Goal: Find specific page/section: Find specific page/section

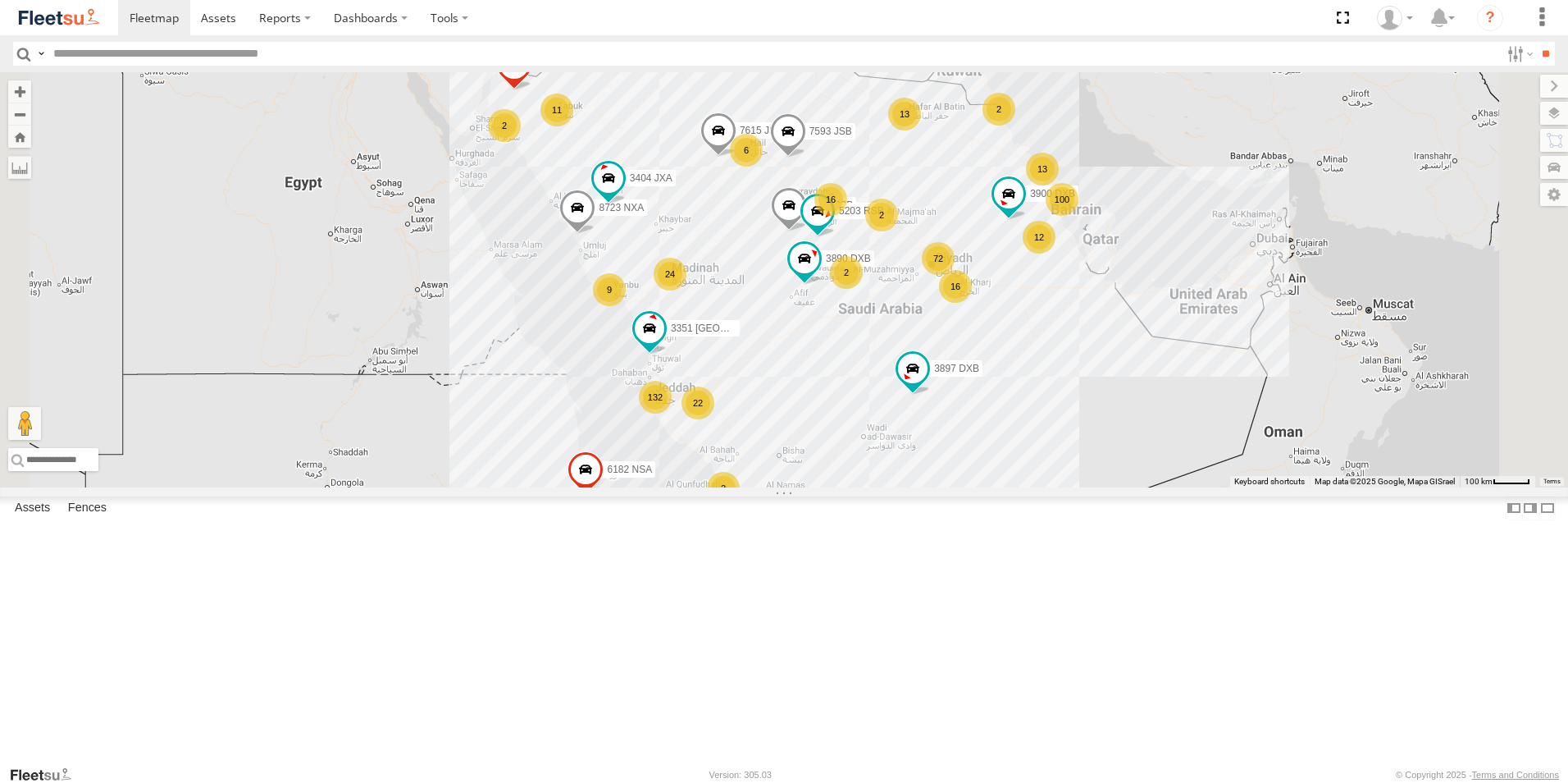
drag, startPoint x: 134, startPoint y: 57, endPoint x: 159, endPoint y: 51, distance: 25.7
click at [134, 57] on input "text" at bounding box center [773, 54] width 1454 height 24
type input "****"
click at [1536, 42] on input "**" at bounding box center [1545, 54] width 19 height 24
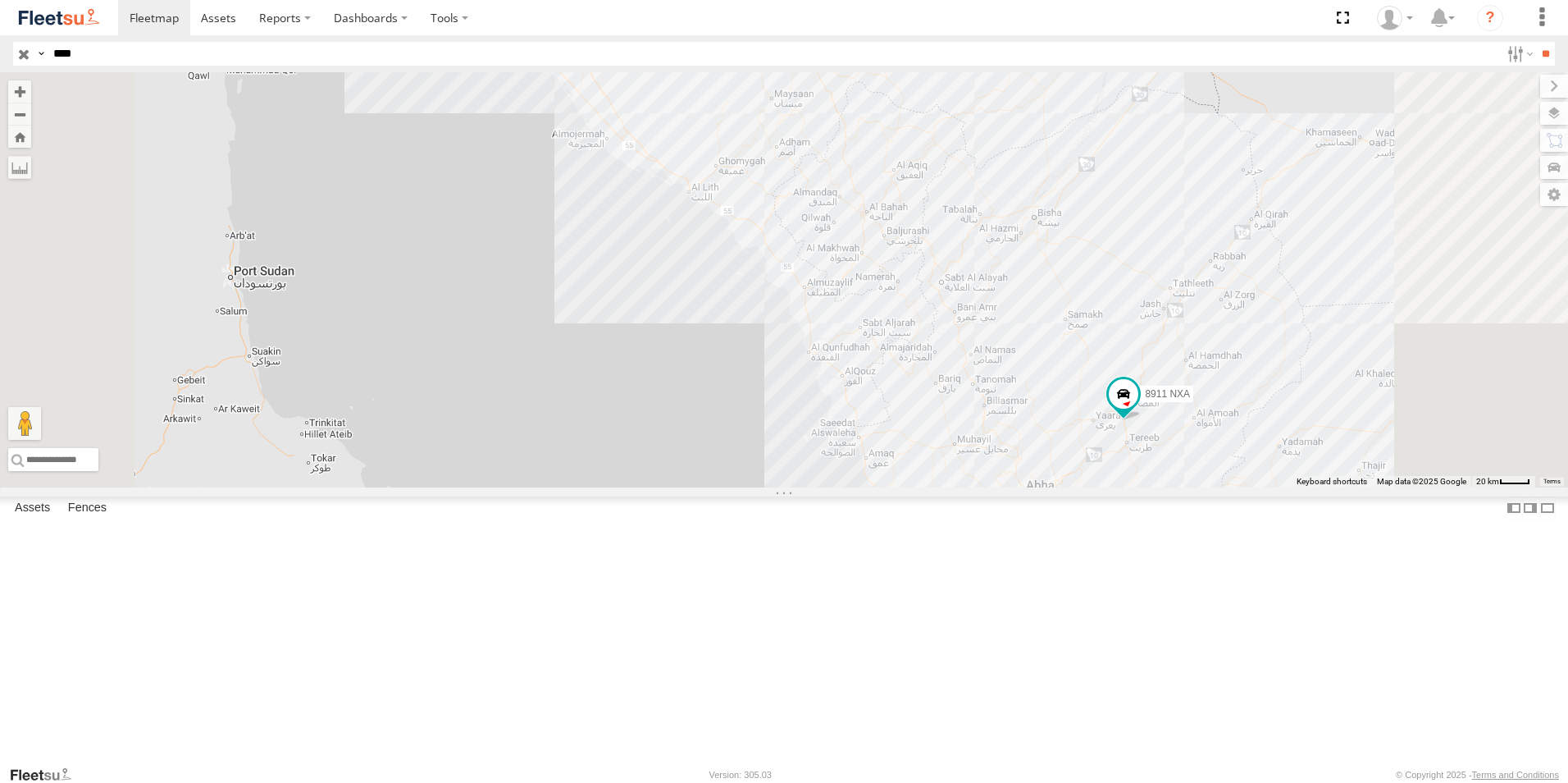
click at [0, 46] on html at bounding box center [784, 392] width 1568 height 783
type input "****"
click at [1536, 42] on input "**" at bounding box center [1545, 54] width 19 height 24
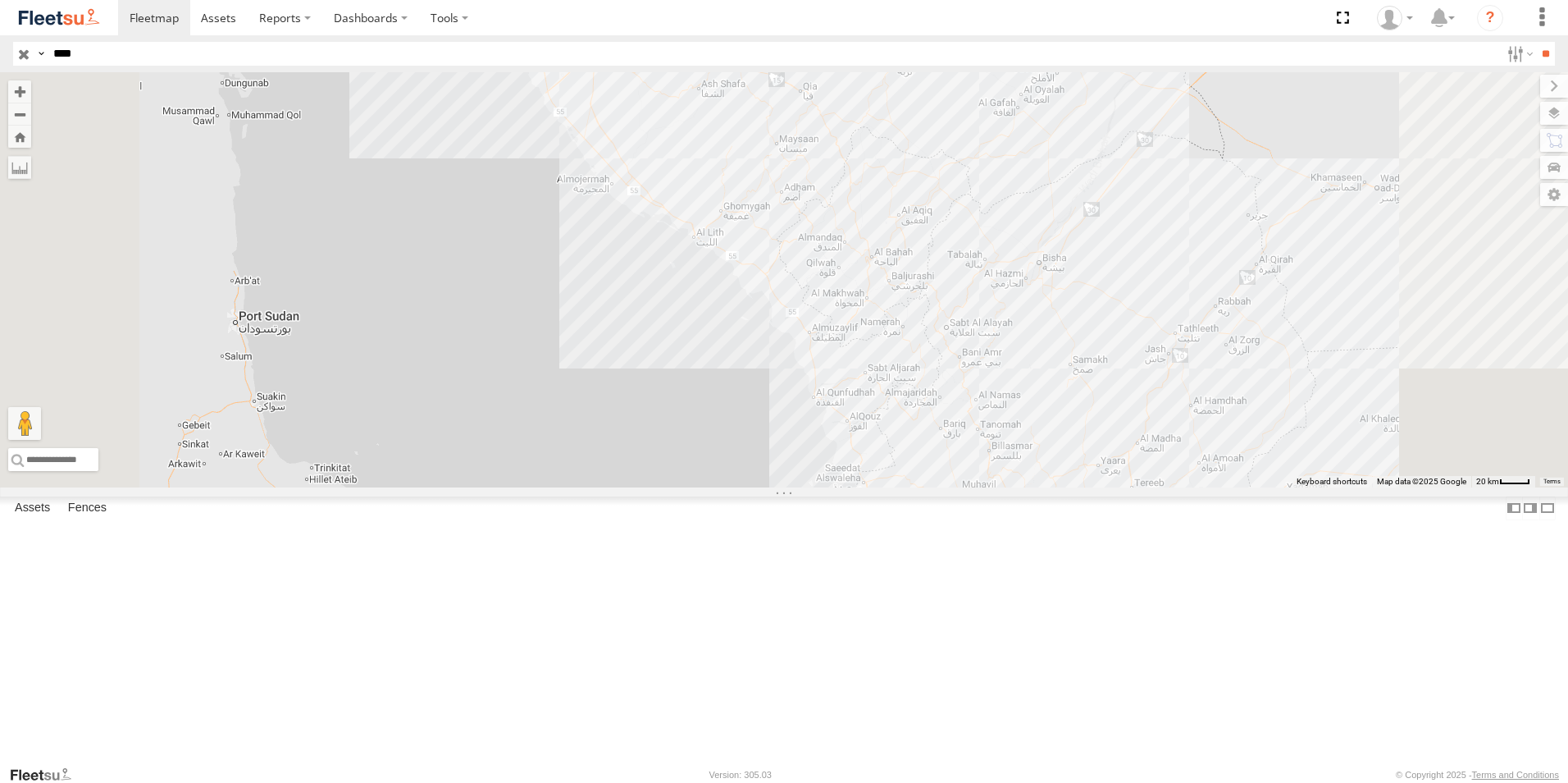
click at [0, 0] on div "Khamis Mushait Outlet" at bounding box center [0, 0] width 0 height 0
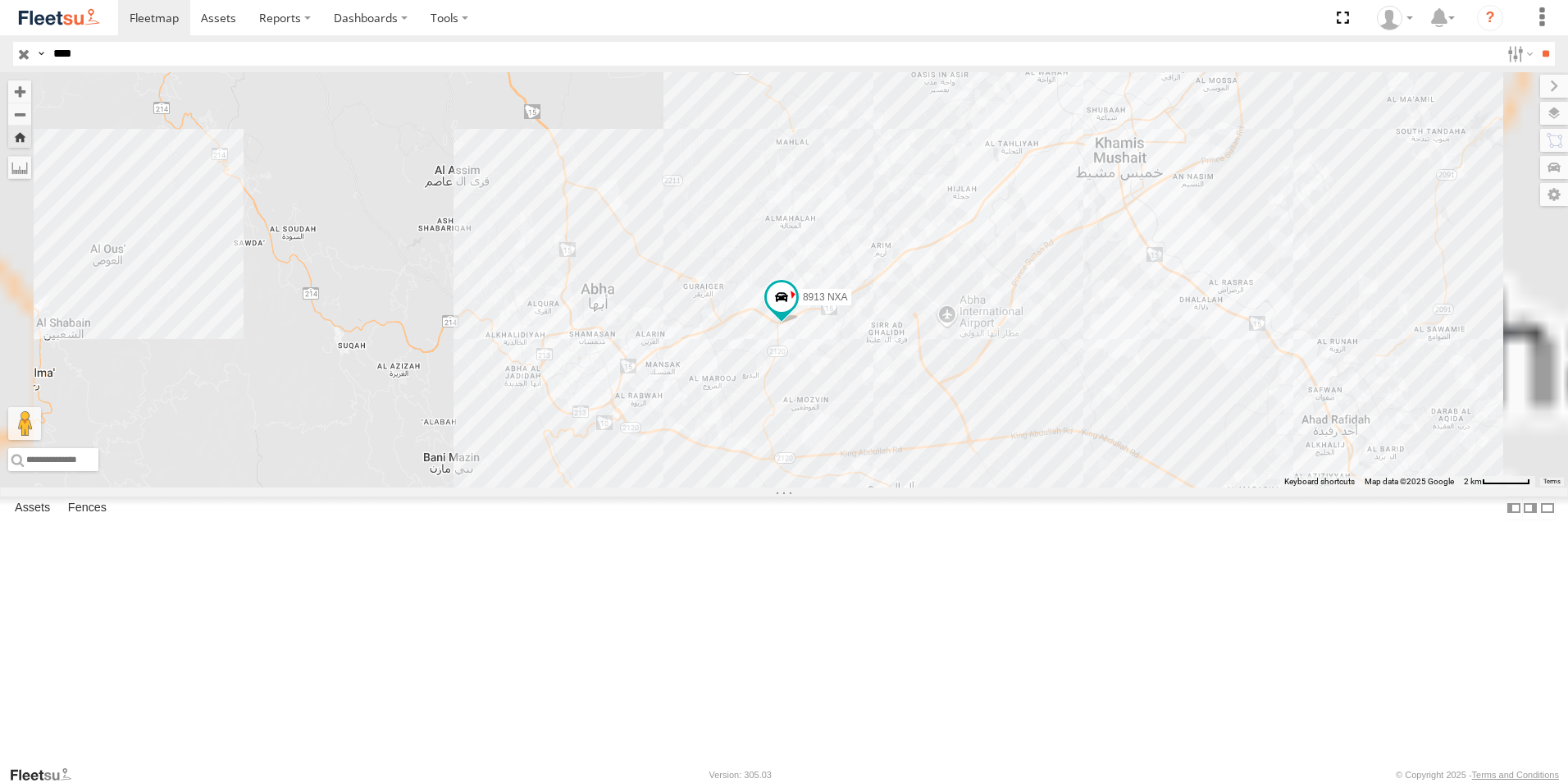
drag, startPoint x: 83, startPoint y: 48, endPoint x: 0, endPoint y: 6, distance: 93.0
click at [0, 9] on html at bounding box center [784, 392] width 1568 height 783
click at [1536, 42] on input "**" at bounding box center [1545, 54] width 19 height 24
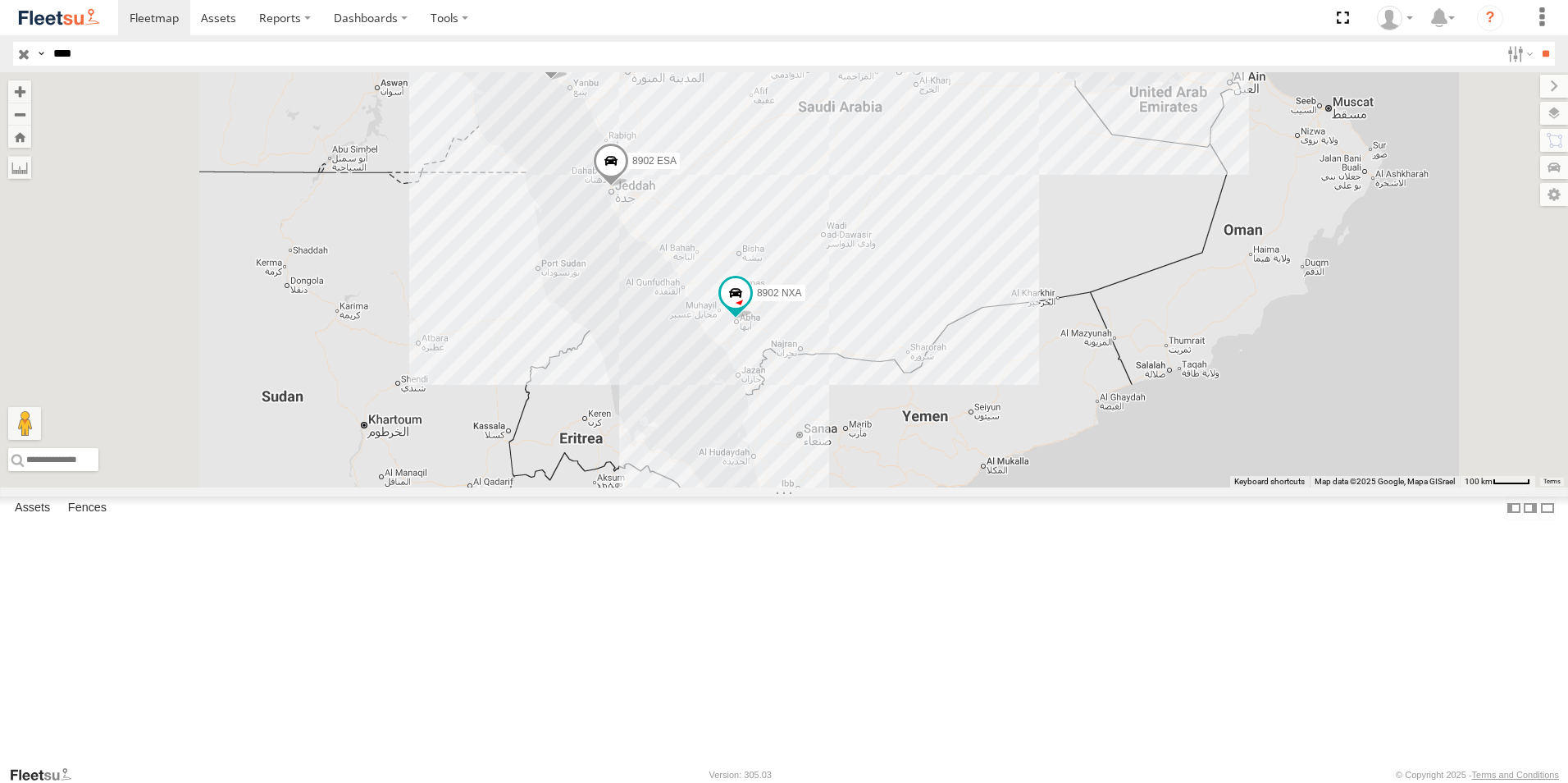
click at [0, 0] on div "8902 NXA" at bounding box center [0, 0] width 0 height 0
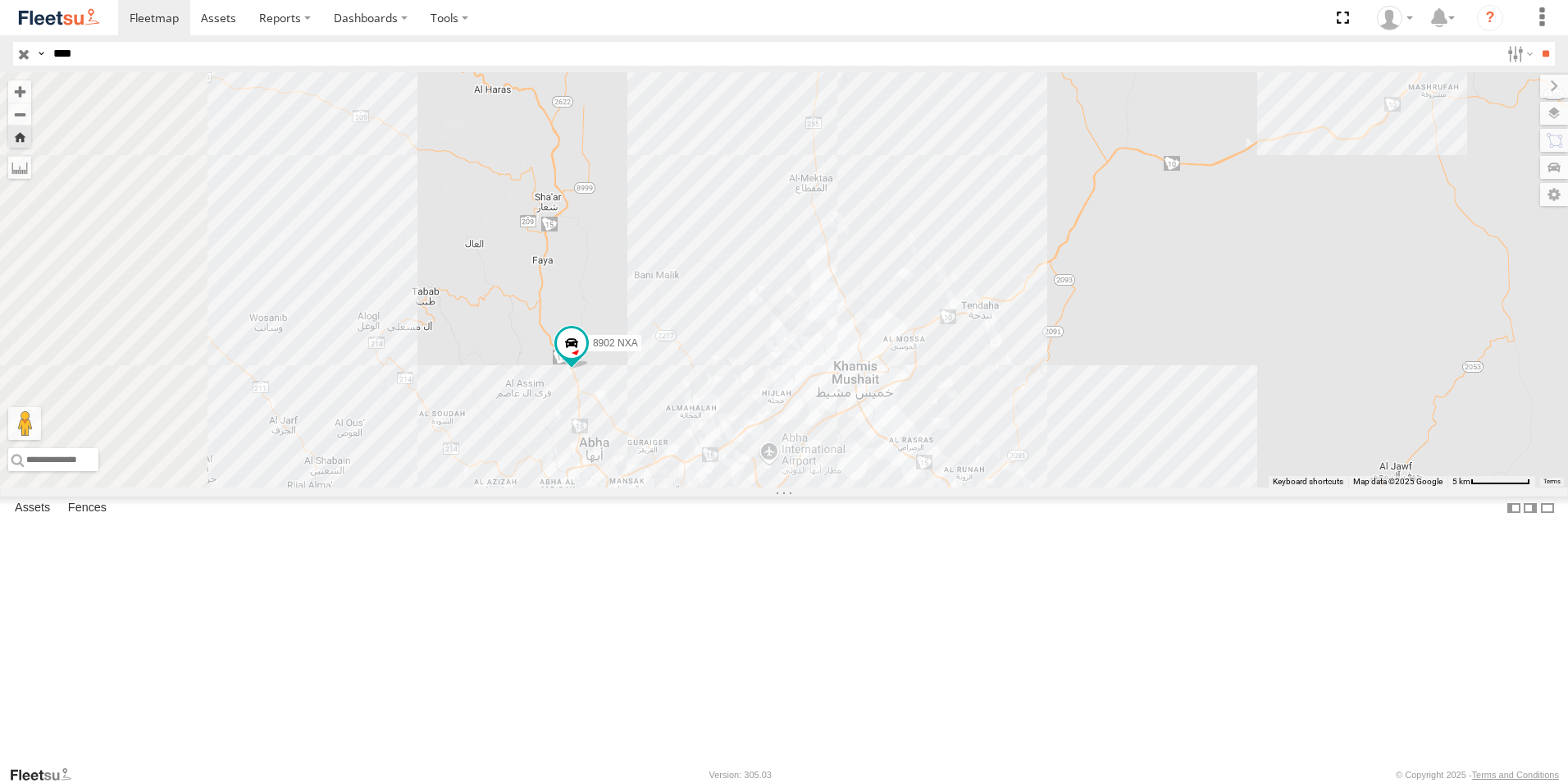
drag, startPoint x: 639, startPoint y: 290, endPoint x: 726, endPoint y: 452, distance: 183.9
click at [726, 452] on div "8902 NXA" at bounding box center [784, 280] width 1568 height 415
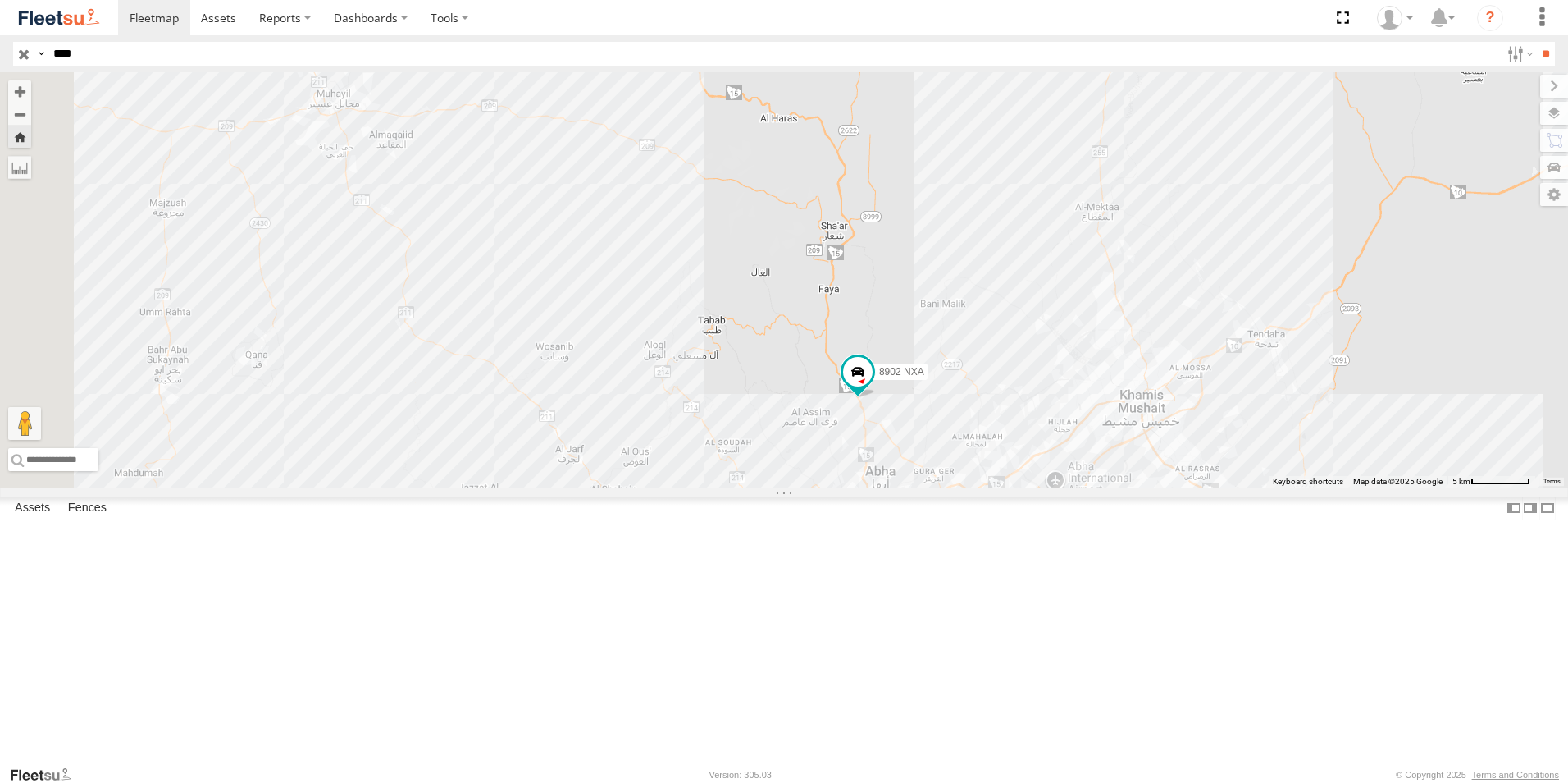
drag, startPoint x: 626, startPoint y: 345, endPoint x: 915, endPoint y: 374, distance: 290.5
click at [915, 374] on div "8902 NXA" at bounding box center [784, 280] width 1568 height 415
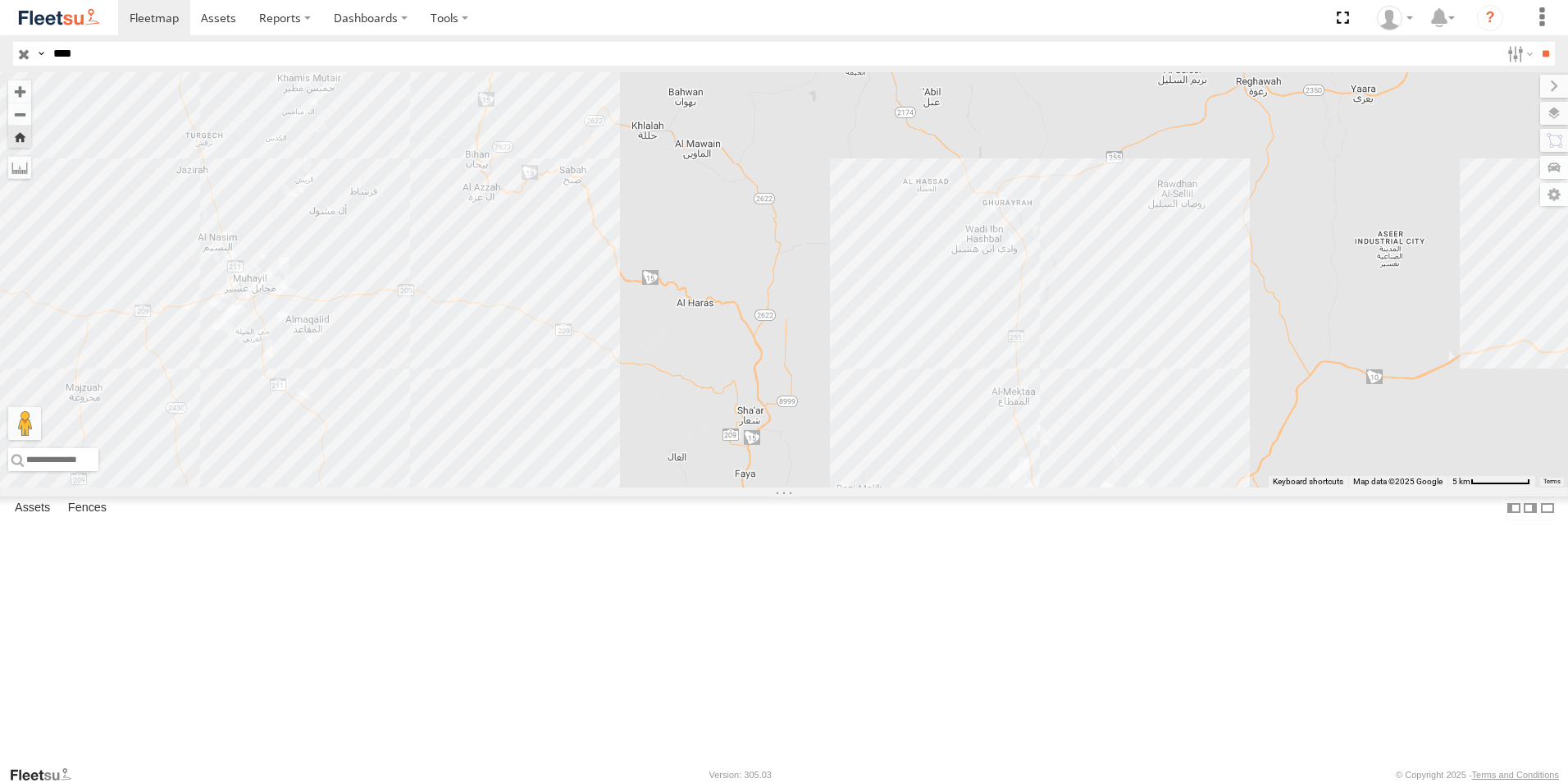
drag, startPoint x: 833, startPoint y: 250, endPoint x: 747, endPoint y: 440, distance: 208.6
click at [747, 440] on div "8902 NXA" at bounding box center [784, 280] width 1568 height 415
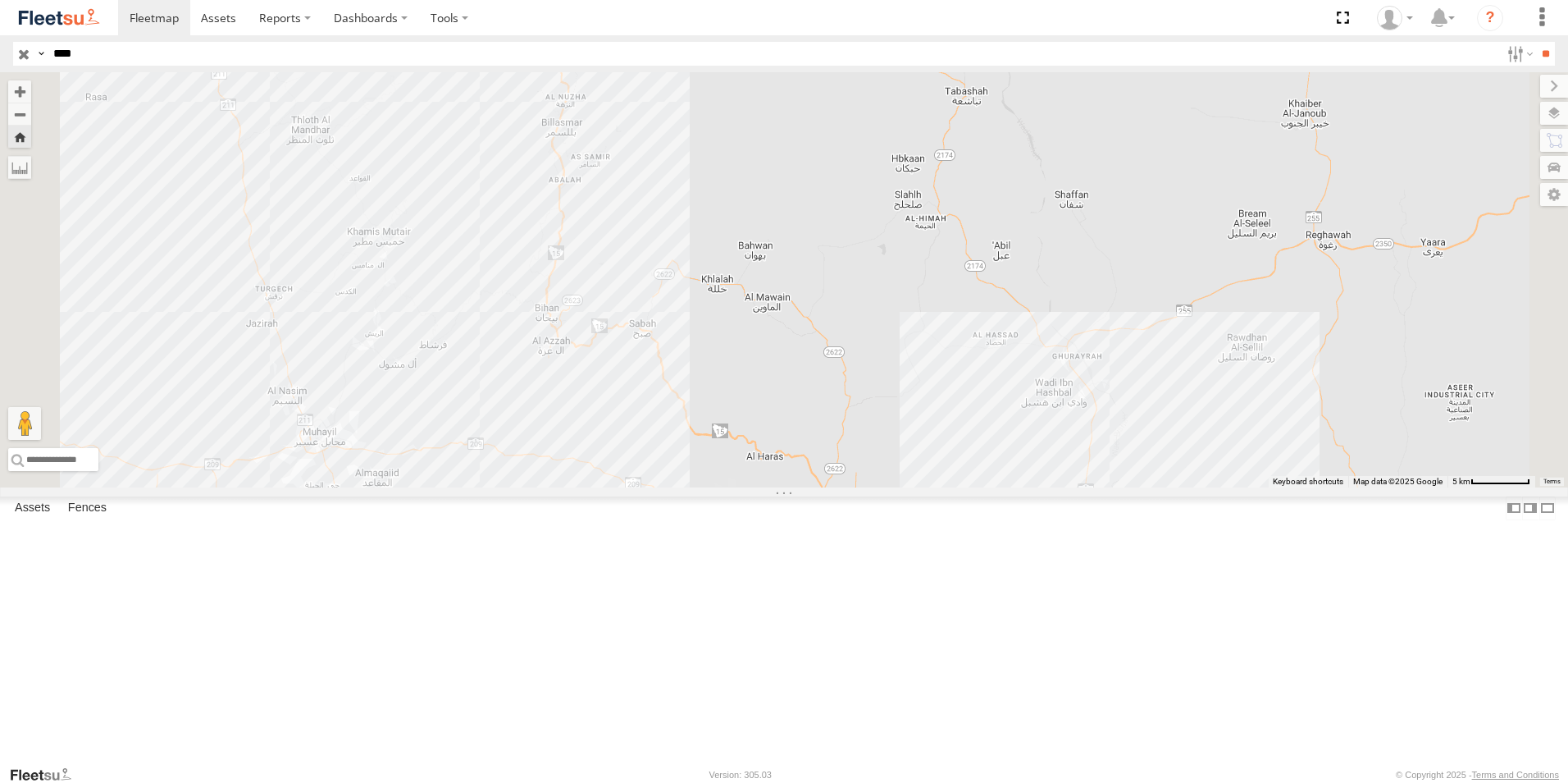
drag, startPoint x: 733, startPoint y: 245, endPoint x: 802, endPoint y: 412, distance: 180.7
click at [802, 412] on div "8902 NXA" at bounding box center [784, 280] width 1568 height 415
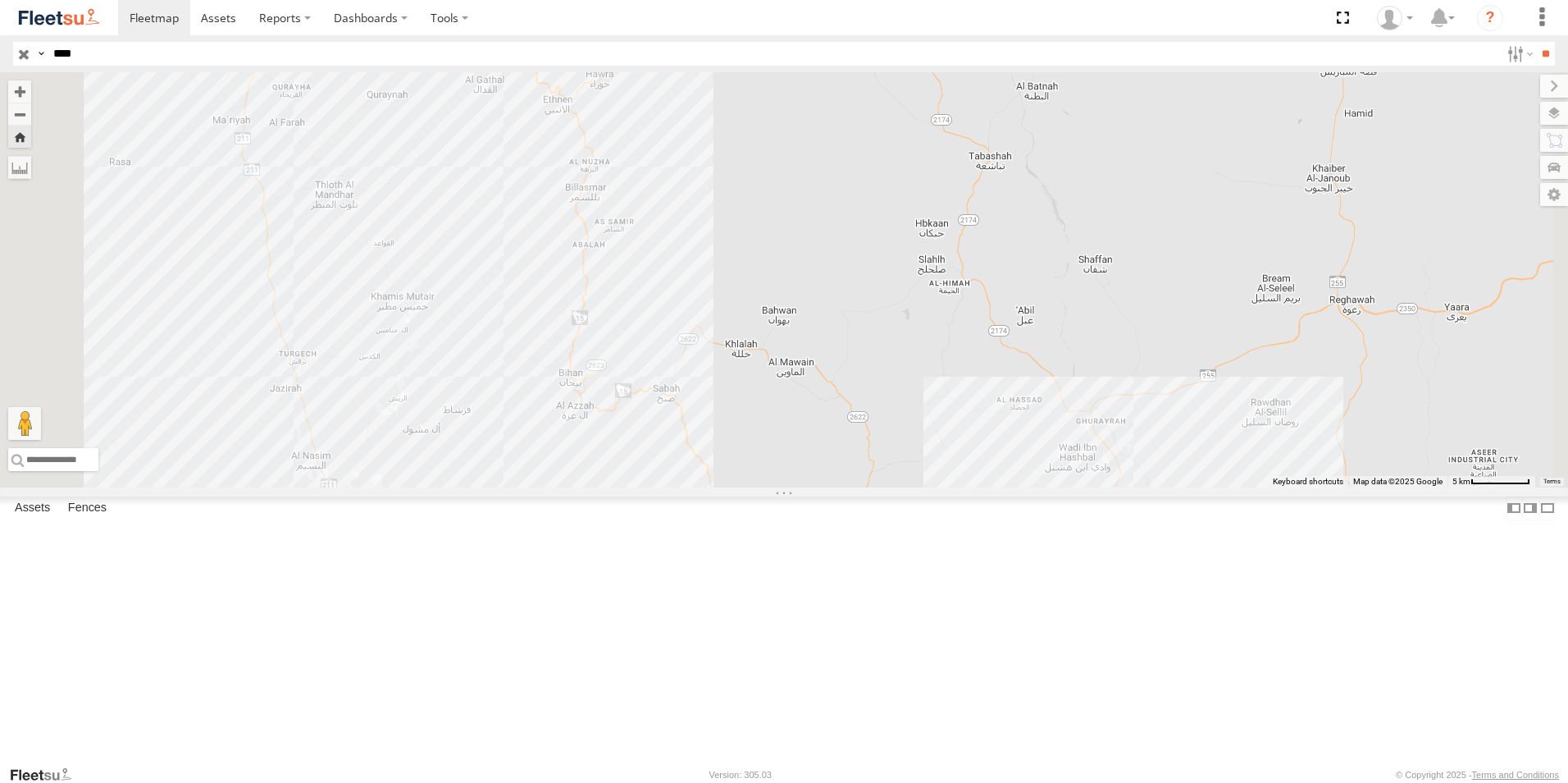
drag, startPoint x: 726, startPoint y: 247, endPoint x: 753, endPoint y: 314, distance: 72.2
click at [753, 314] on div "8902 NXA" at bounding box center [784, 280] width 1568 height 415
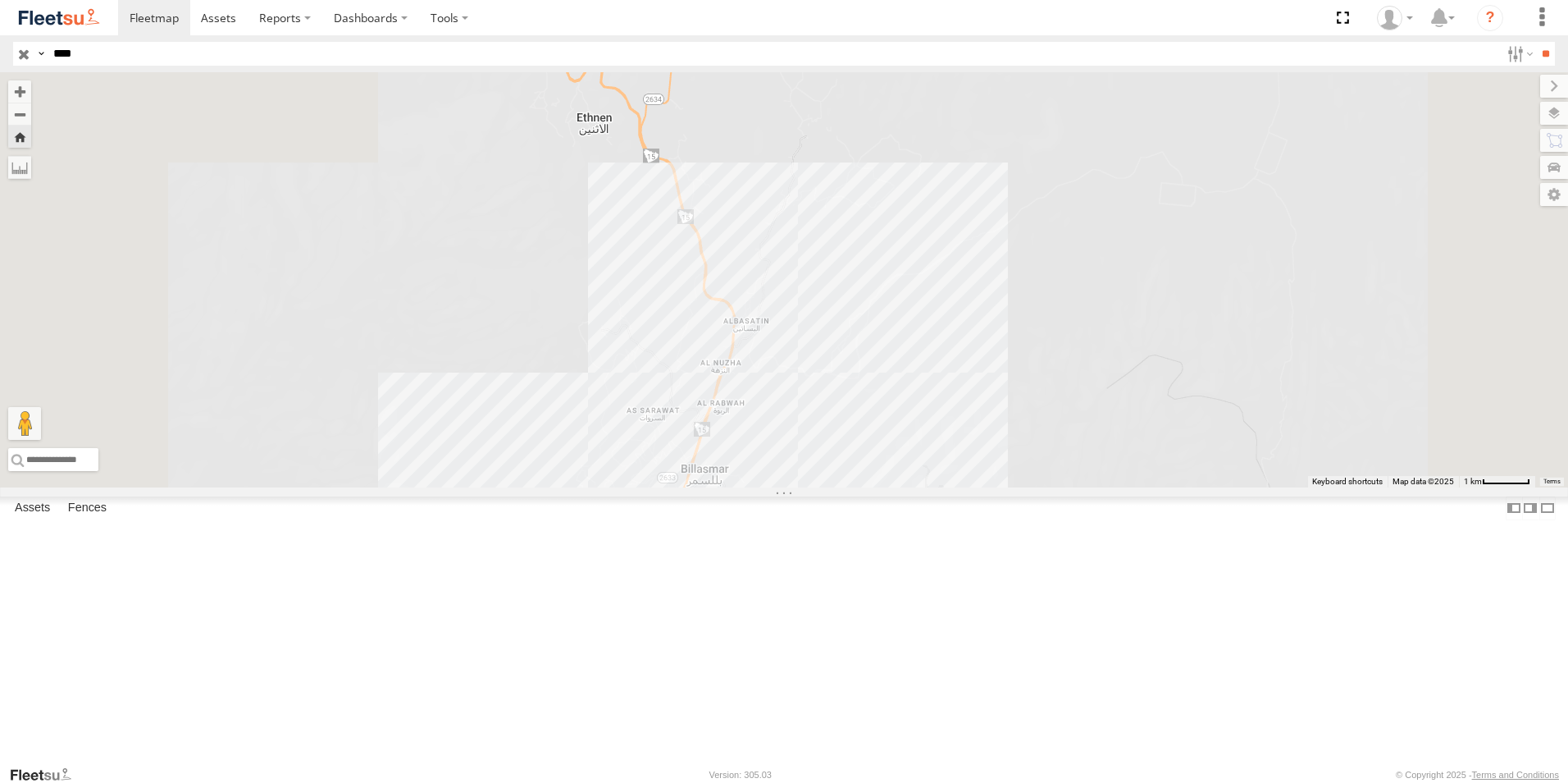
drag, startPoint x: 747, startPoint y: 270, endPoint x: 715, endPoint y: 573, distance: 304.7
click at [715, 487] on div "8902 NXA" at bounding box center [784, 280] width 1568 height 415
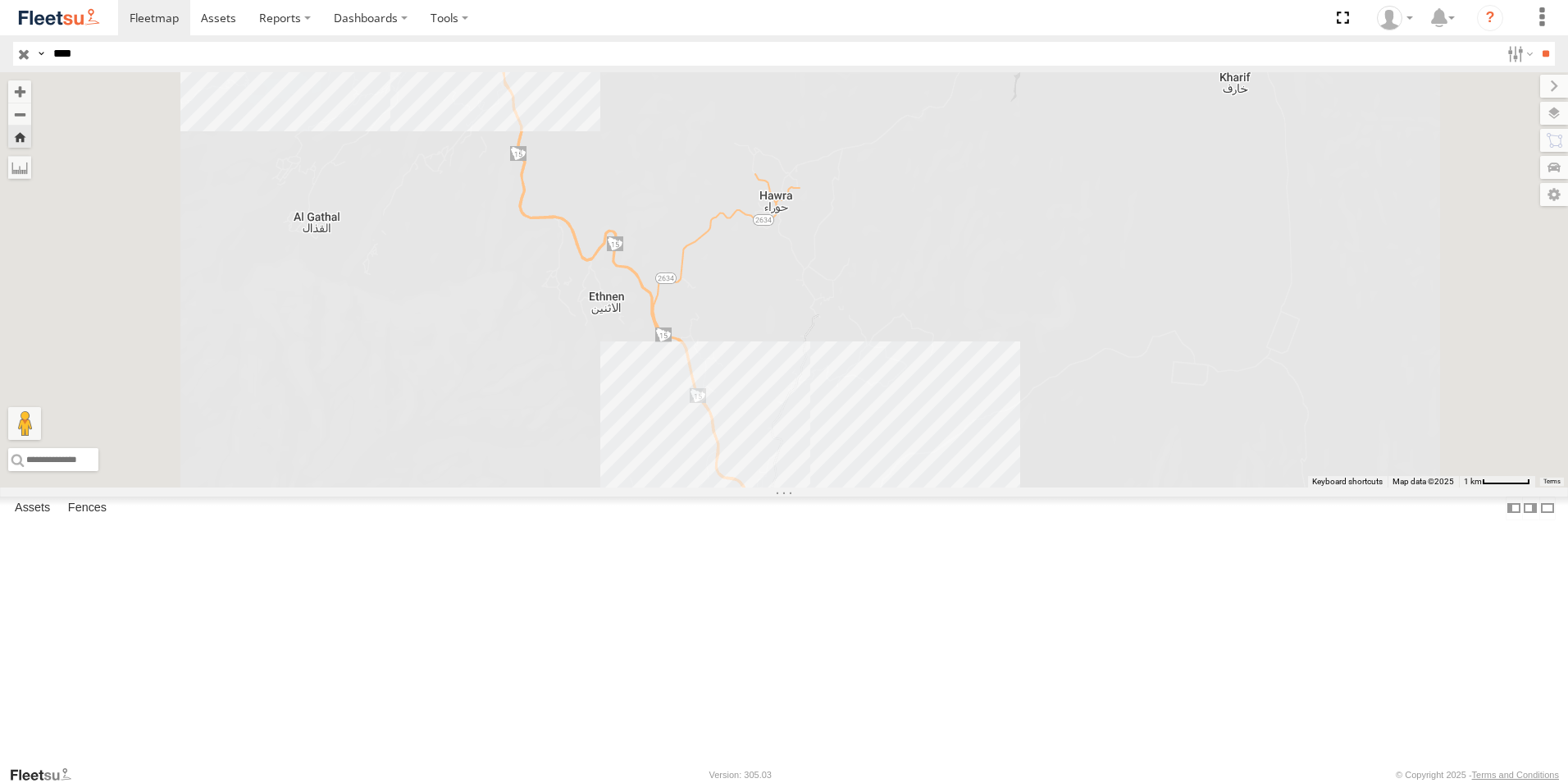
drag, startPoint x: 722, startPoint y: 367, endPoint x: 734, endPoint y: 549, distance: 182.4
click at [734, 487] on div "8902 NXA" at bounding box center [784, 280] width 1568 height 415
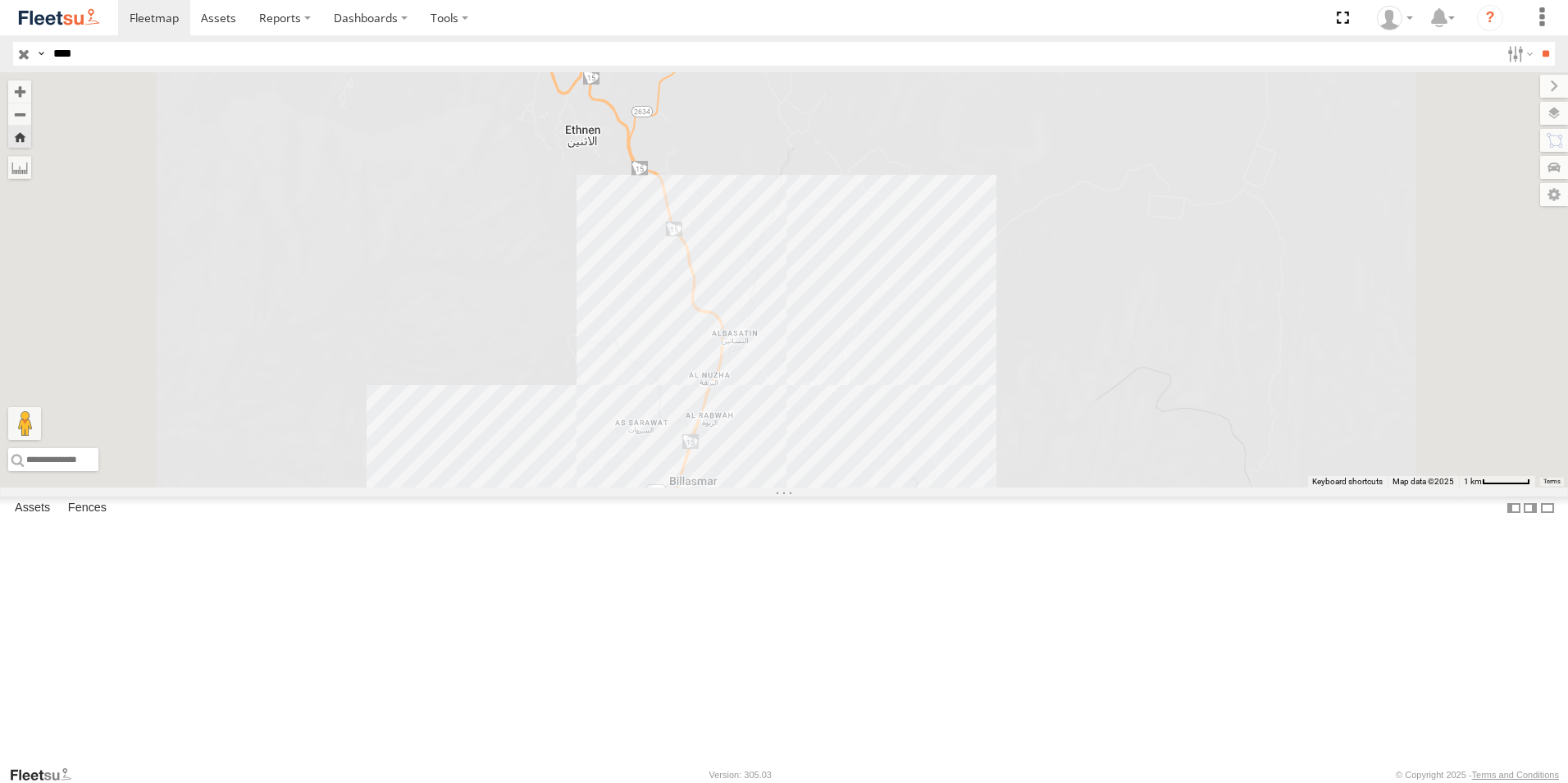
drag, startPoint x: 720, startPoint y: 491, endPoint x: 696, endPoint y: 314, distance: 178.6
click at [696, 314] on div "8902 NXA" at bounding box center [784, 280] width 1568 height 415
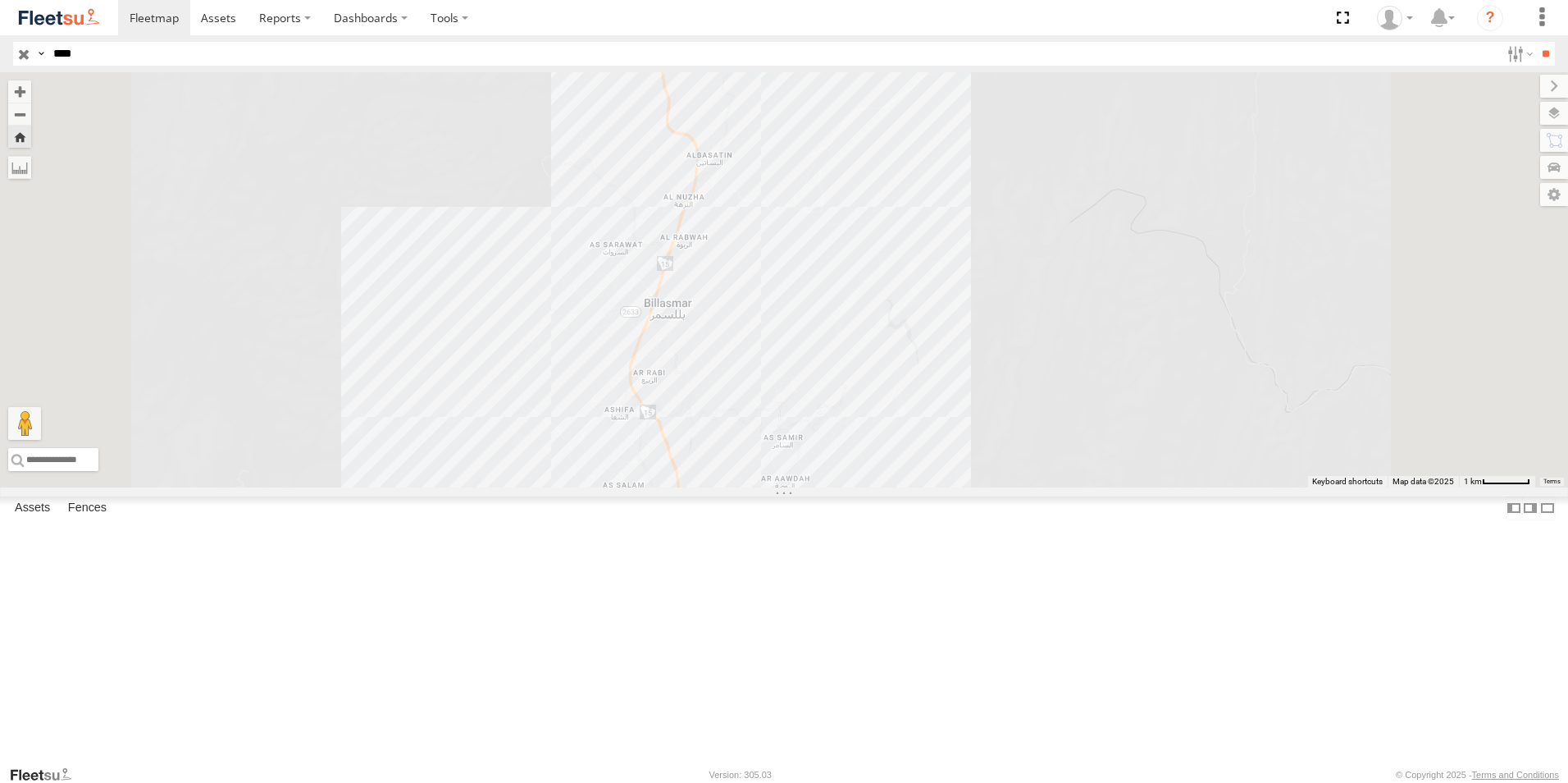
drag, startPoint x: 681, startPoint y: 477, endPoint x: 655, endPoint y: 290, distance: 188.8
click at [655, 290] on div "8902 NXA" at bounding box center [784, 280] width 1568 height 415
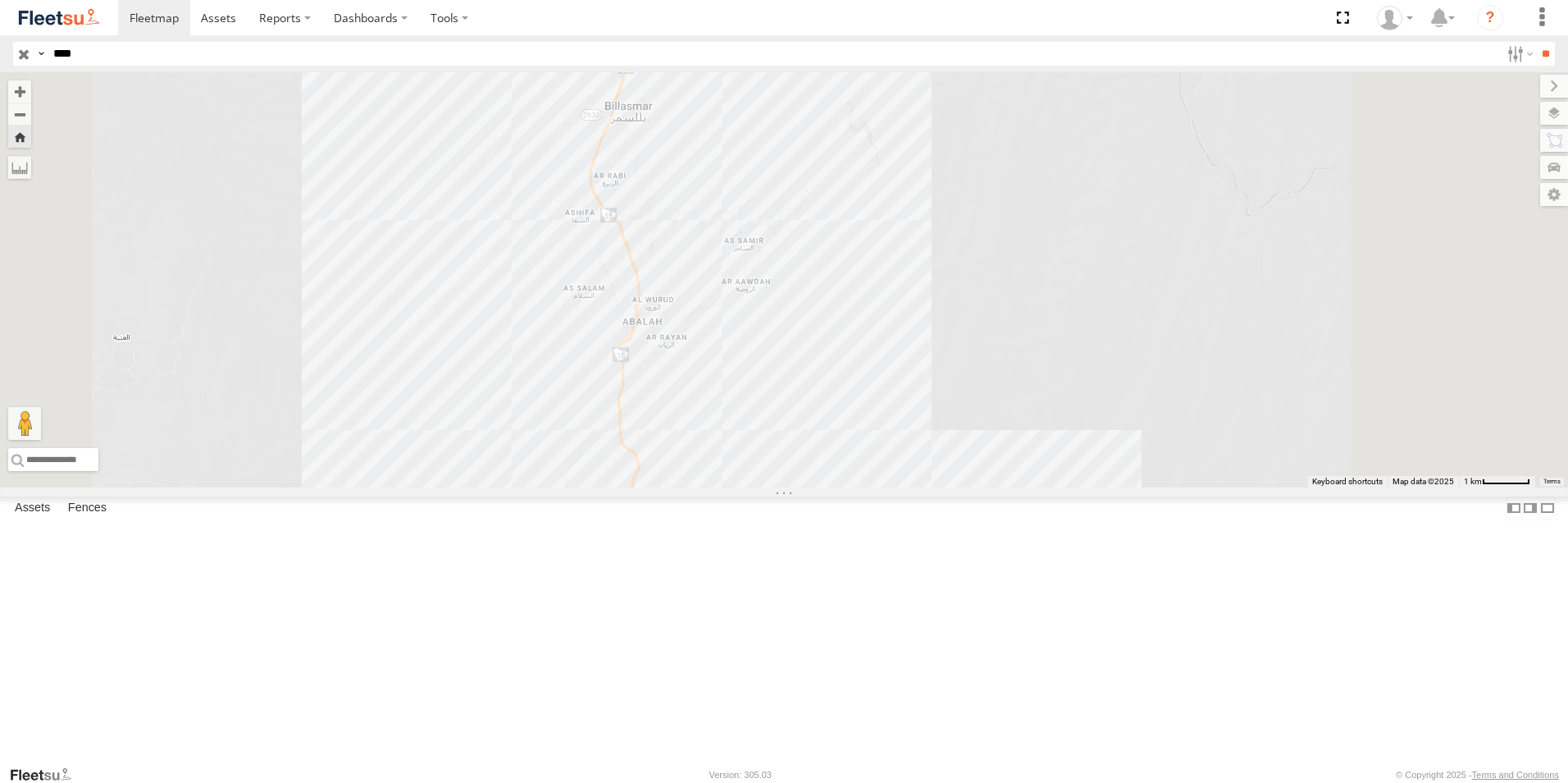
drag, startPoint x: 664, startPoint y: 450, endPoint x: 619, endPoint y: 233, distance: 221.6
click at [619, 233] on div "8902 NXA" at bounding box center [784, 280] width 1568 height 415
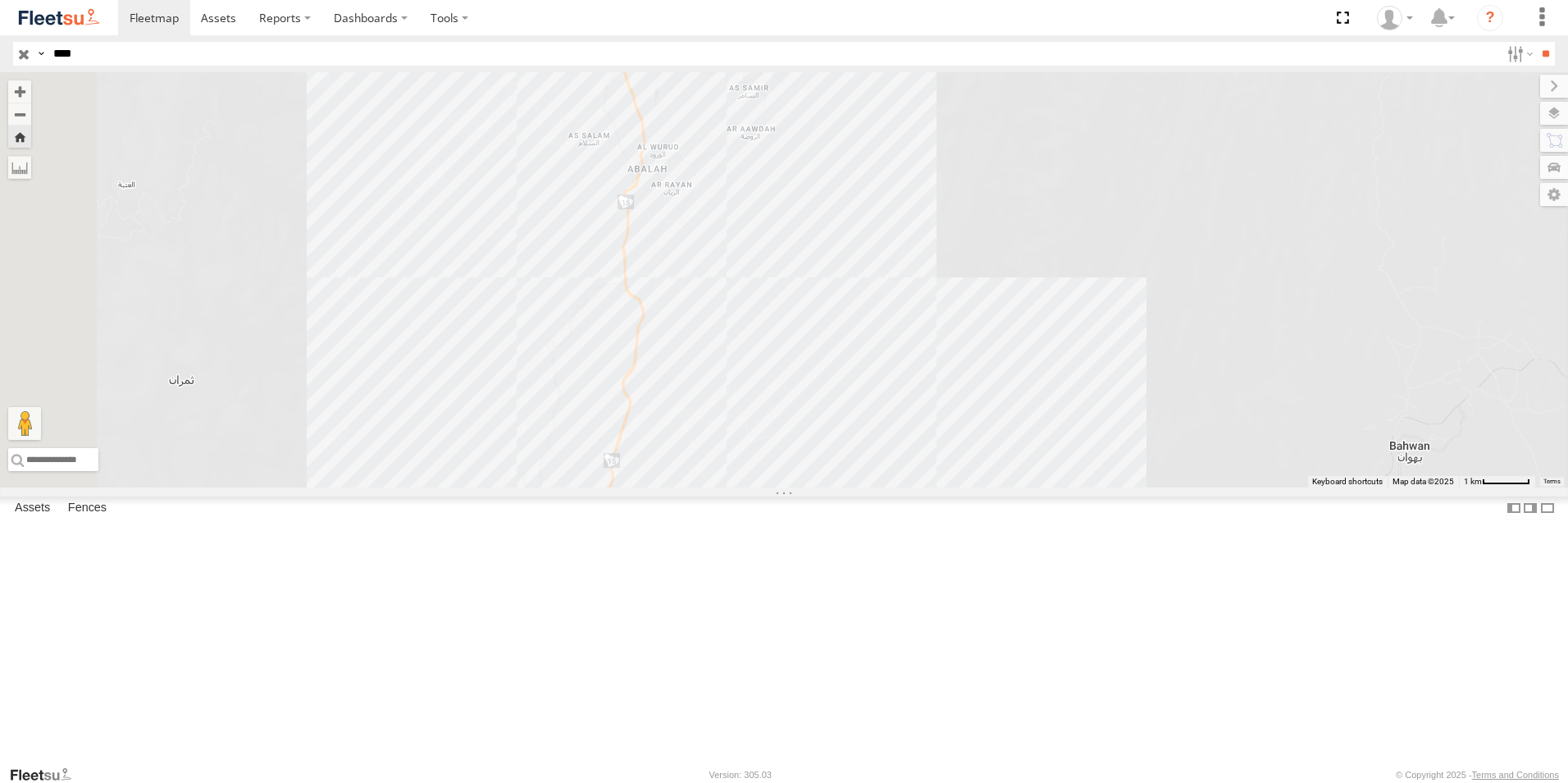
drag, startPoint x: 665, startPoint y: 488, endPoint x: 672, endPoint y: 285, distance: 203.1
click at [672, 286] on div "8902 NXA" at bounding box center [784, 280] width 1568 height 415
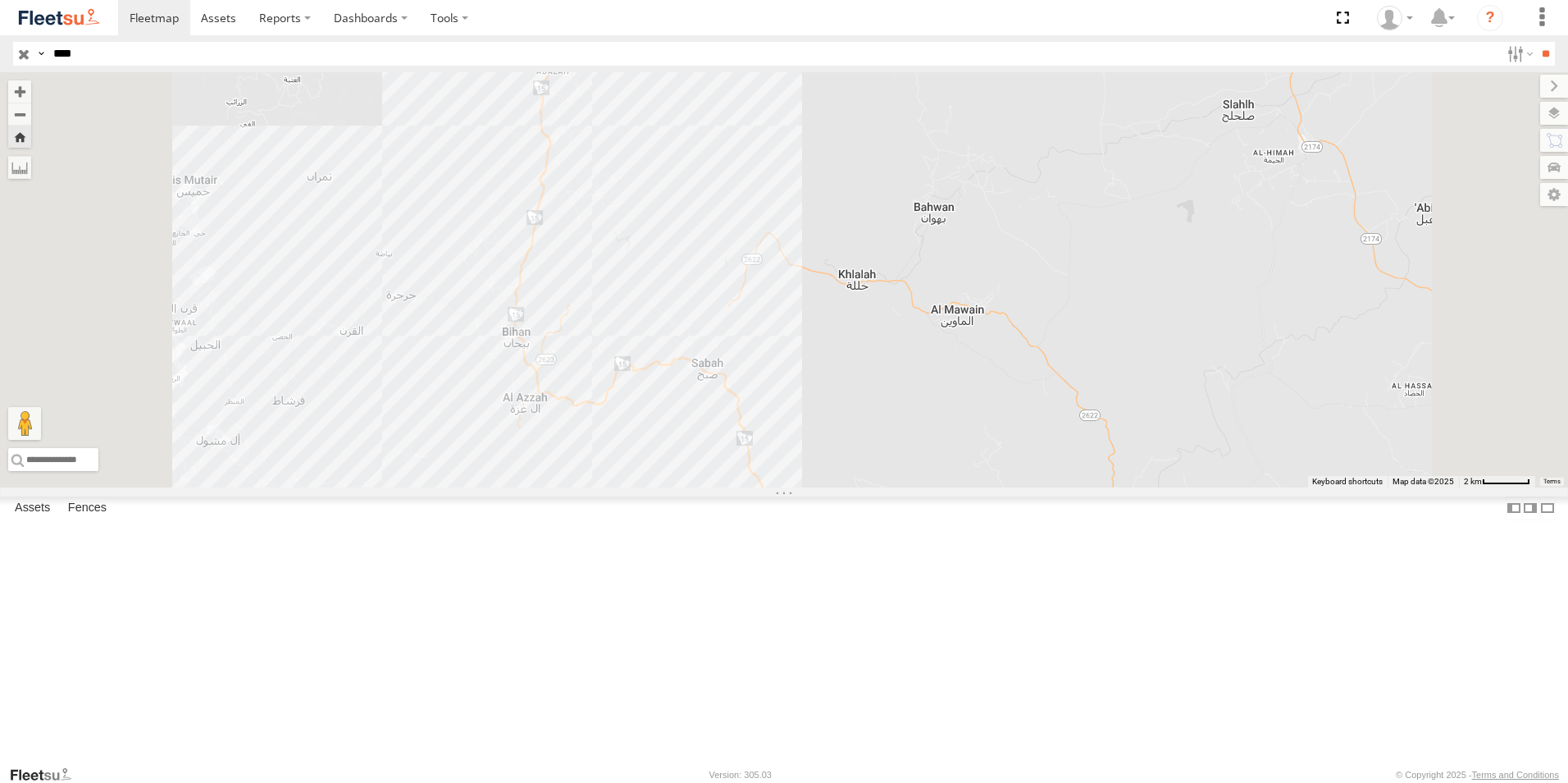
drag, startPoint x: 652, startPoint y: 564, endPoint x: 652, endPoint y: 395, distance: 169.0
click at [652, 395] on div "8902 NXA" at bounding box center [784, 280] width 1568 height 415
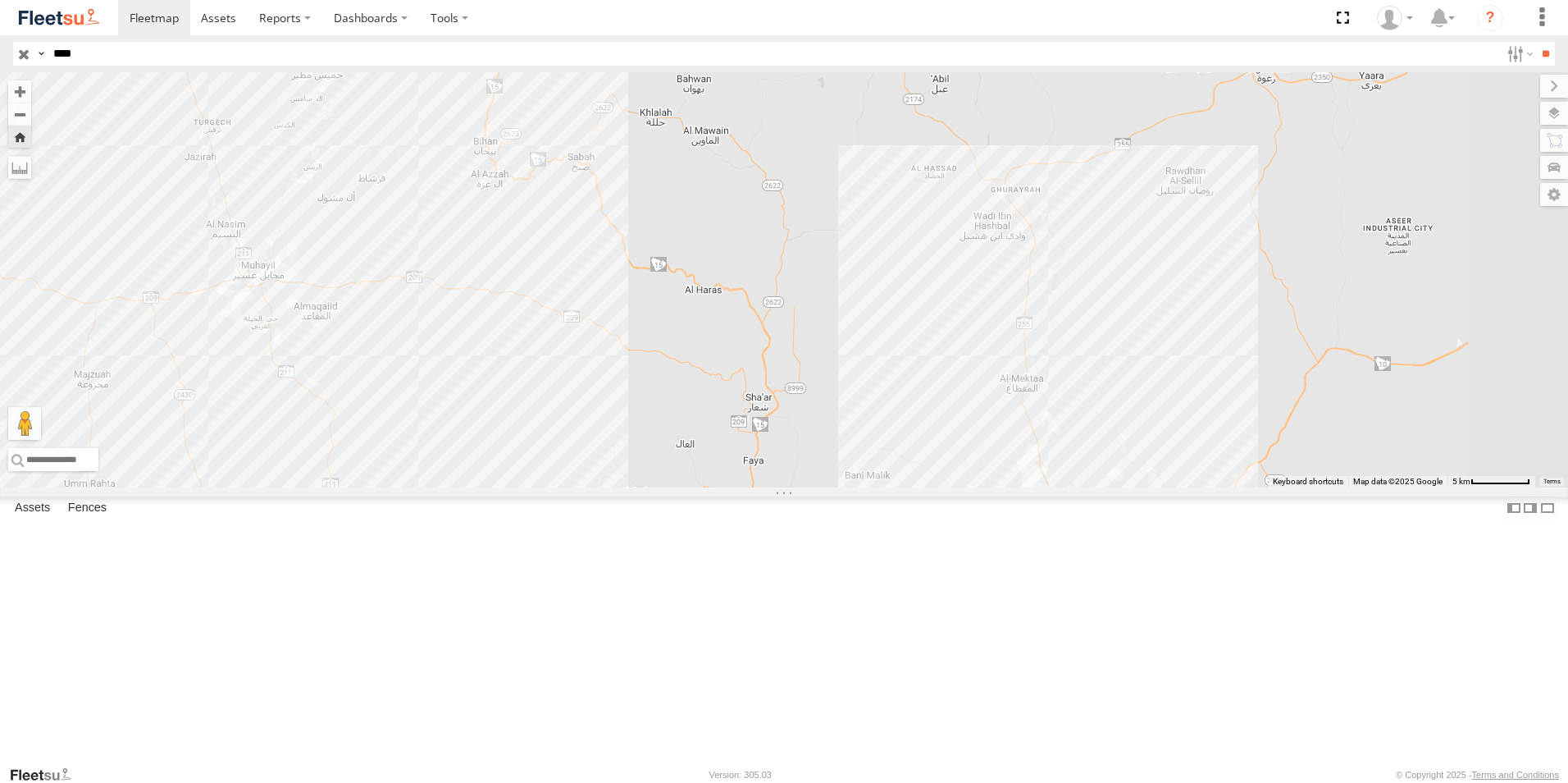
drag, startPoint x: 866, startPoint y: 530, endPoint x: 864, endPoint y: 322, distance: 208.0
click at [864, 322] on div "8902 NXA" at bounding box center [784, 280] width 1568 height 415
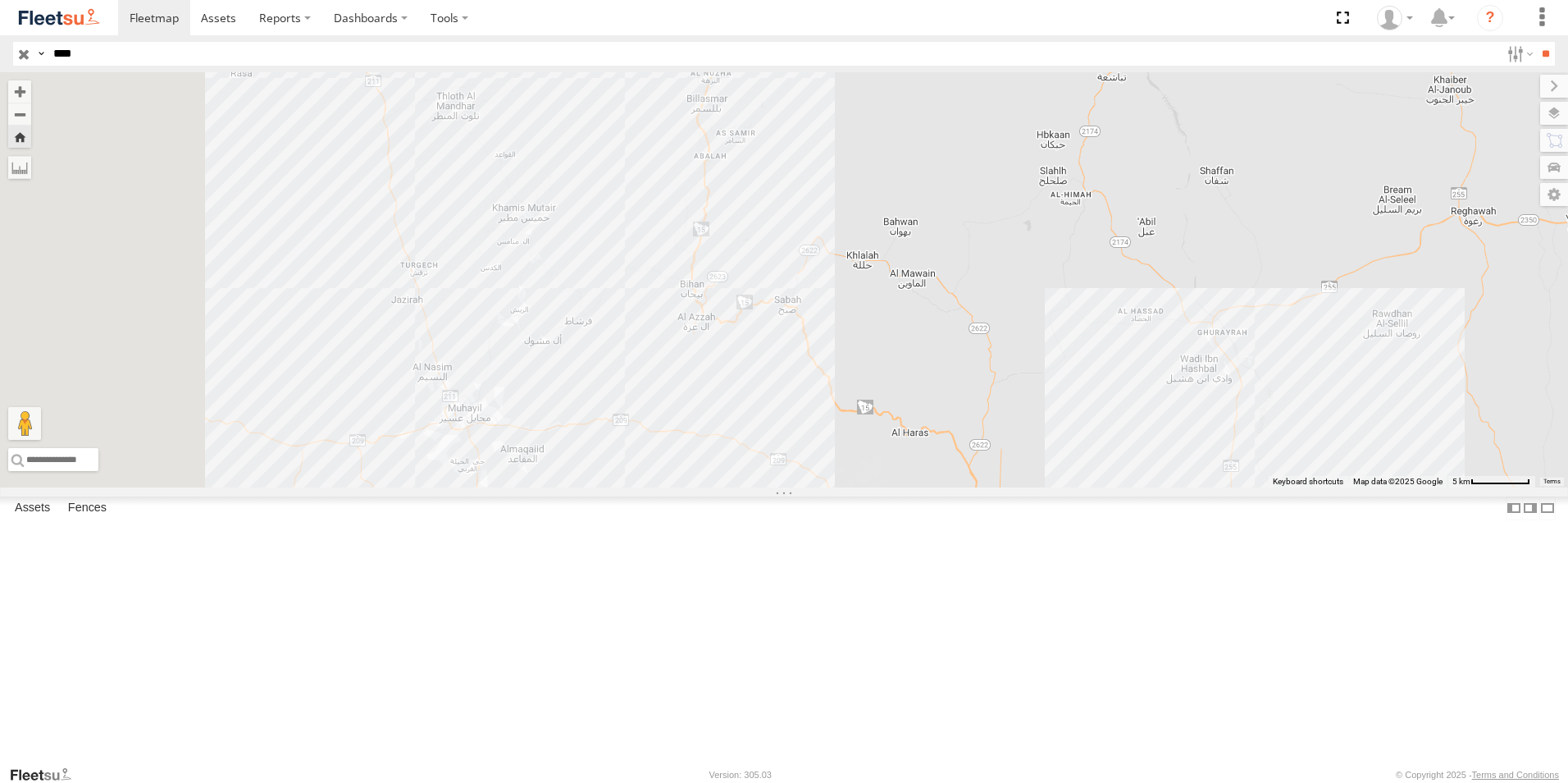
drag, startPoint x: 875, startPoint y: 421, endPoint x: 1079, endPoint y: 588, distance: 263.6
click at [1079, 487] on div "8902 NXA" at bounding box center [784, 280] width 1568 height 415
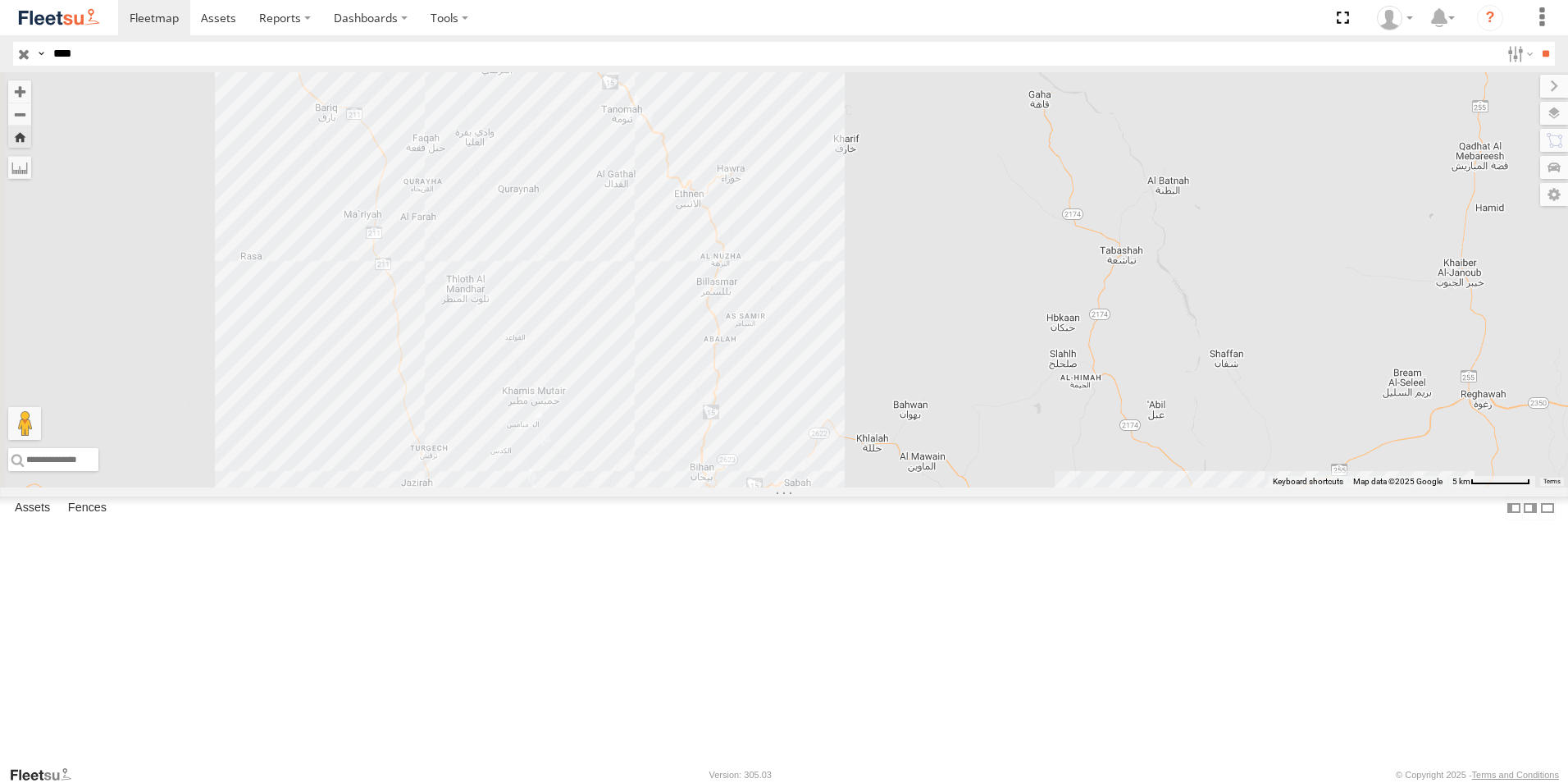
drag, startPoint x: 875, startPoint y: 296, endPoint x: 883, endPoint y: 478, distance: 182.2
click at [883, 478] on div "8902 NXA" at bounding box center [784, 280] width 1568 height 415
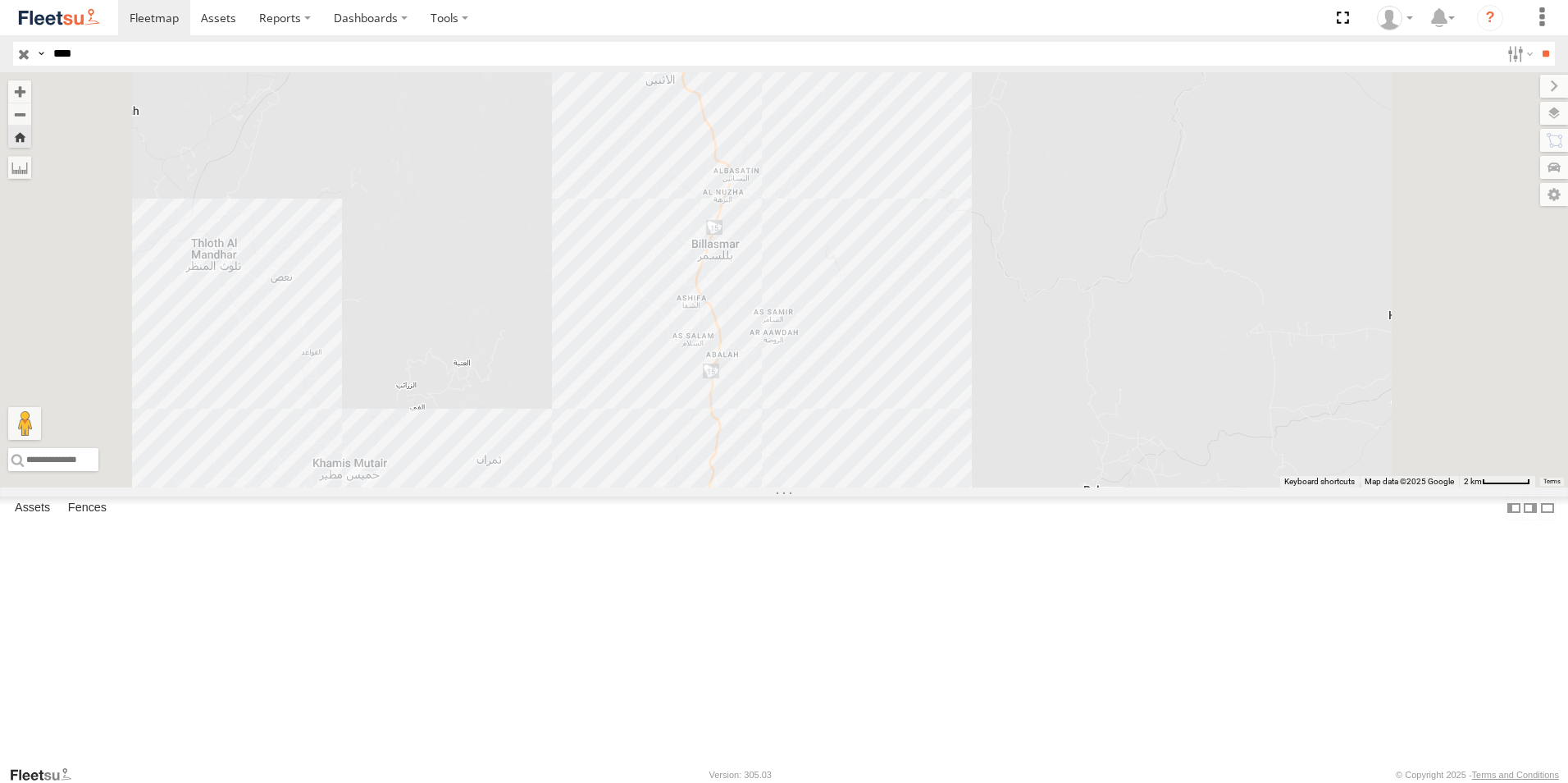
drag, startPoint x: 104, startPoint y: 51, endPoint x: -3, endPoint y: 45, distance: 107.2
click at [0, 45] on html at bounding box center [784, 392] width 1568 height 783
click at [1536, 42] on input "**" at bounding box center [1545, 54] width 19 height 24
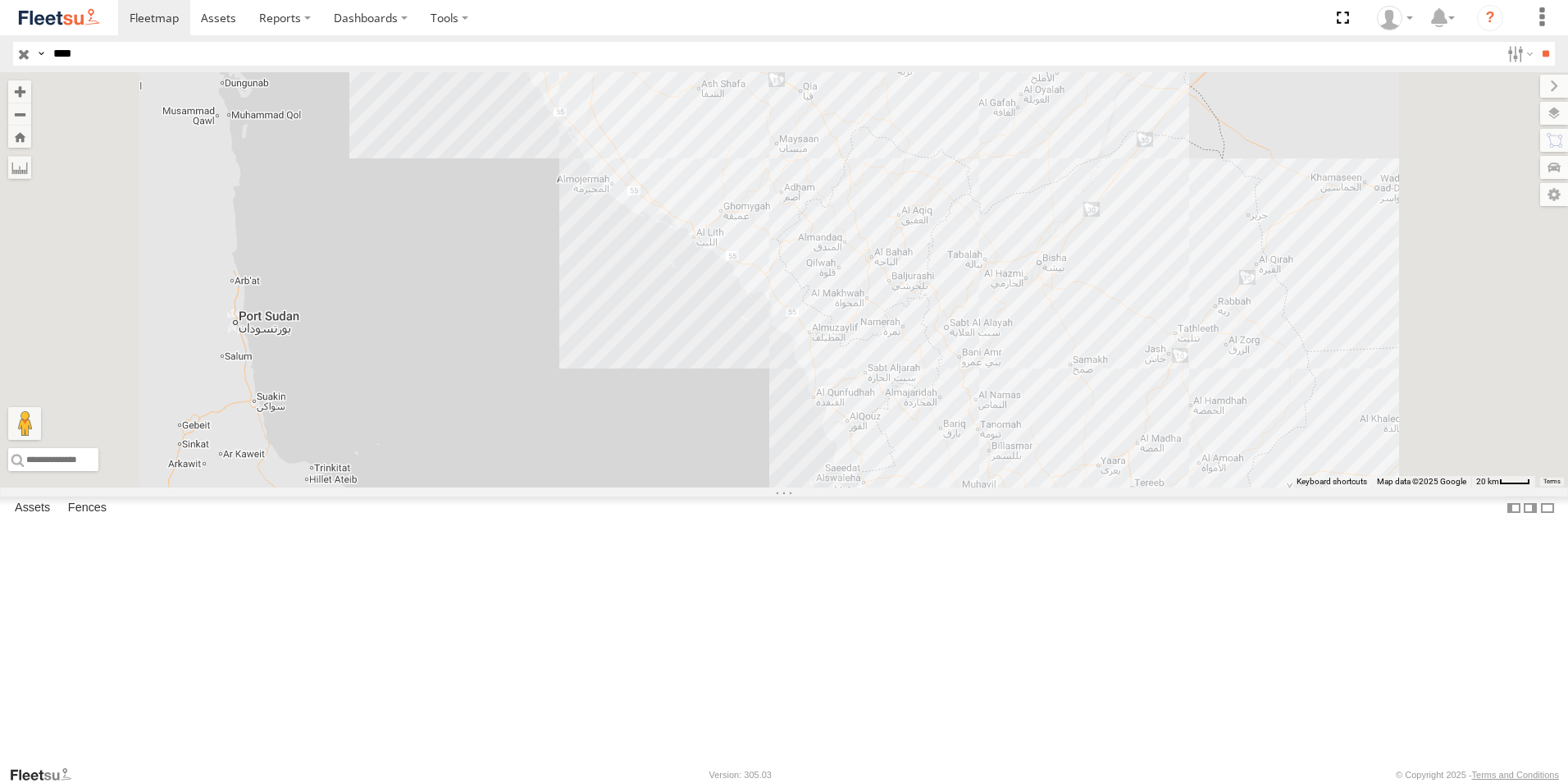
click at [0, 0] on div "Khamis Mushait Outlet" at bounding box center [0, 0] width 0 height 0
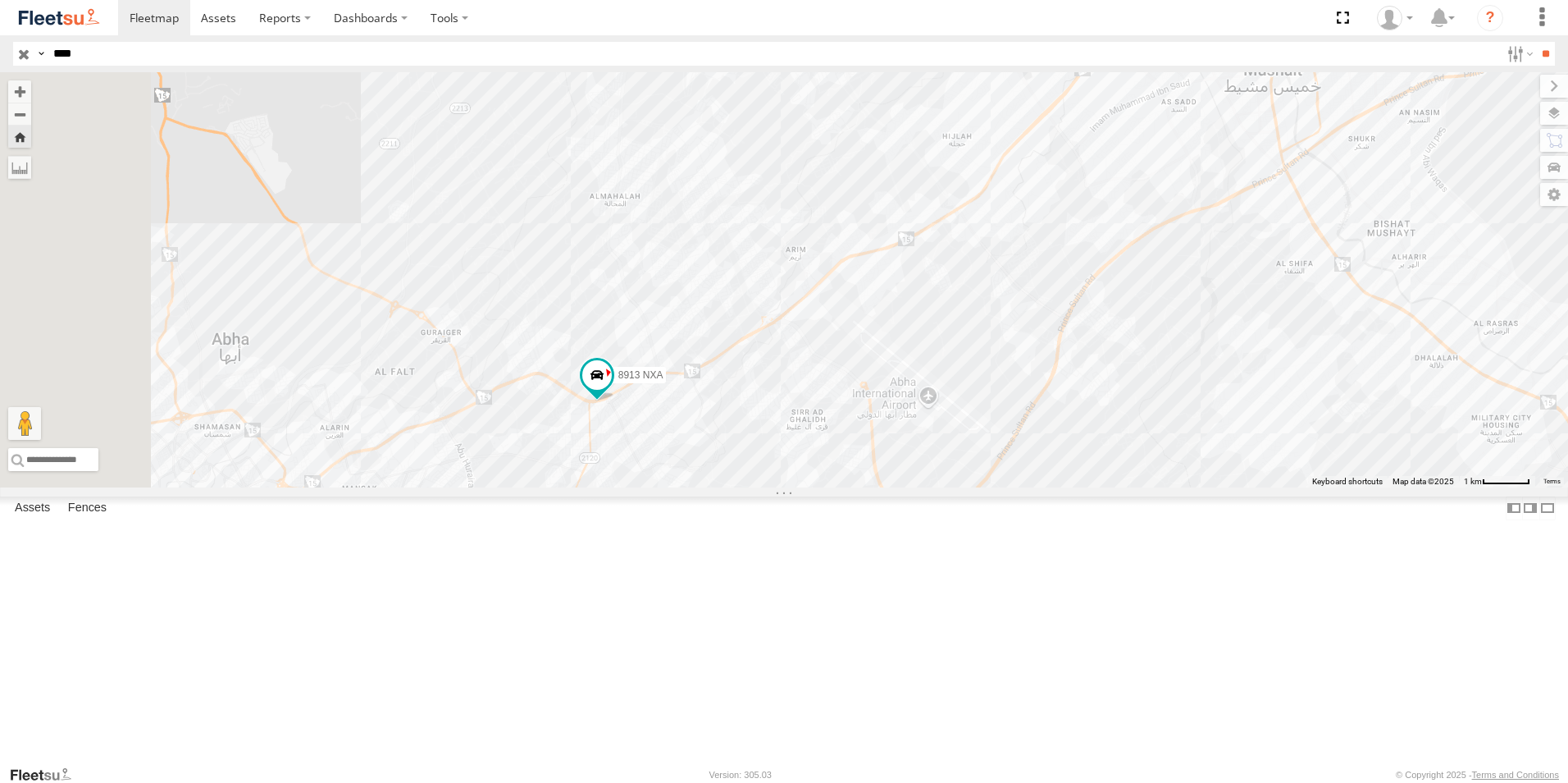
drag, startPoint x: 603, startPoint y: 302, endPoint x: 743, endPoint y: 452, distance: 205.2
click at [743, 452] on div "8913 NXA" at bounding box center [784, 280] width 1568 height 415
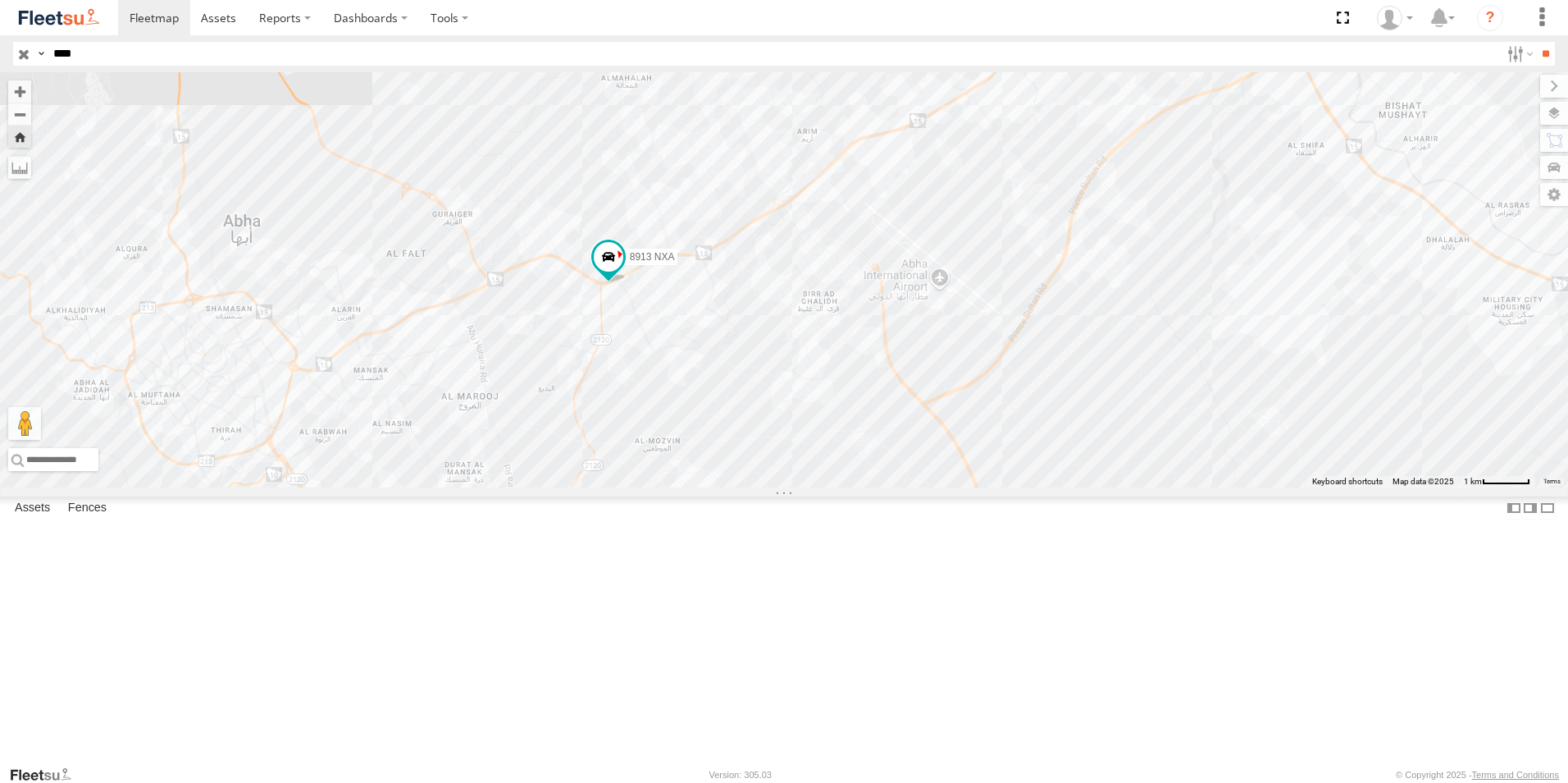
drag, startPoint x: 601, startPoint y: 465, endPoint x: 613, endPoint y: 344, distance: 121.6
click at [613, 344] on div "8913 NXA" at bounding box center [784, 280] width 1568 height 415
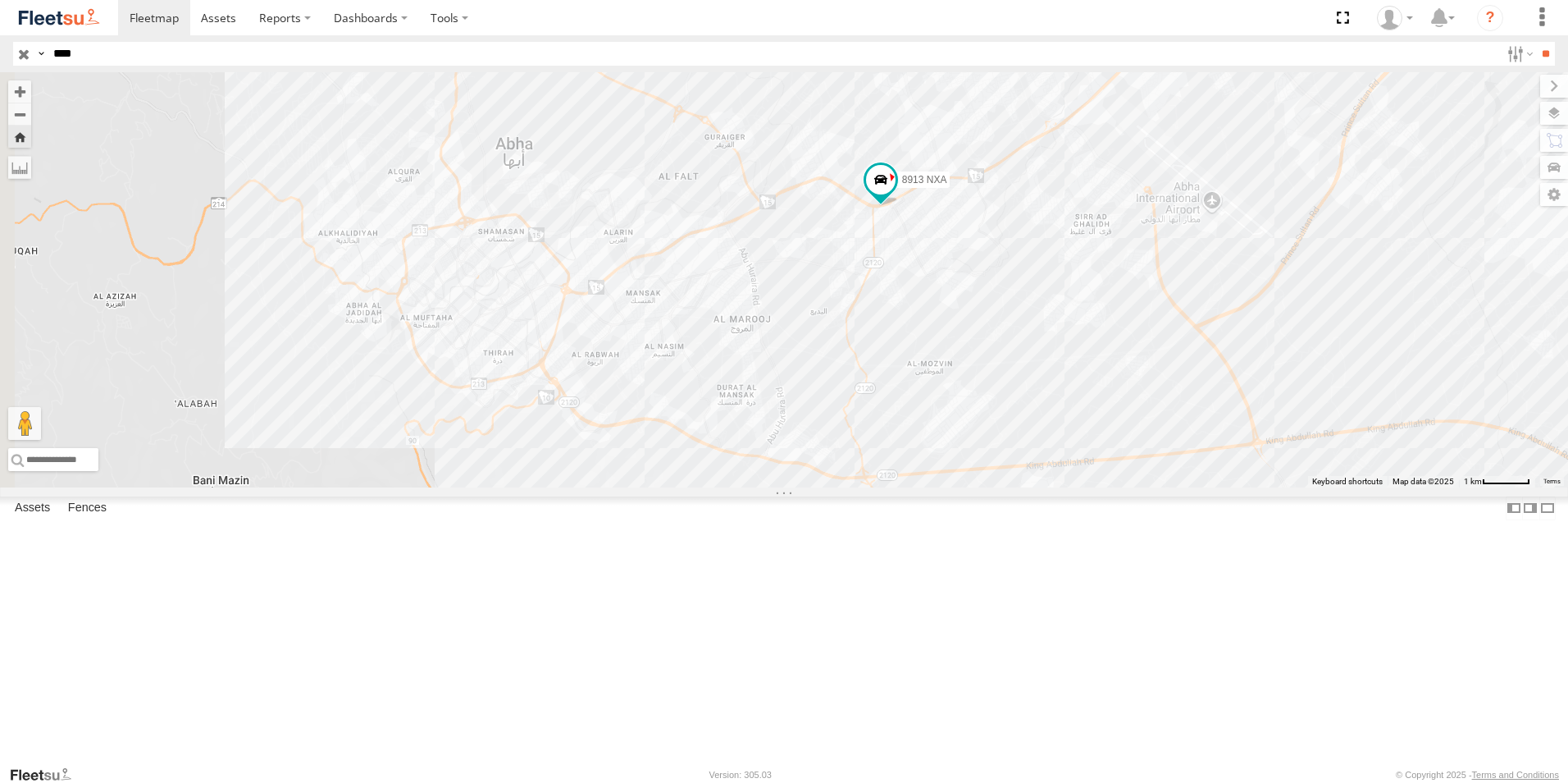
drag, startPoint x: 516, startPoint y: 456, endPoint x: 795, endPoint y: 378, distance: 289.7
click at [795, 378] on div "8913 NXA" at bounding box center [784, 280] width 1568 height 415
click at [837, 330] on div "8913 NXA" at bounding box center [784, 280] width 1568 height 415
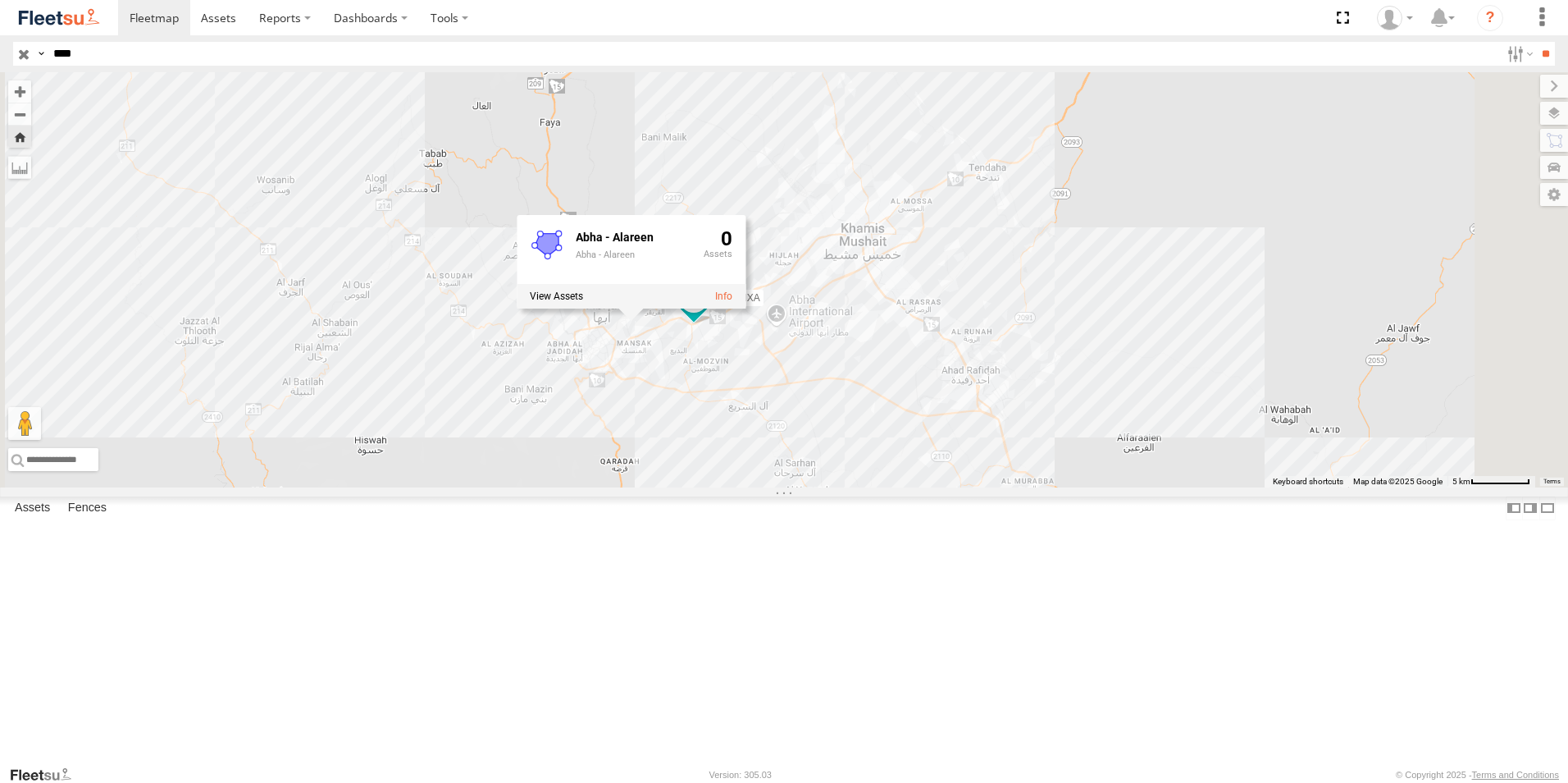
drag, startPoint x: 789, startPoint y: 280, endPoint x: 810, endPoint y: 515, distance: 235.9
click at [810, 487] on div "8913 NXA Abha - Alareen Abha - Alareen 0" at bounding box center [784, 280] width 1568 height 415
click at [828, 308] on div "8913 NXA Abha - Alareen Abha - Alareen 0" at bounding box center [784, 280] width 1568 height 415
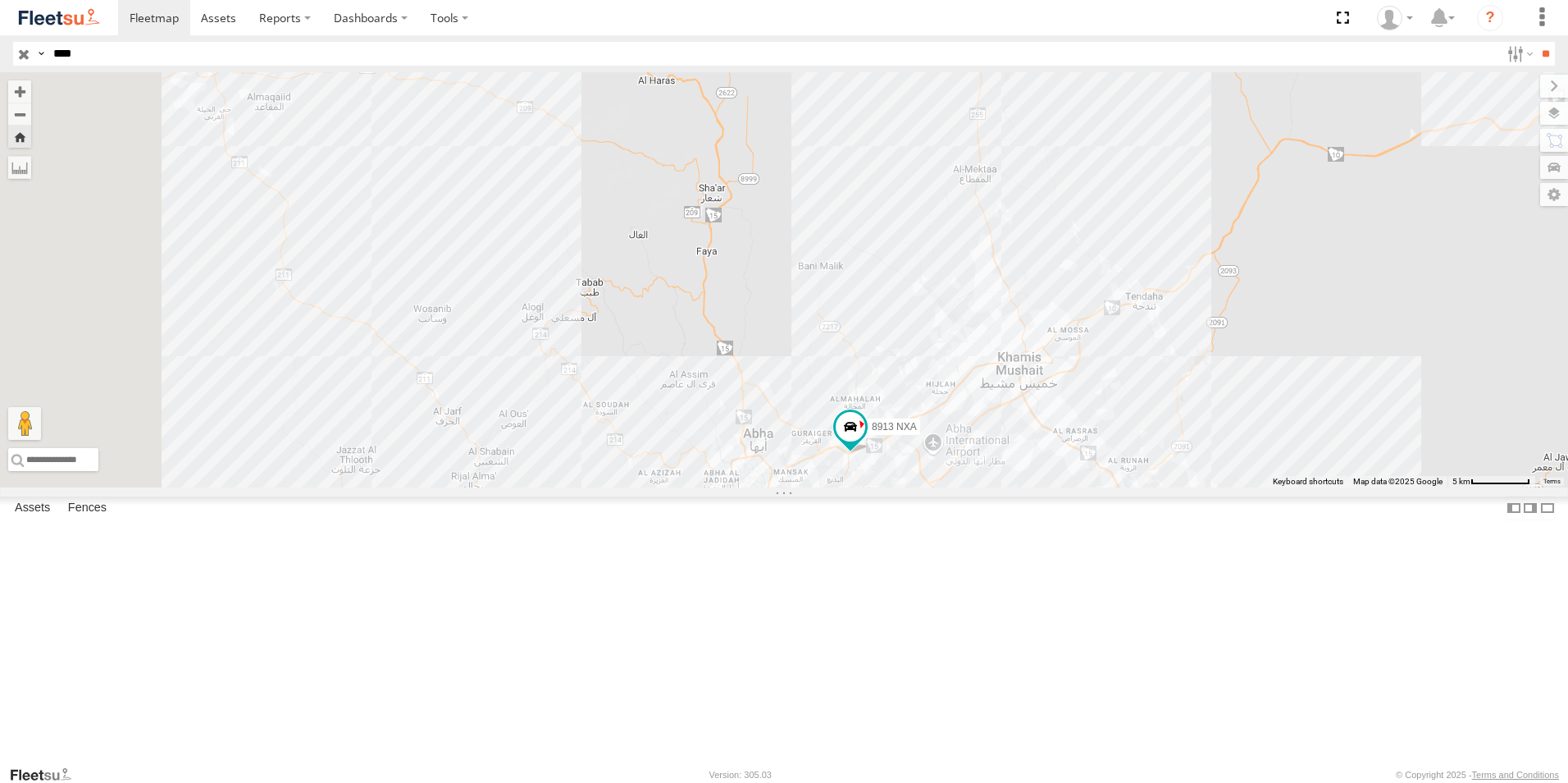
drag, startPoint x: 672, startPoint y: 391, endPoint x: 835, endPoint y: 521, distance: 208.5
click at [835, 487] on div "8913 NXA" at bounding box center [784, 280] width 1568 height 415
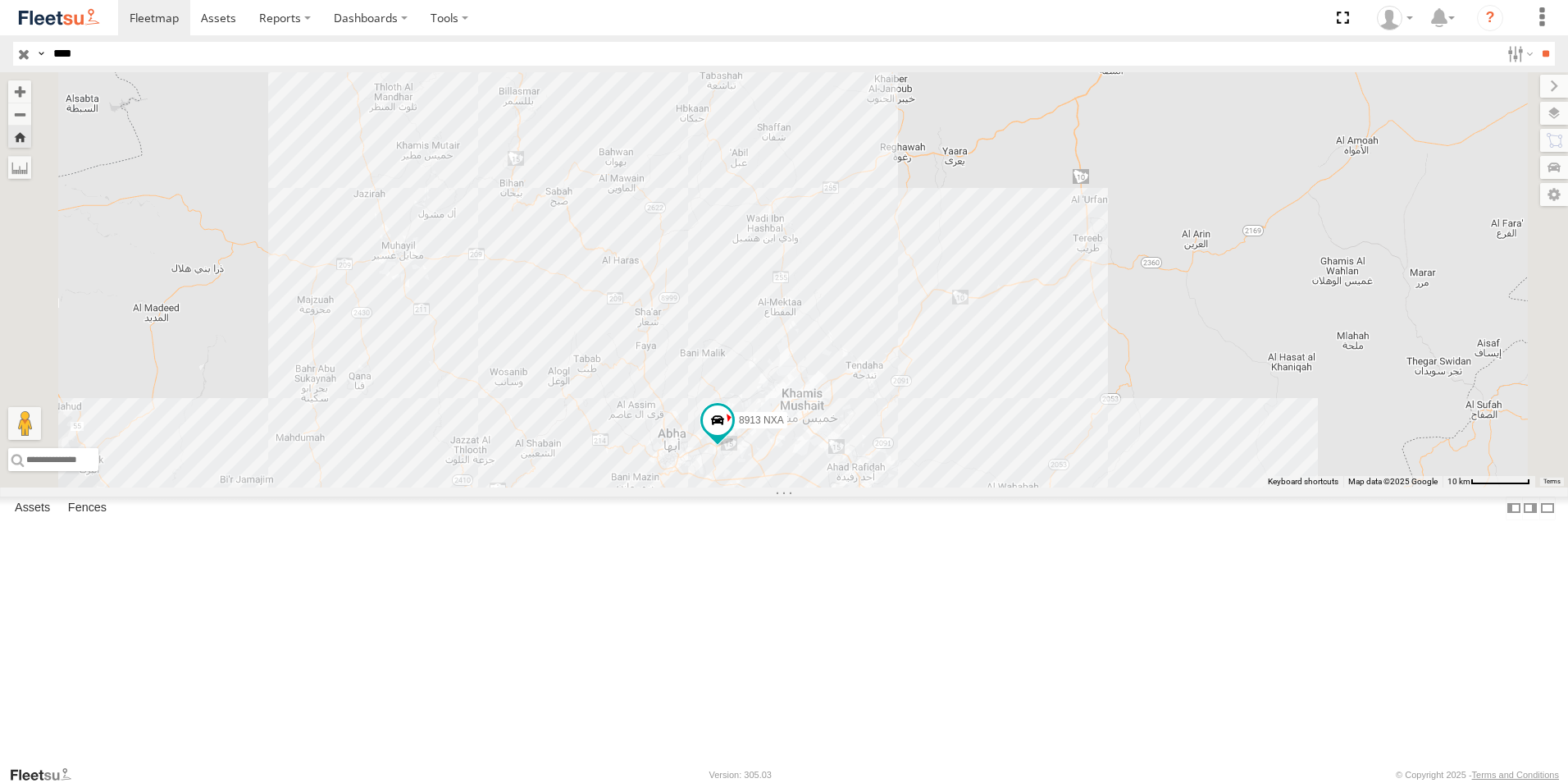
drag, startPoint x: 796, startPoint y: 414, endPoint x: 769, endPoint y: 498, distance: 88.2
click at [769, 487] on div "8913 NXA" at bounding box center [784, 280] width 1568 height 415
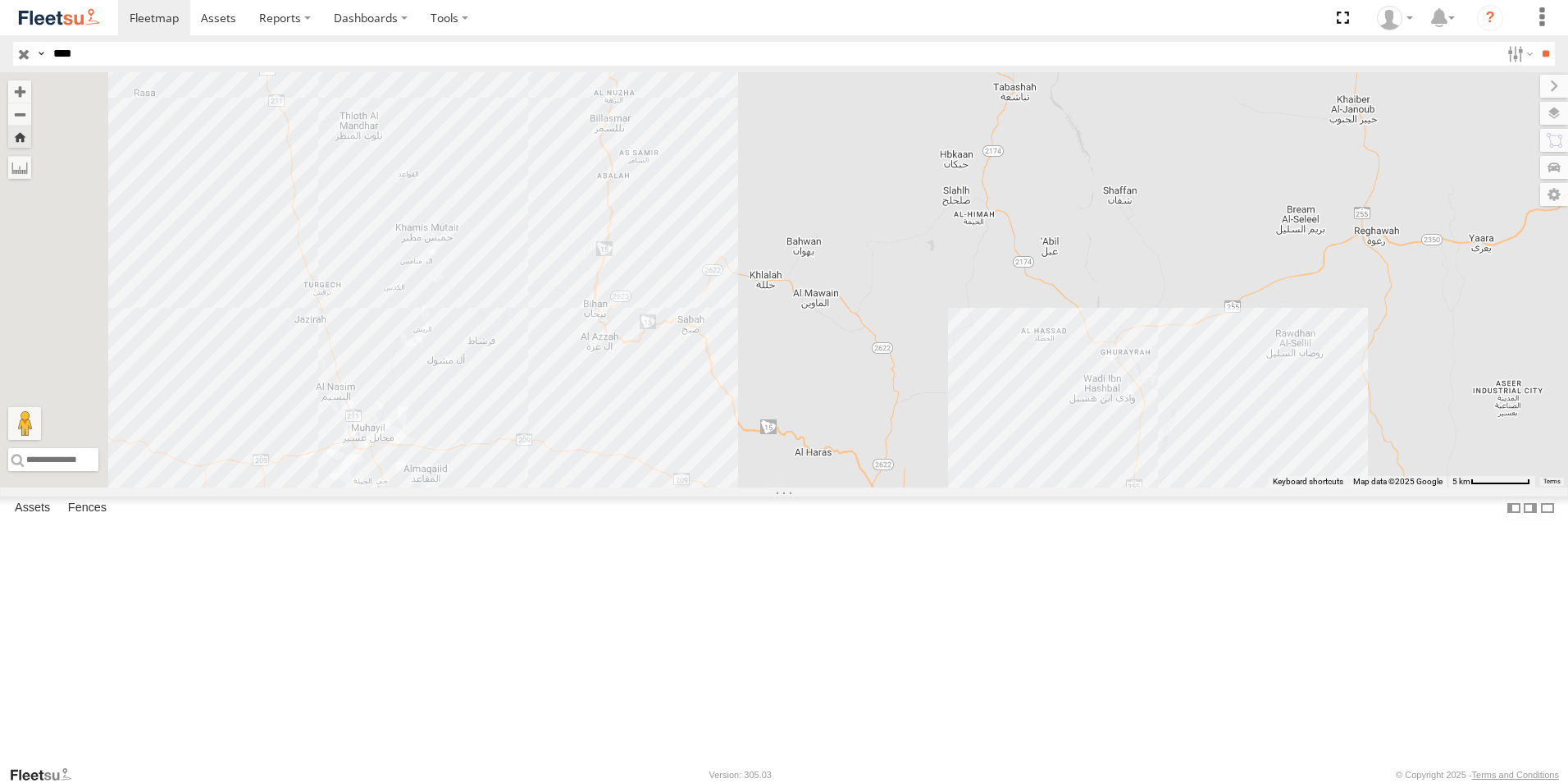
drag, startPoint x: 1084, startPoint y: 349, endPoint x: 1190, endPoint y: 499, distance: 183.7
click at [1190, 487] on div "8913 NXA" at bounding box center [784, 280] width 1568 height 415
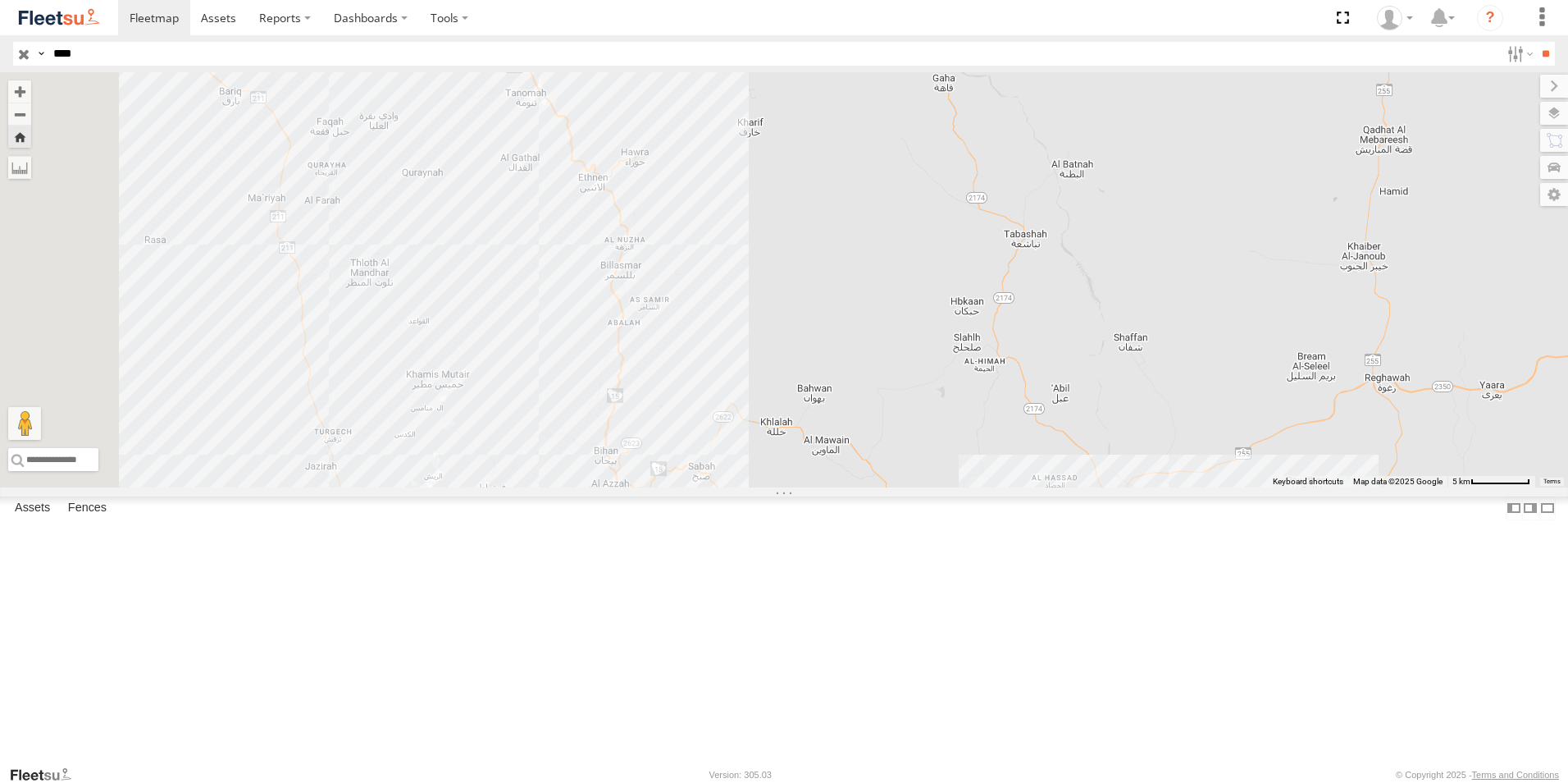
drag, startPoint x: 797, startPoint y: 193, endPoint x: 808, endPoint y: 349, distance: 156.4
click at [808, 349] on div "8913 NXA" at bounding box center [784, 280] width 1568 height 415
click at [810, 349] on div "8913 NXA" at bounding box center [784, 280] width 1568 height 415
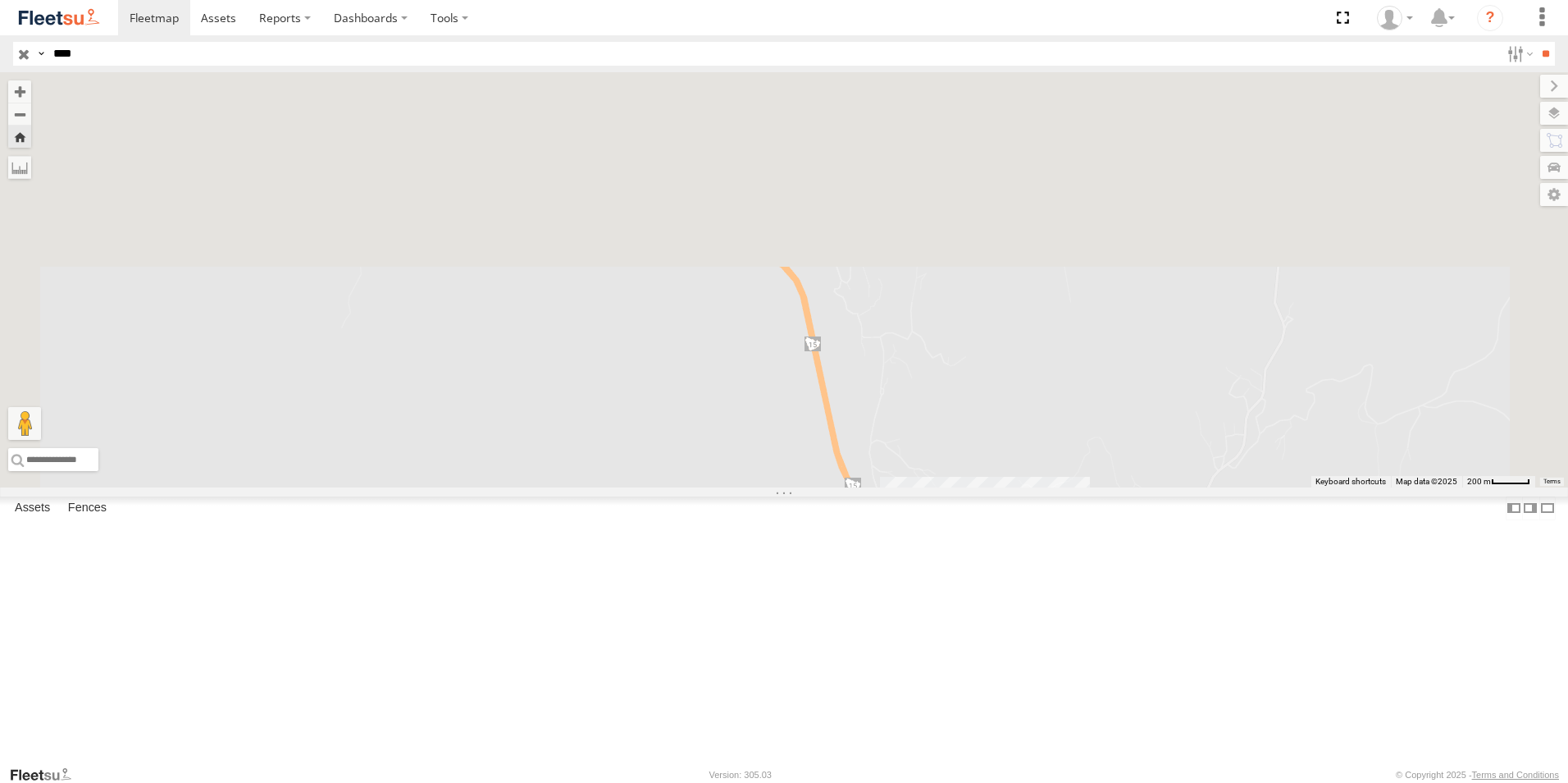
drag, startPoint x: 901, startPoint y: 232, endPoint x: 866, endPoint y: 658, distance: 427.4
click at [866, 487] on div "8913 NXA" at bounding box center [784, 280] width 1568 height 415
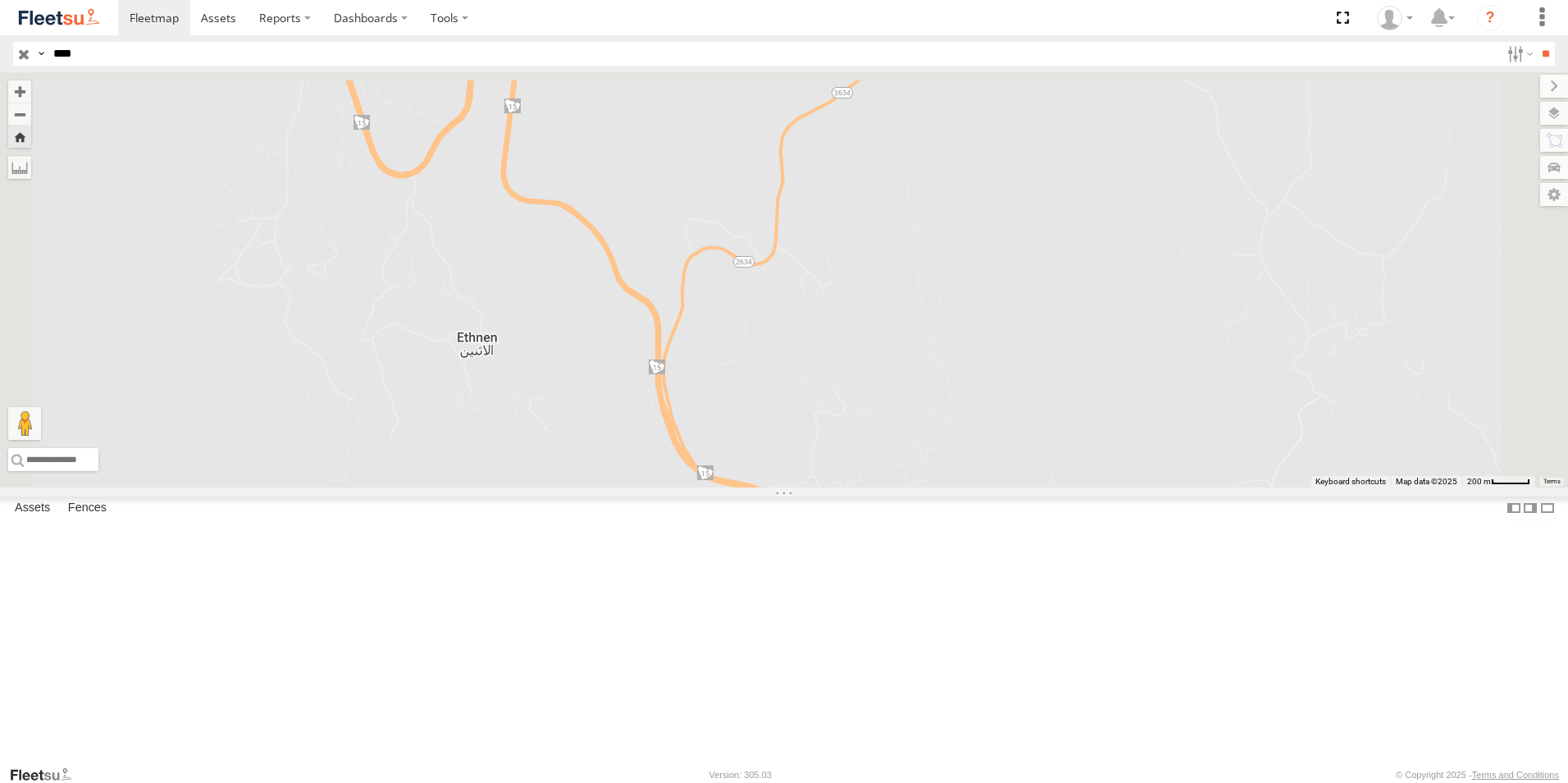
drag, startPoint x: 827, startPoint y: 475, endPoint x: 824, endPoint y: 722, distance: 247.0
click at [824, 487] on div "8913 NXA" at bounding box center [784, 280] width 1568 height 415
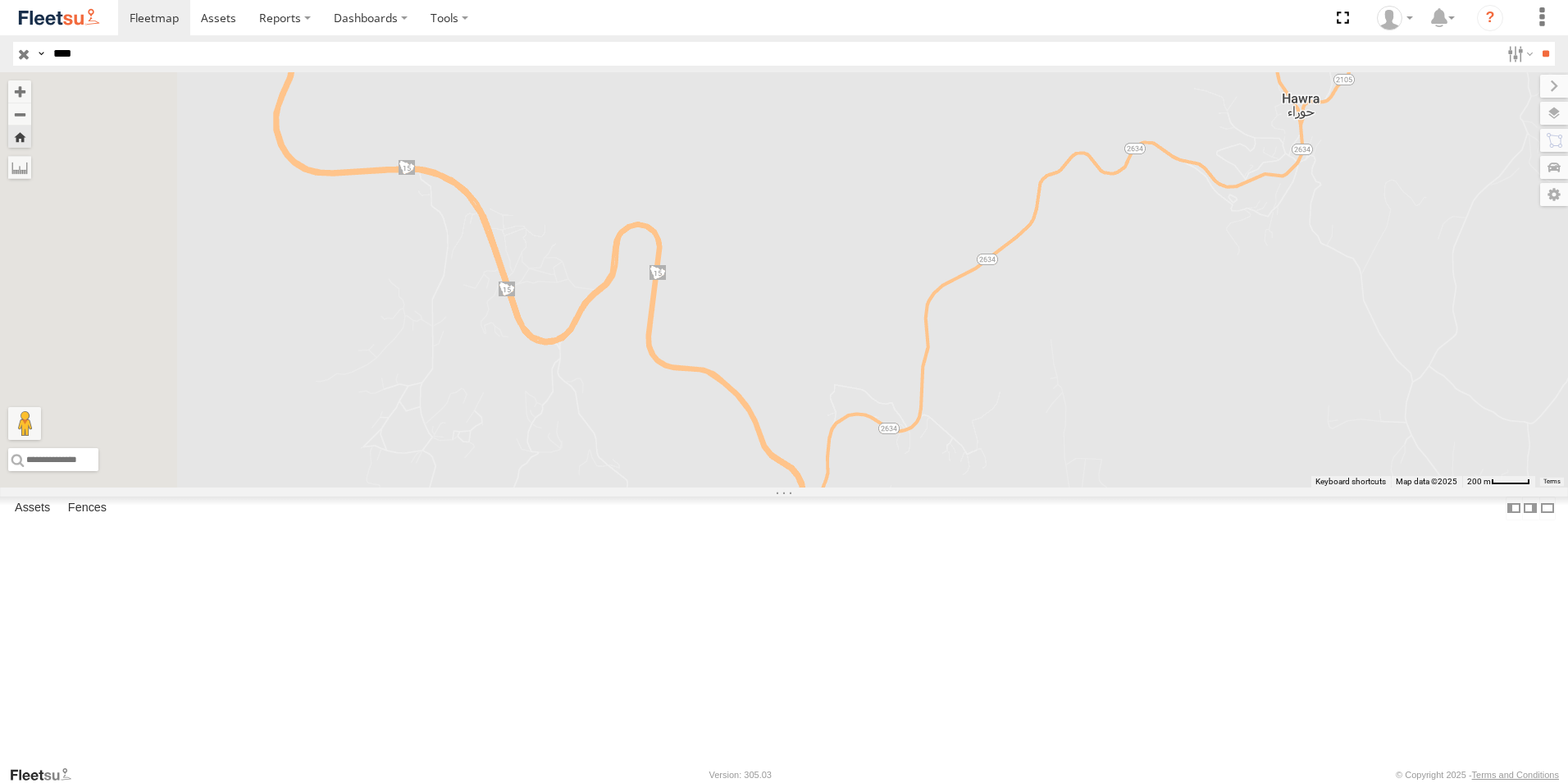
drag, startPoint x: 779, startPoint y: 543, endPoint x: 943, endPoint y: 716, distance: 238.4
click at [943, 487] on div "8913 NXA" at bounding box center [784, 280] width 1568 height 415
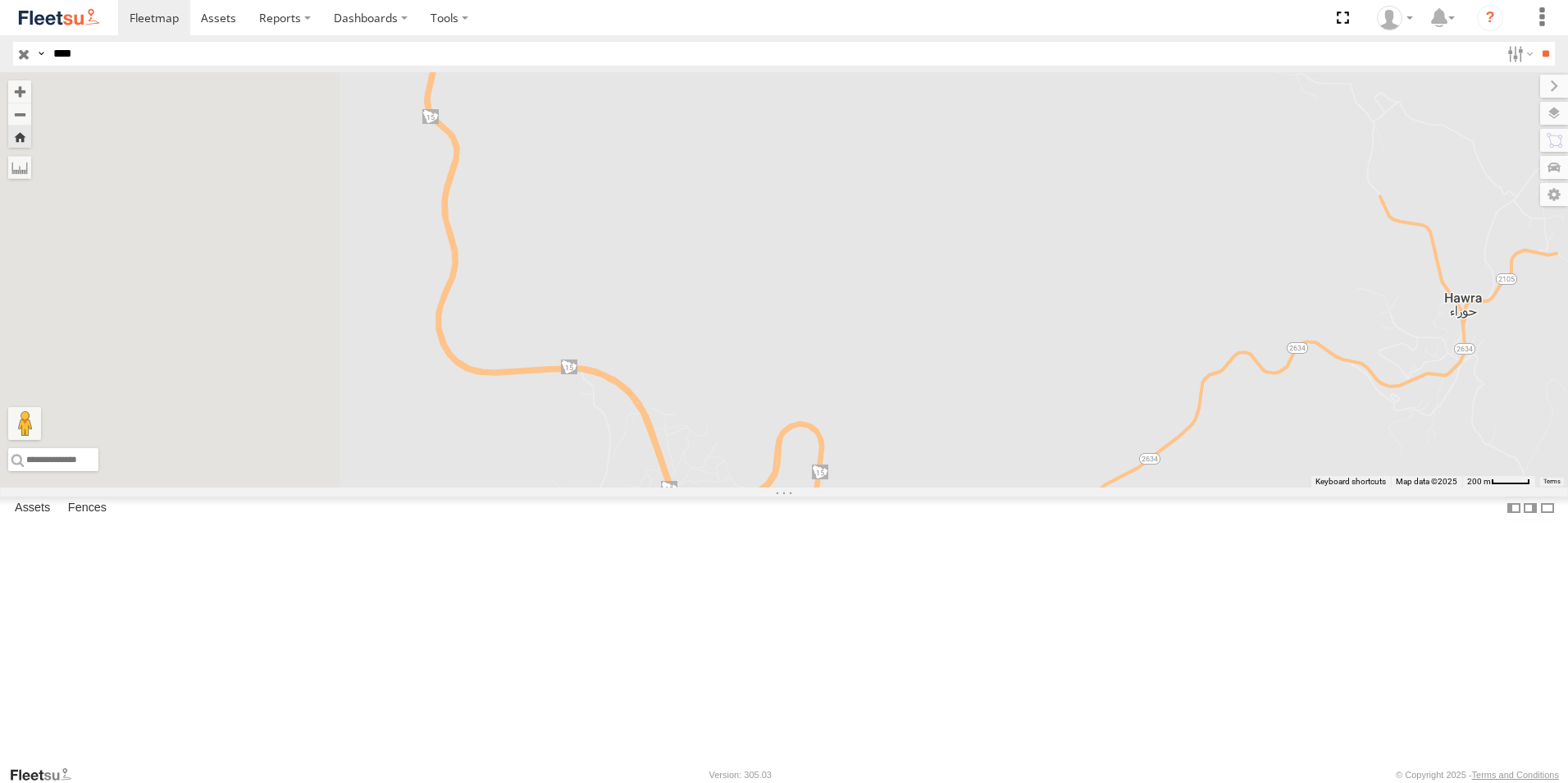
drag, startPoint x: 817, startPoint y: 551, endPoint x: 1001, endPoint y: 764, distance: 281.5
click at [1001, 487] on div "8913 NXA" at bounding box center [784, 280] width 1568 height 415
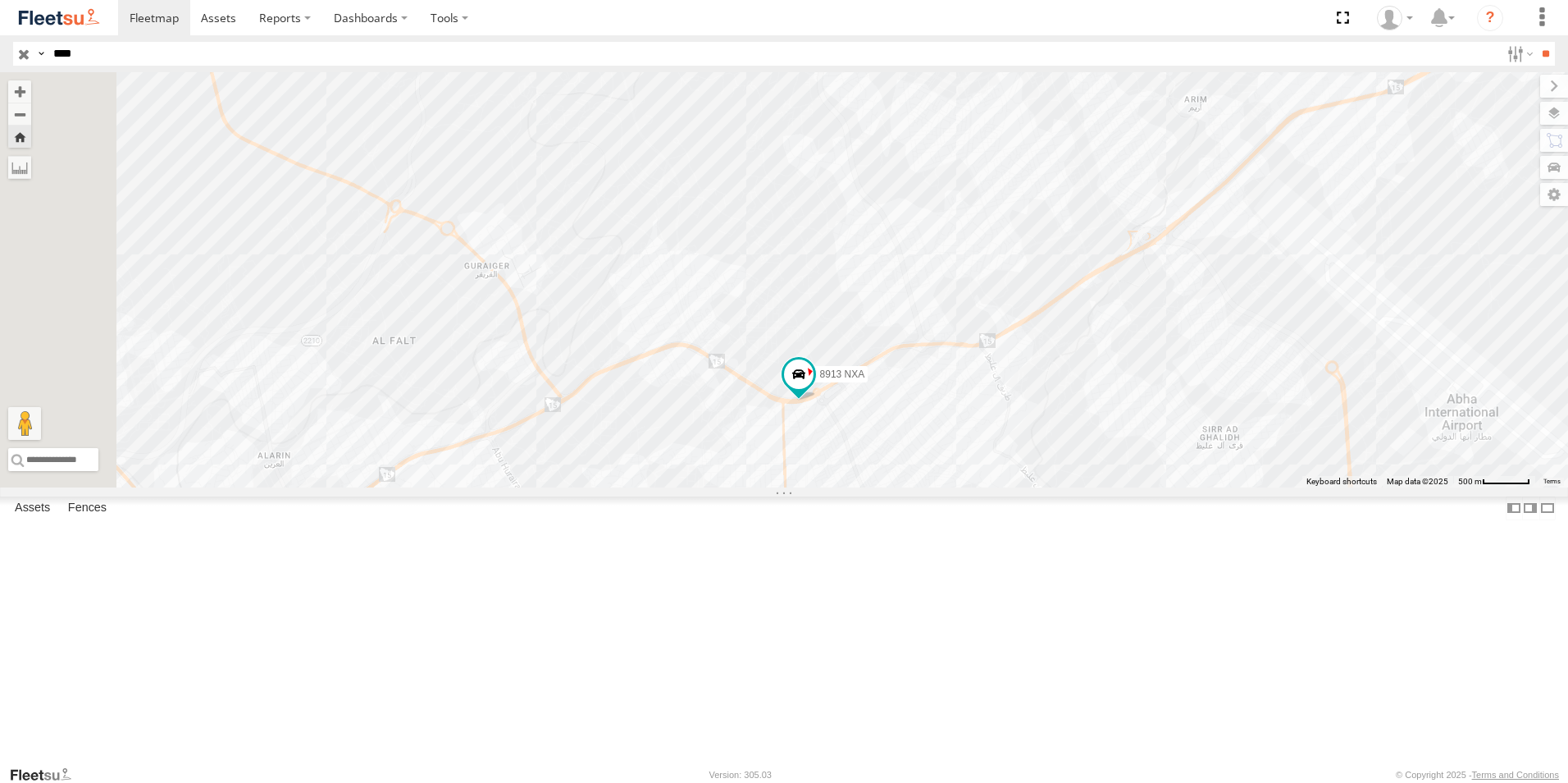
drag, startPoint x: 791, startPoint y: 529, endPoint x: 790, endPoint y: 618, distance: 89.0
click at [790, 487] on div "8913 NXA" at bounding box center [784, 280] width 1568 height 415
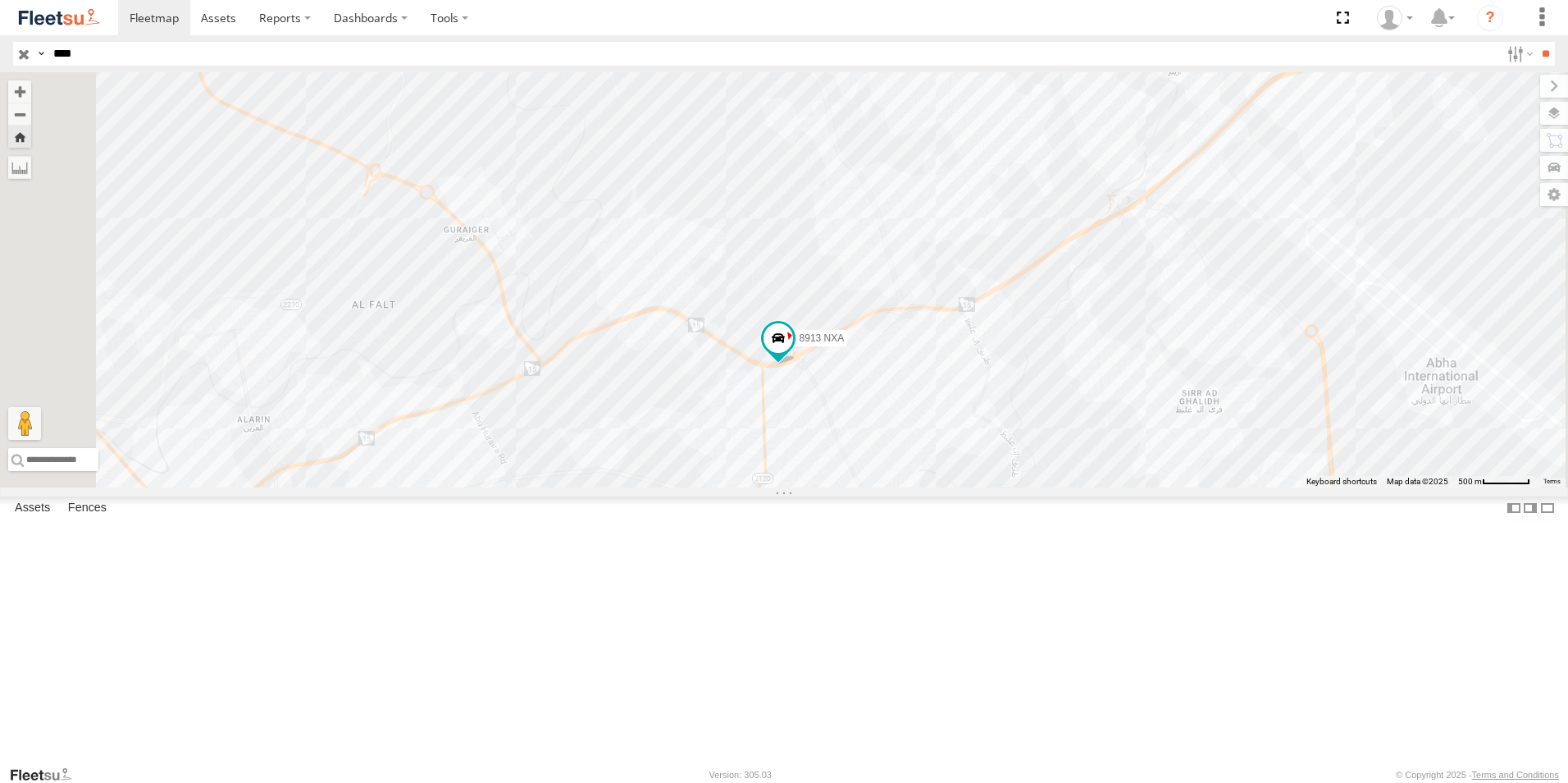
click at [82, 49] on input "****" at bounding box center [773, 54] width 1454 height 24
type input "****"
click at [1536, 42] on input "**" at bounding box center [1545, 54] width 19 height 24
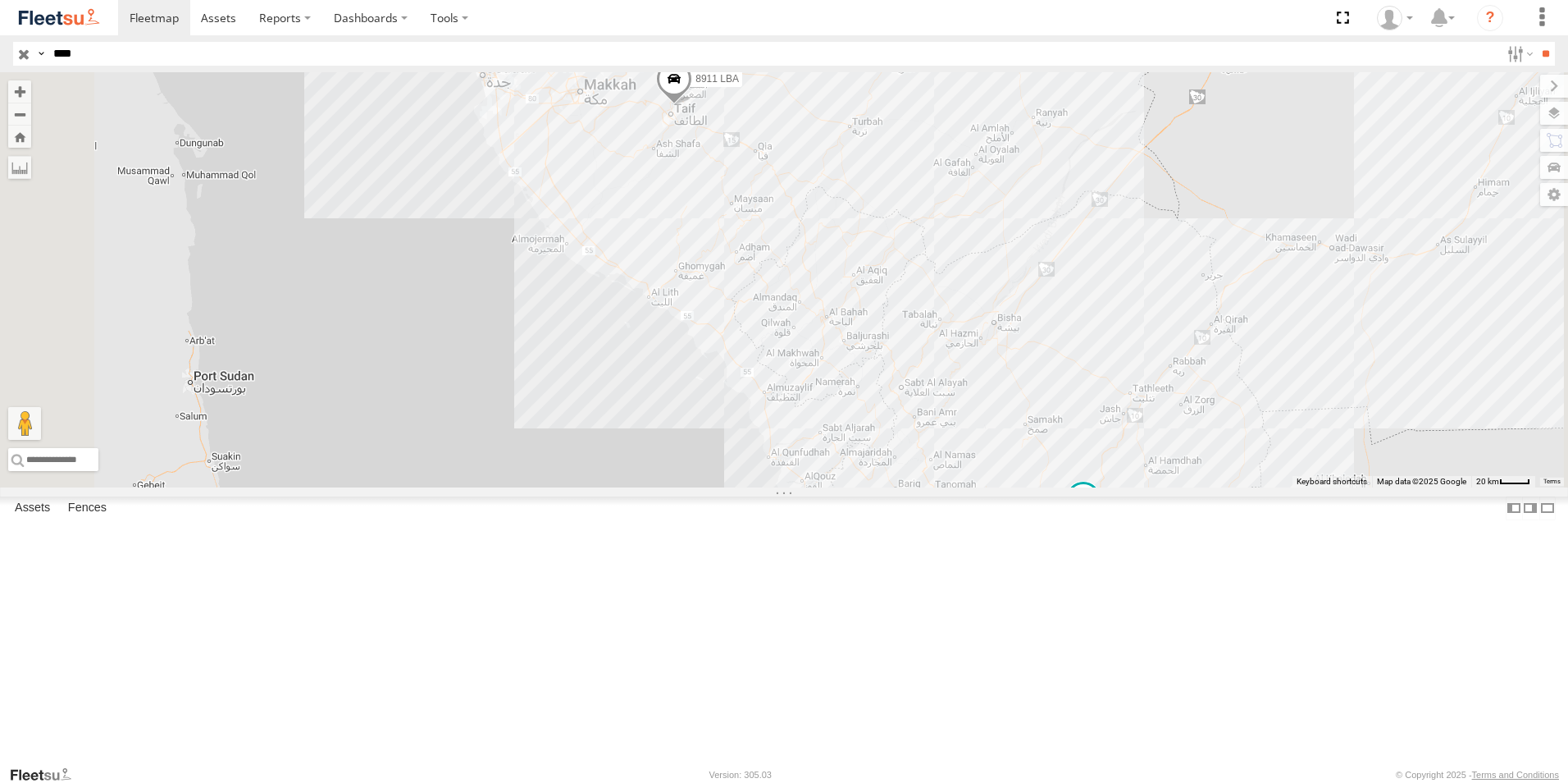
click at [0, 0] on div "8911 NXA" at bounding box center [0, 0] width 0 height 0
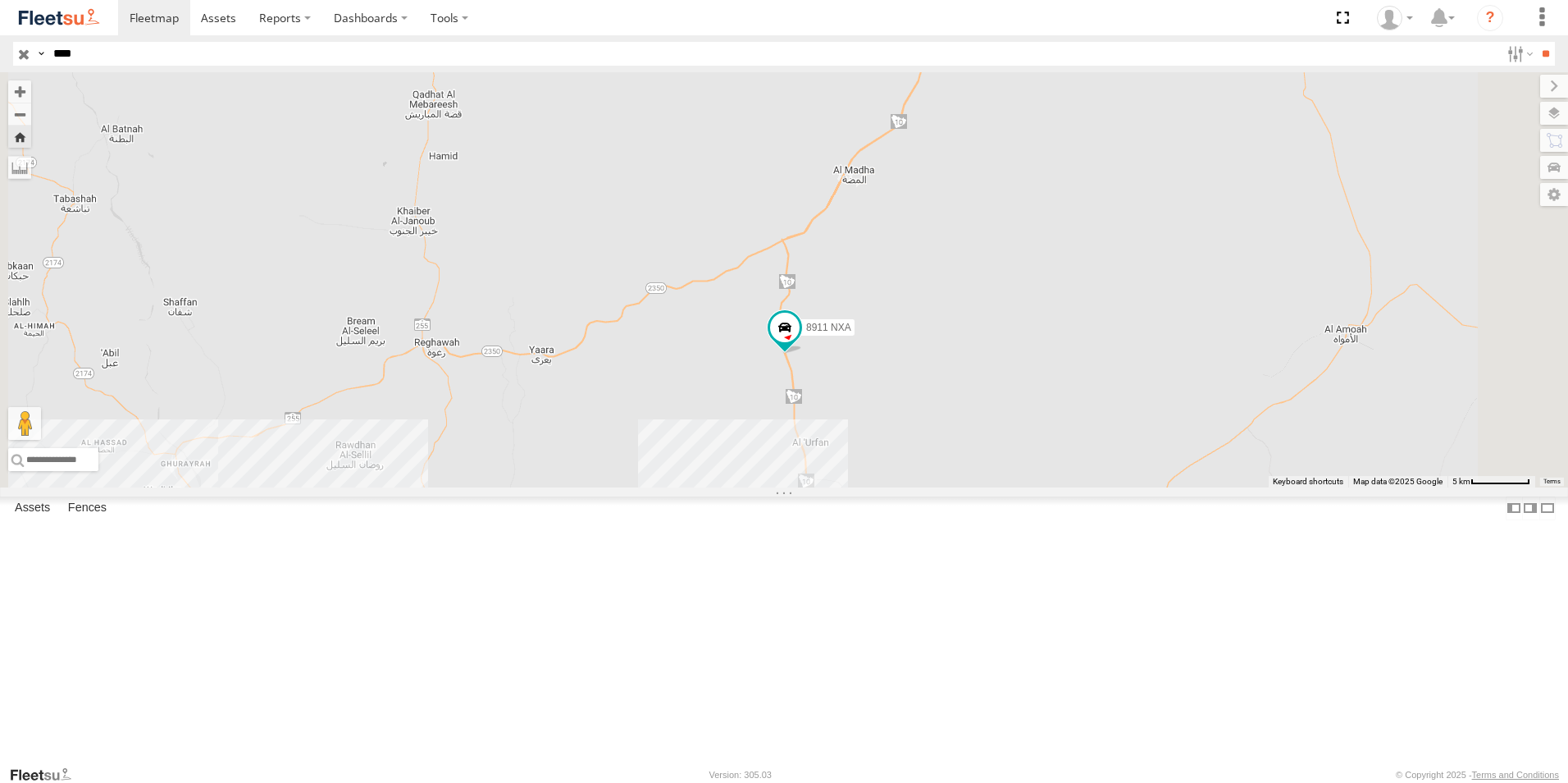
drag, startPoint x: 947, startPoint y: 285, endPoint x: 862, endPoint y: 530, distance: 259.3
click at [862, 487] on div "8911 NXA" at bounding box center [784, 280] width 1568 height 415
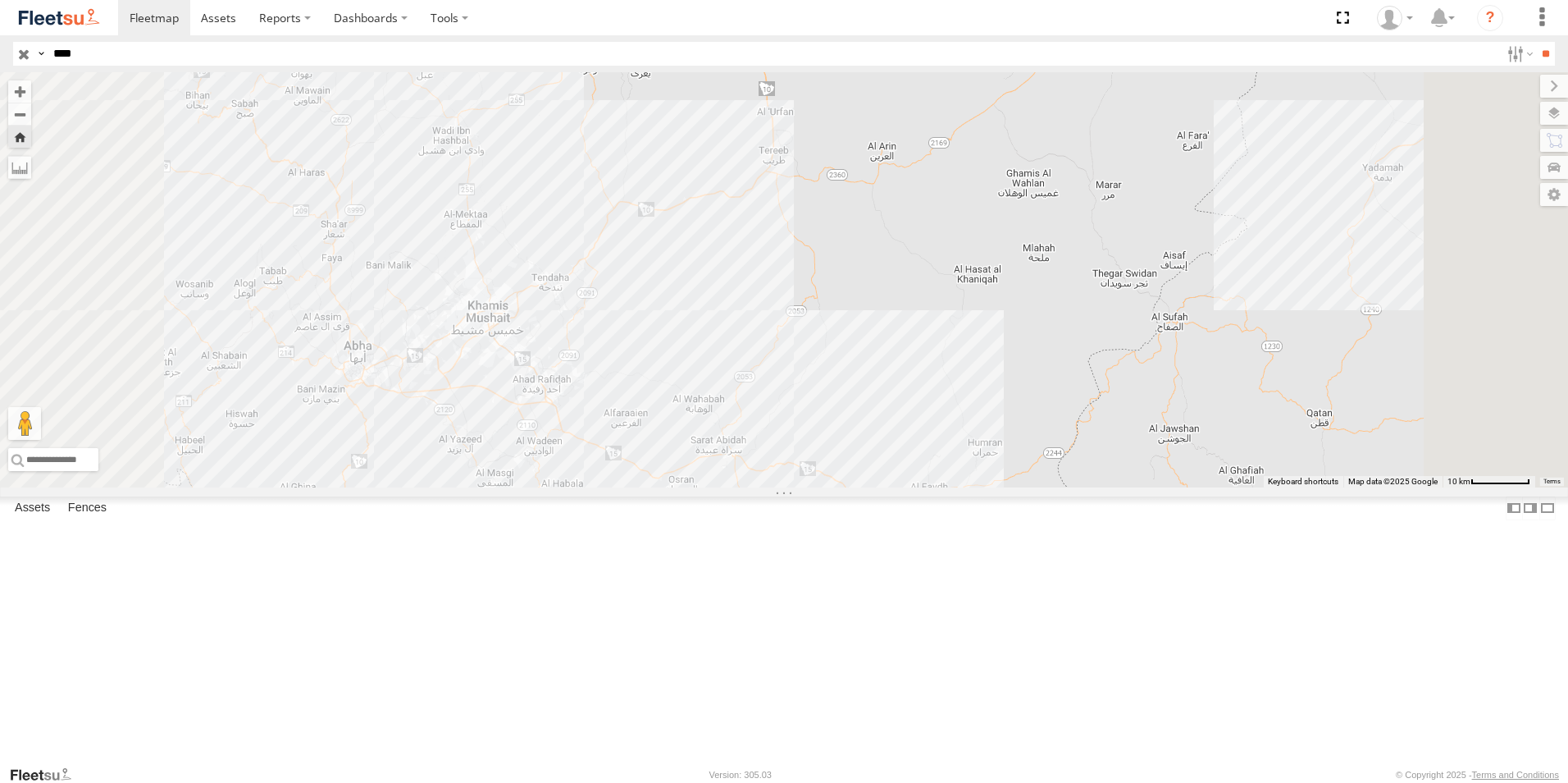
drag, startPoint x: 804, startPoint y: 540, endPoint x: 831, endPoint y: 241, distance: 300.2
click at [831, 241] on div "8911 NXA" at bounding box center [784, 280] width 1568 height 415
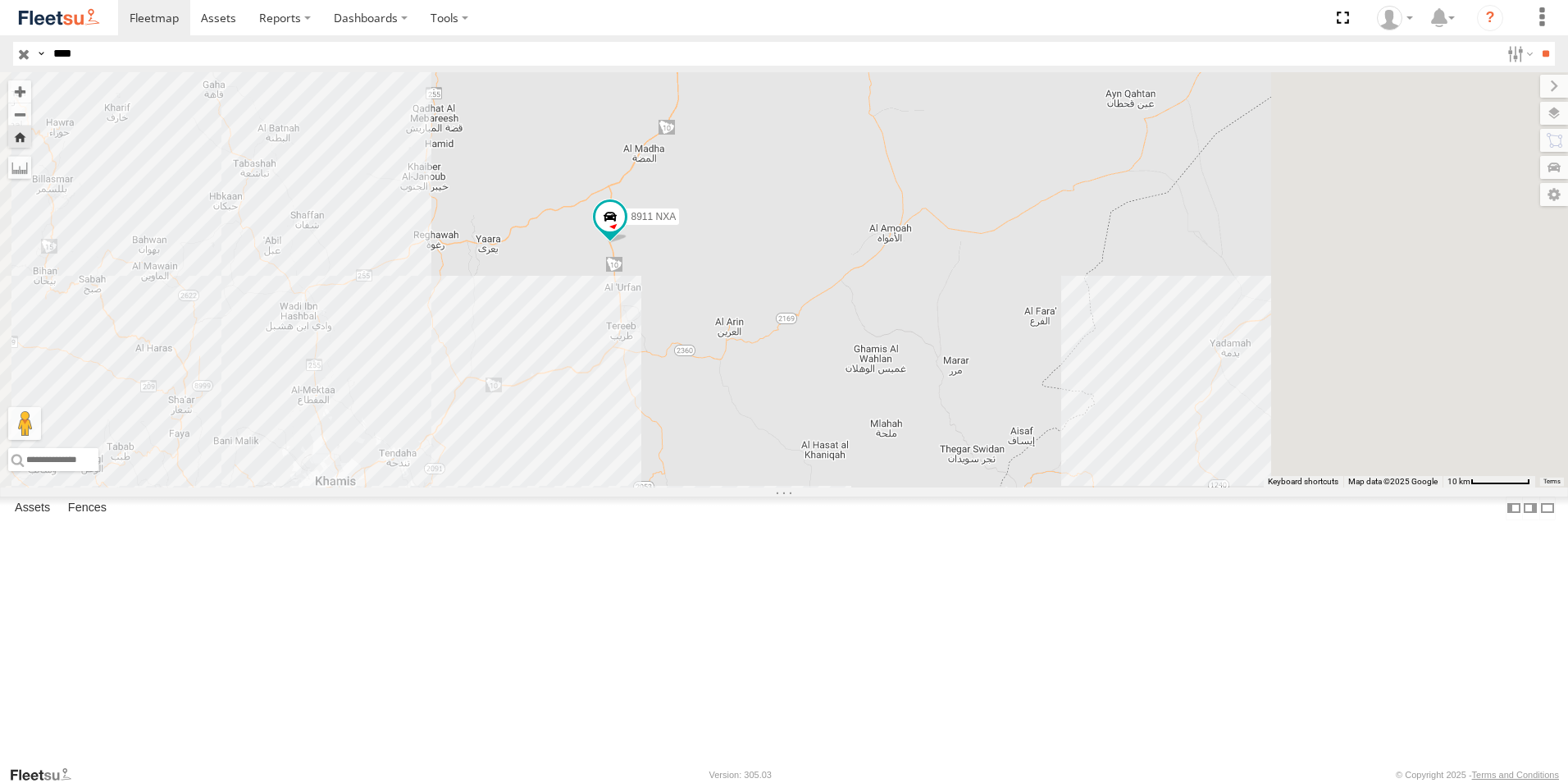
drag, startPoint x: 967, startPoint y: 231, endPoint x: 807, endPoint y: 420, distance: 247.6
click at [807, 420] on div "8911 NXA" at bounding box center [784, 280] width 1568 height 415
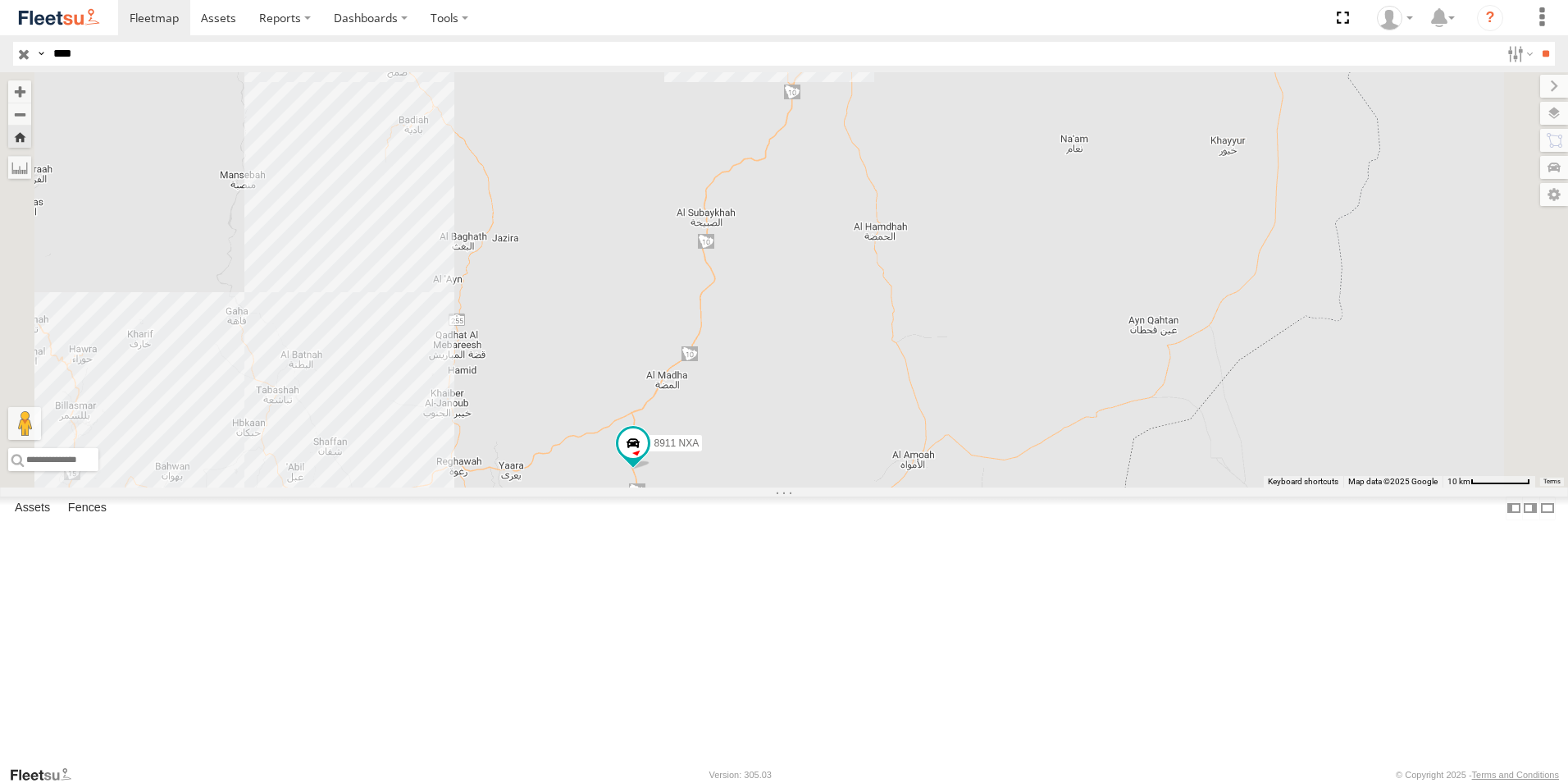
drag, startPoint x: 931, startPoint y: 264, endPoint x: 951, endPoint y: 475, distance: 211.9
click at [951, 475] on div "8911 NXA" at bounding box center [784, 280] width 1568 height 415
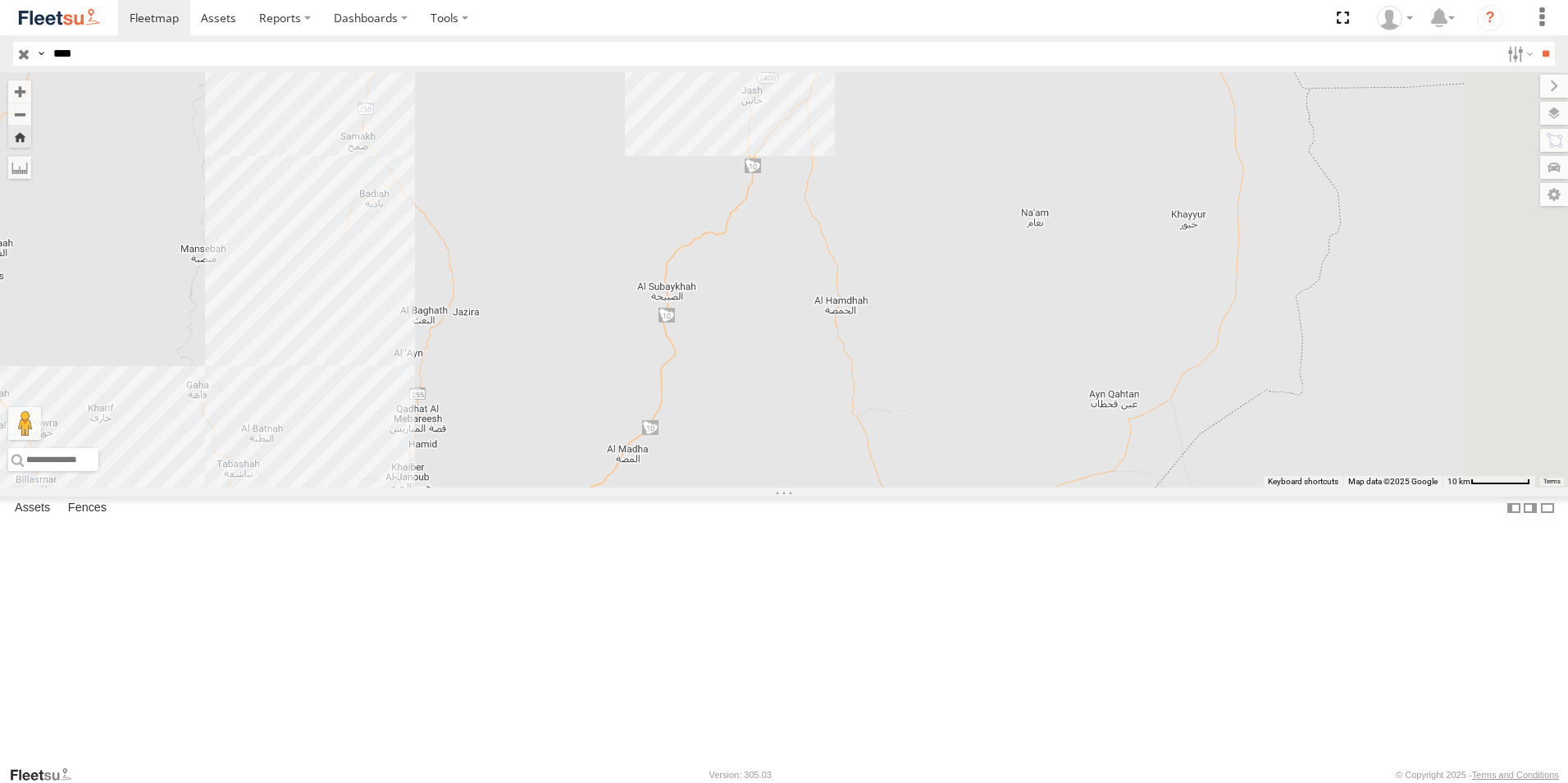
drag, startPoint x: 972, startPoint y: 370, endPoint x: 933, endPoint y: 448, distance: 87.2
click at [933, 448] on div "8911 NXA" at bounding box center [784, 280] width 1568 height 415
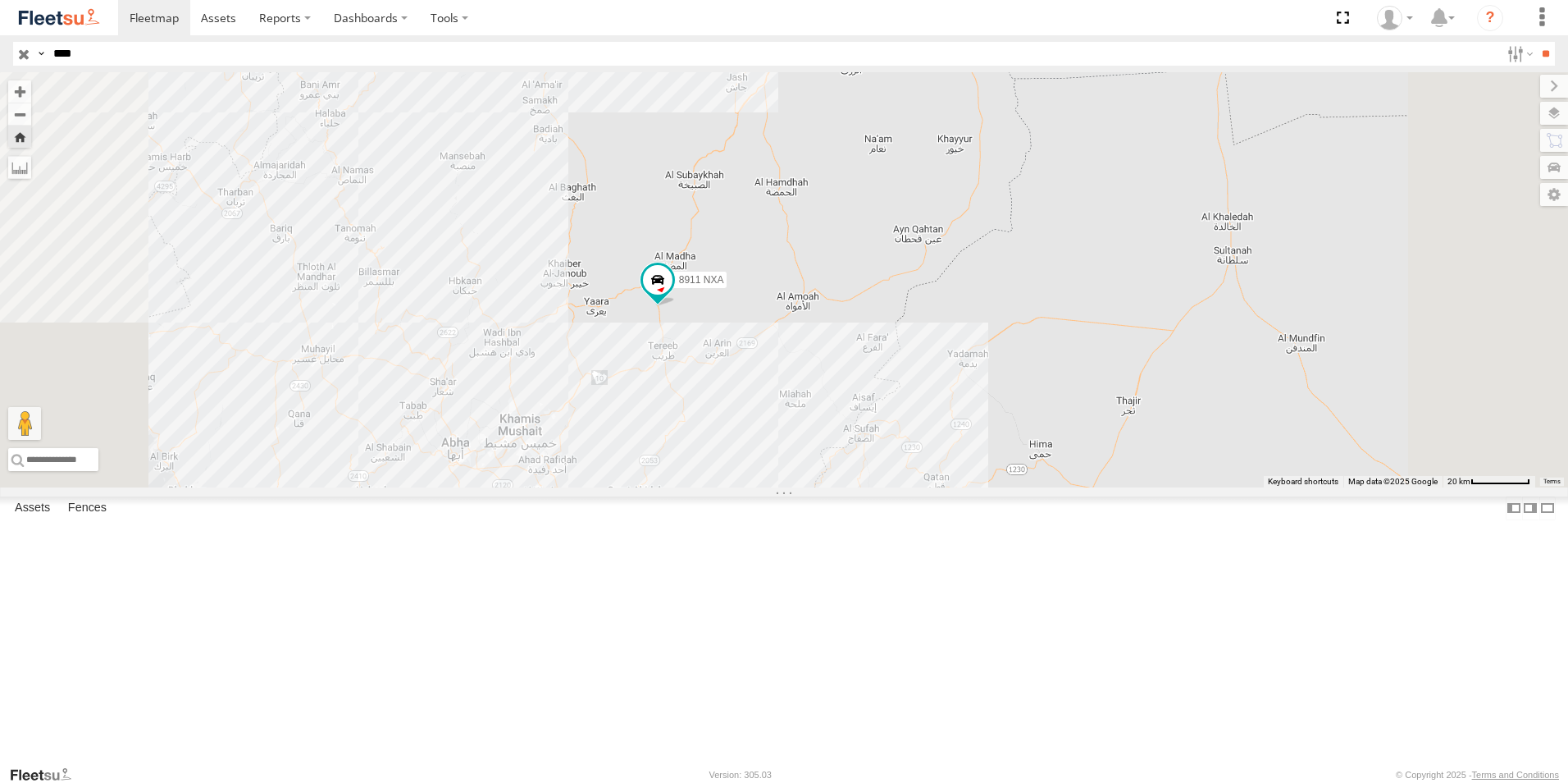
drag, startPoint x: 763, startPoint y: 491, endPoint x: 758, endPoint y: 404, distance: 87.1
click at [758, 404] on div "8911 NXA" at bounding box center [784, 280] width 1568 height 415
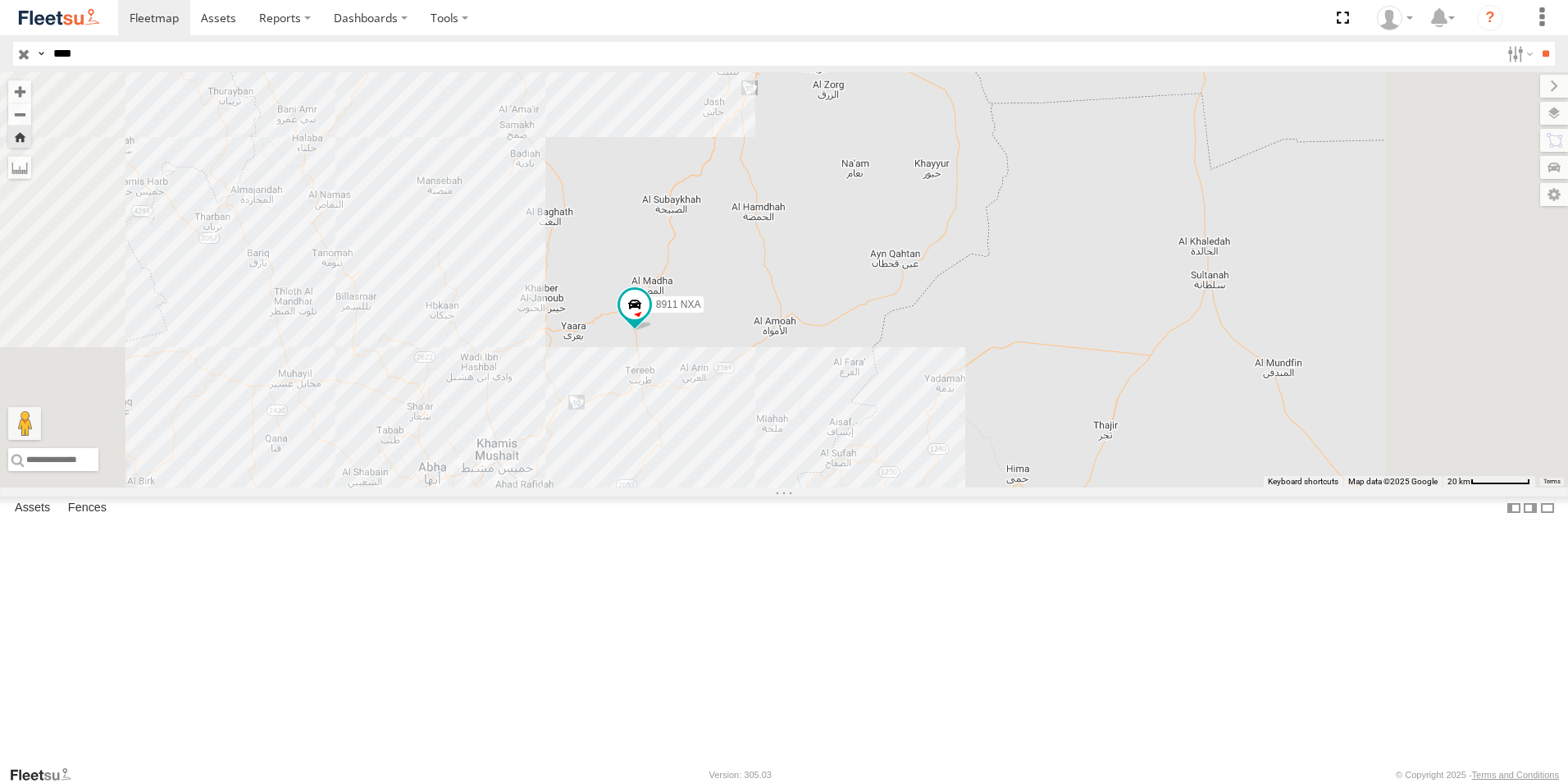
drag, startPoint x: 983, startPoint y: 317, endPoint x: 960, endPoint y: 344, distance: 35.5
click at [960, 344] on div "8911 NXA" at bounding box center [784, 280] width 1568 height 415
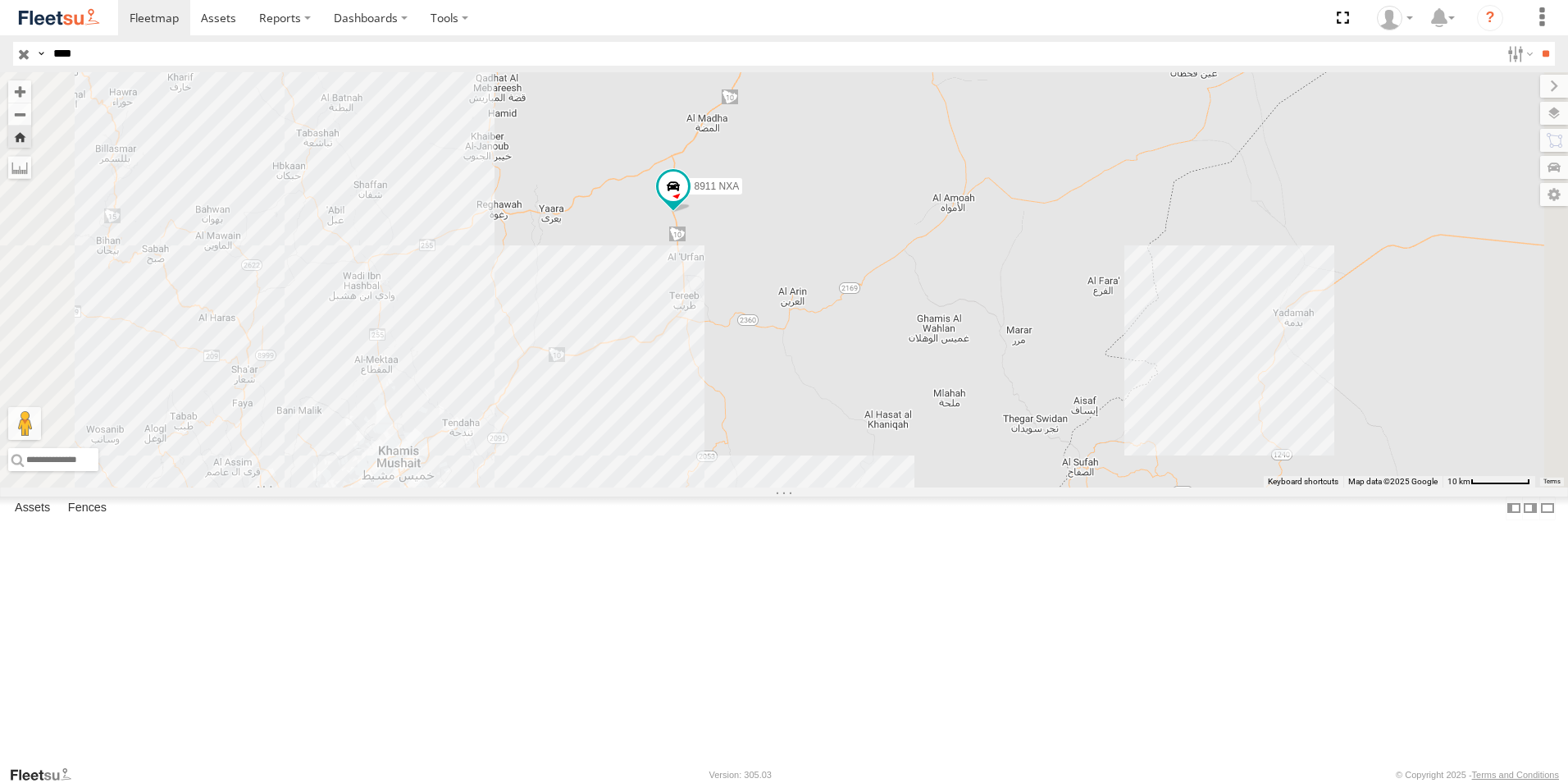
drag, startPoint x: 856, startPoint y: 466, endPoint x: 851, endPoint y: 306, distance: 160.1
click at [851, 306] on div "8911 NXA" at bounding box center [784, 280] width 1568 height 415
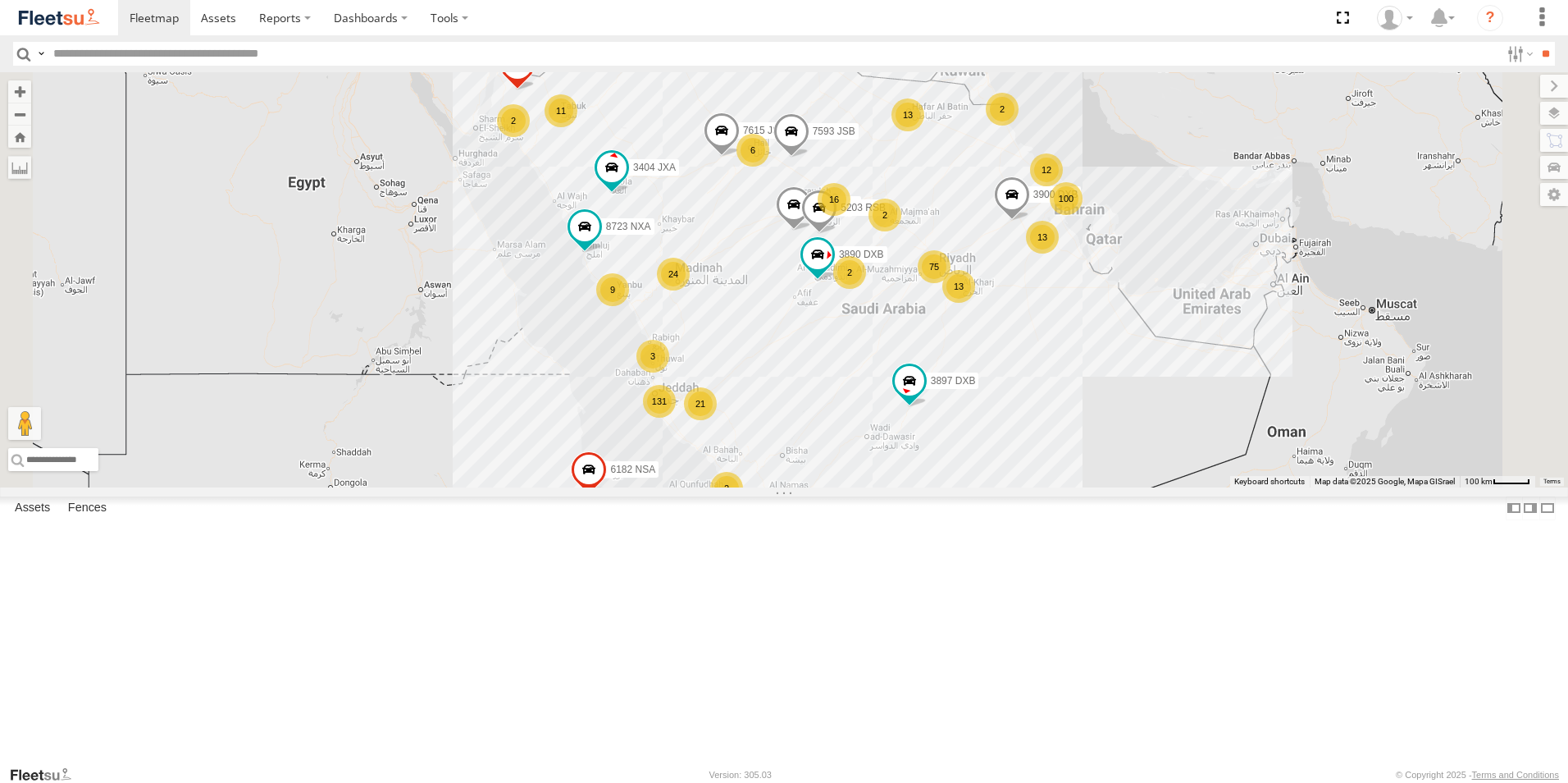
click at [110, 60] on input "text" at bounding box center [773, 54] width 1454 height 24
type input "*"
click at [1536, 42] on input "**" at bounding box center [1545, 54] width 19 height 24
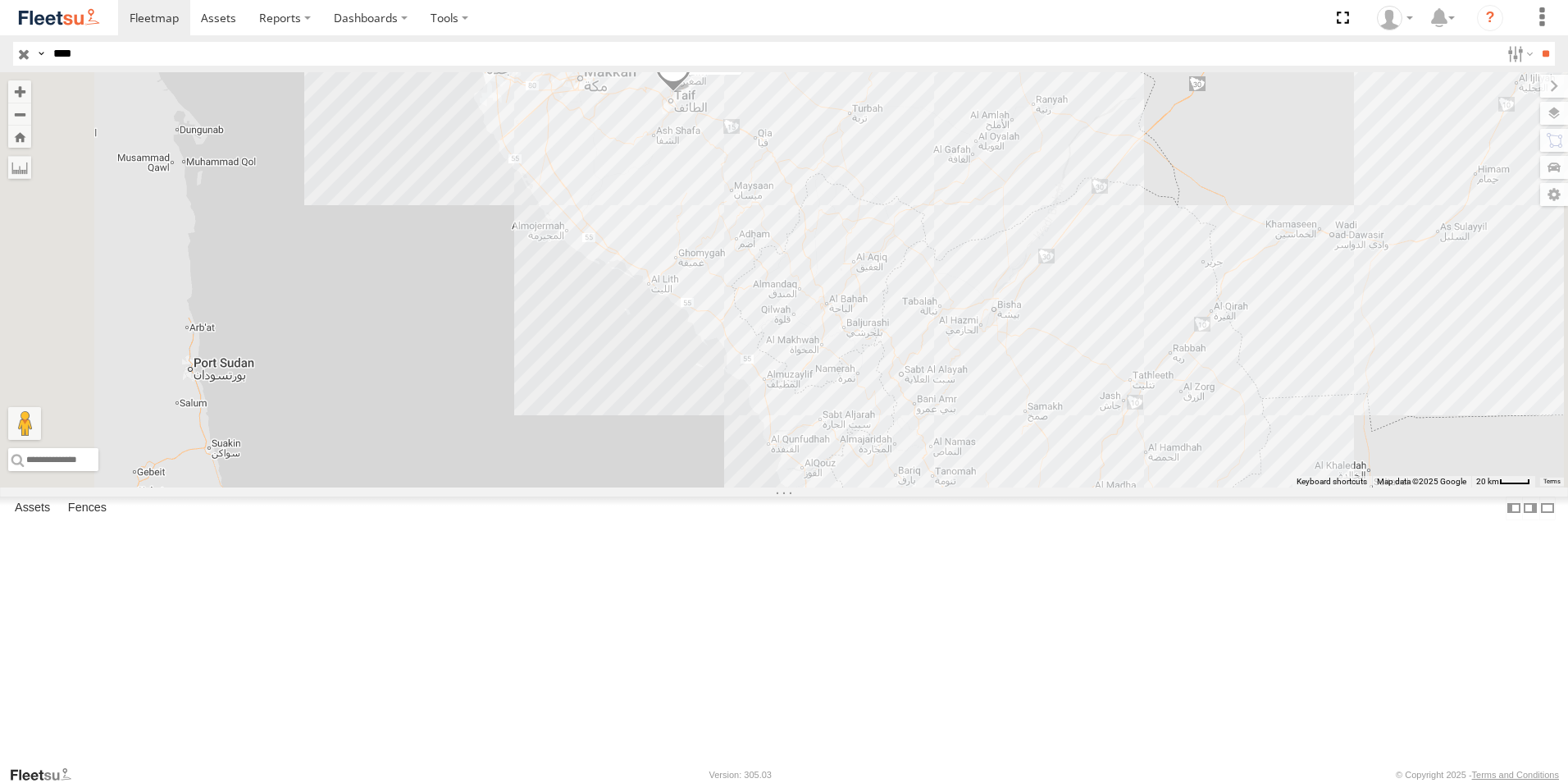
click at [0, 0] on div "8911 ESA" at bounding box center [0, 0] width 0 height 0
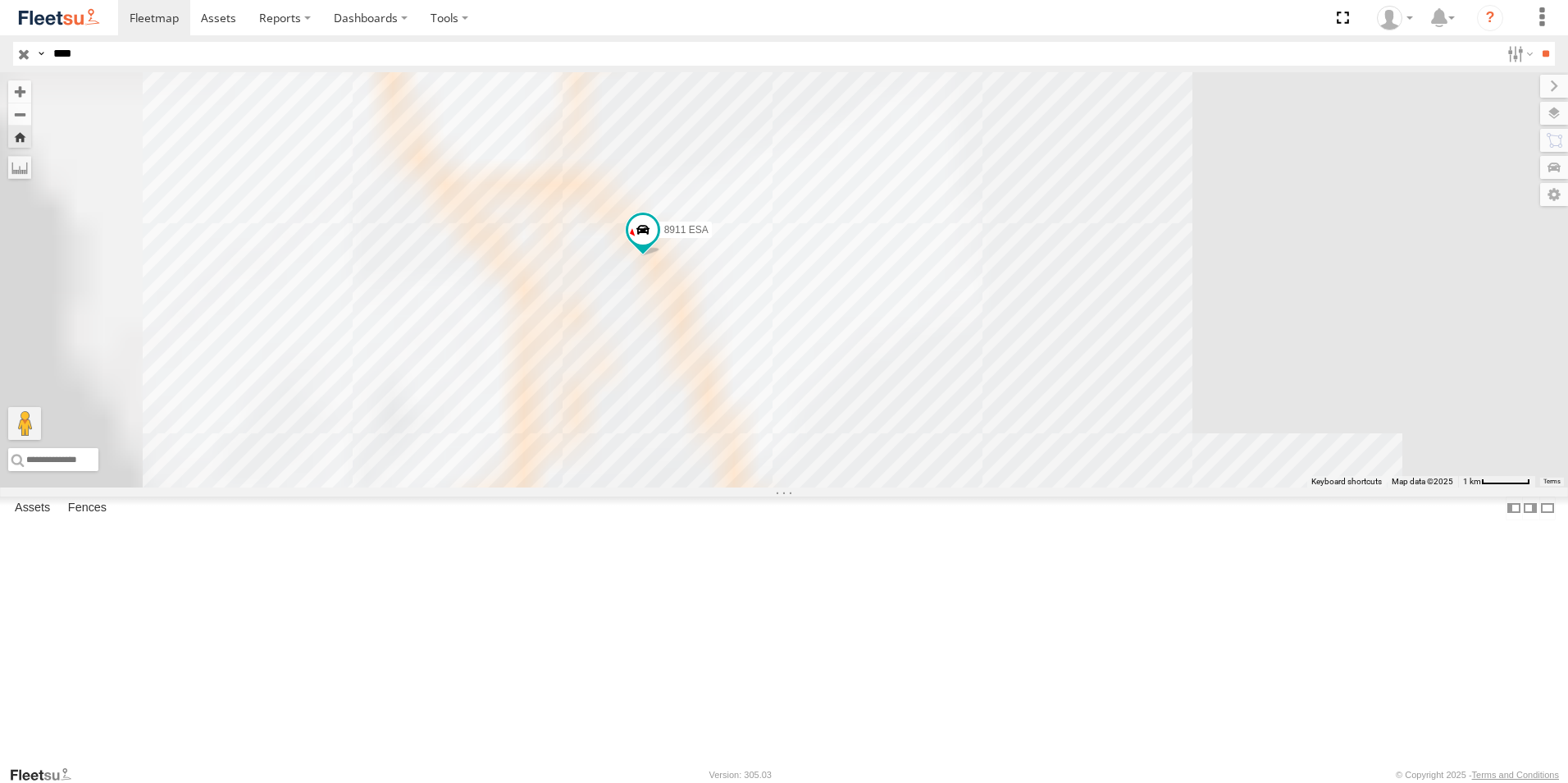
click at [0, 0] on div "8911 NXA" at bounding box center [0, 0] width 0 height 0
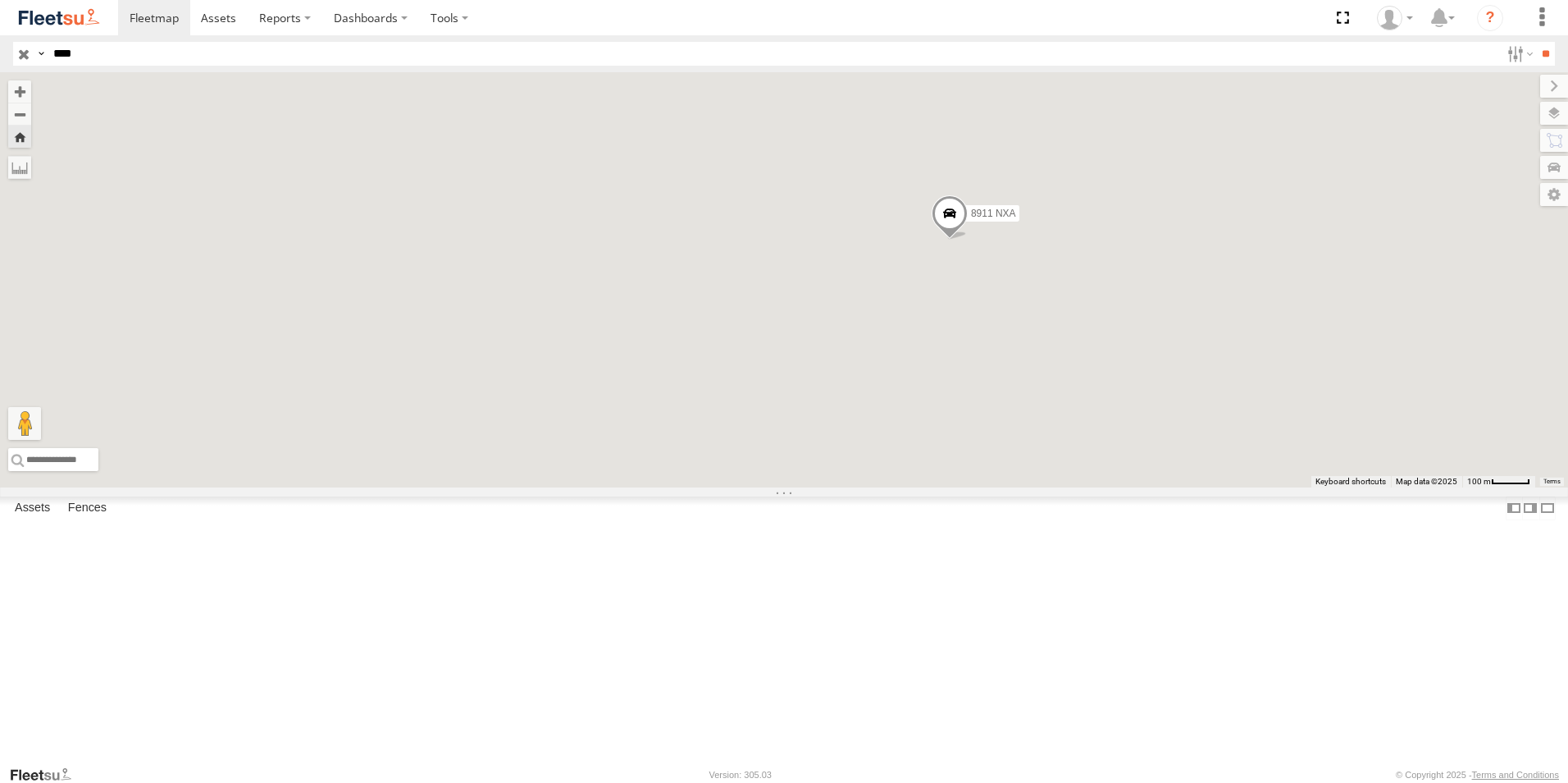
drag, startPoint x: 445, startPoint y: 354, endPoint x: 868, endPoint y: 357, distance: 423.0
click at [868, 357] on div "8911 NXA" at bounding box center [784, 280] width 1568 height 415
click at [0, 0] on div "8911 NXA" at bounding box center [0, 0] width 0 height 0
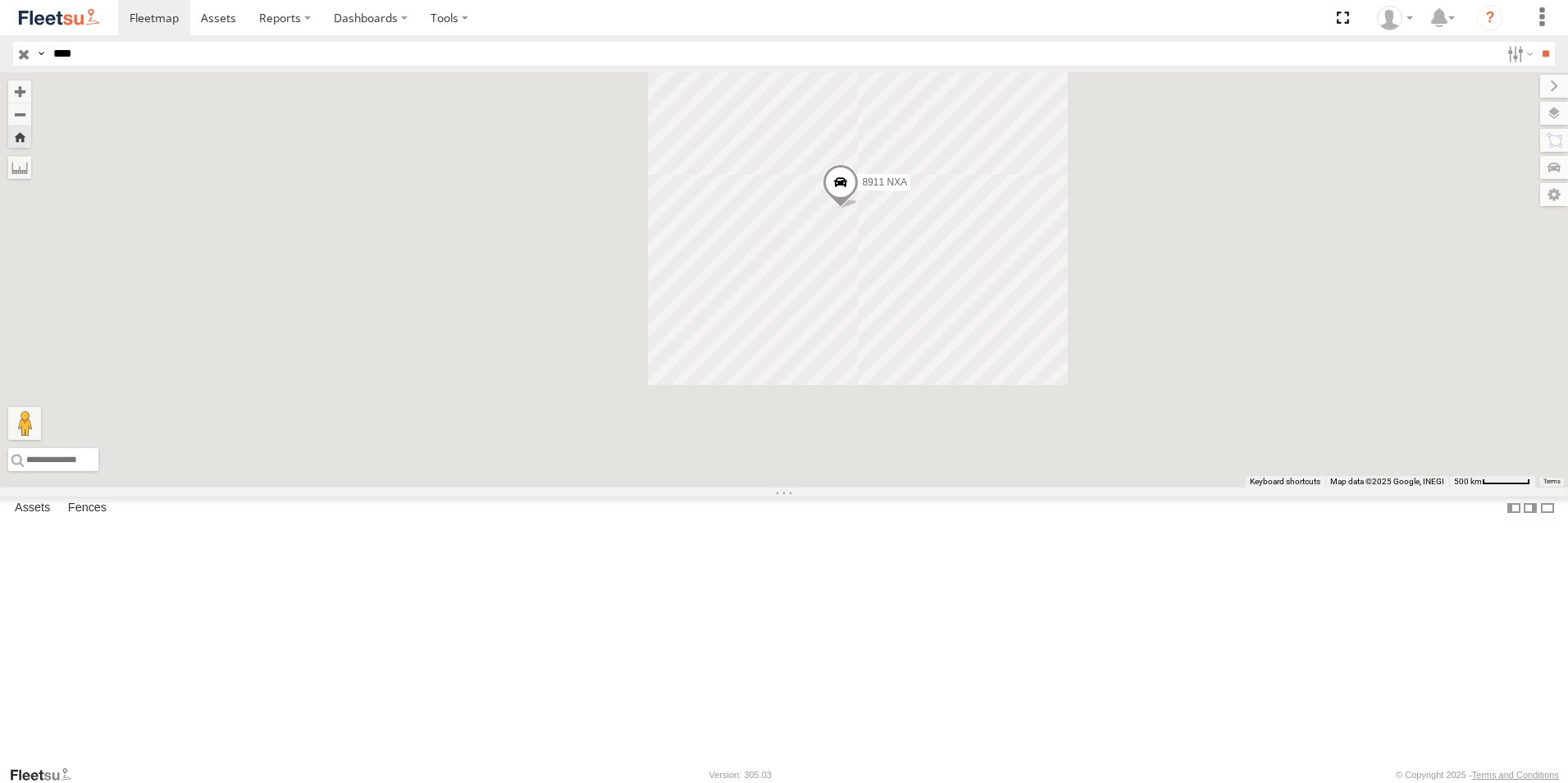
drag, startPoint x: 547, startPoint y: 402, endPoint x: 970, endPoint y: 356, distance: 425.5
click at [970, 356] on div "8911 NXA" at bounding box center [784, 280] width 1568 height 415
click at [106, 51] on input "****" at bounding box center [773, 54] width 1454 height 24
click at [1536, 42] on input "**" at bounding box center [1545, 54] width 19 height 24
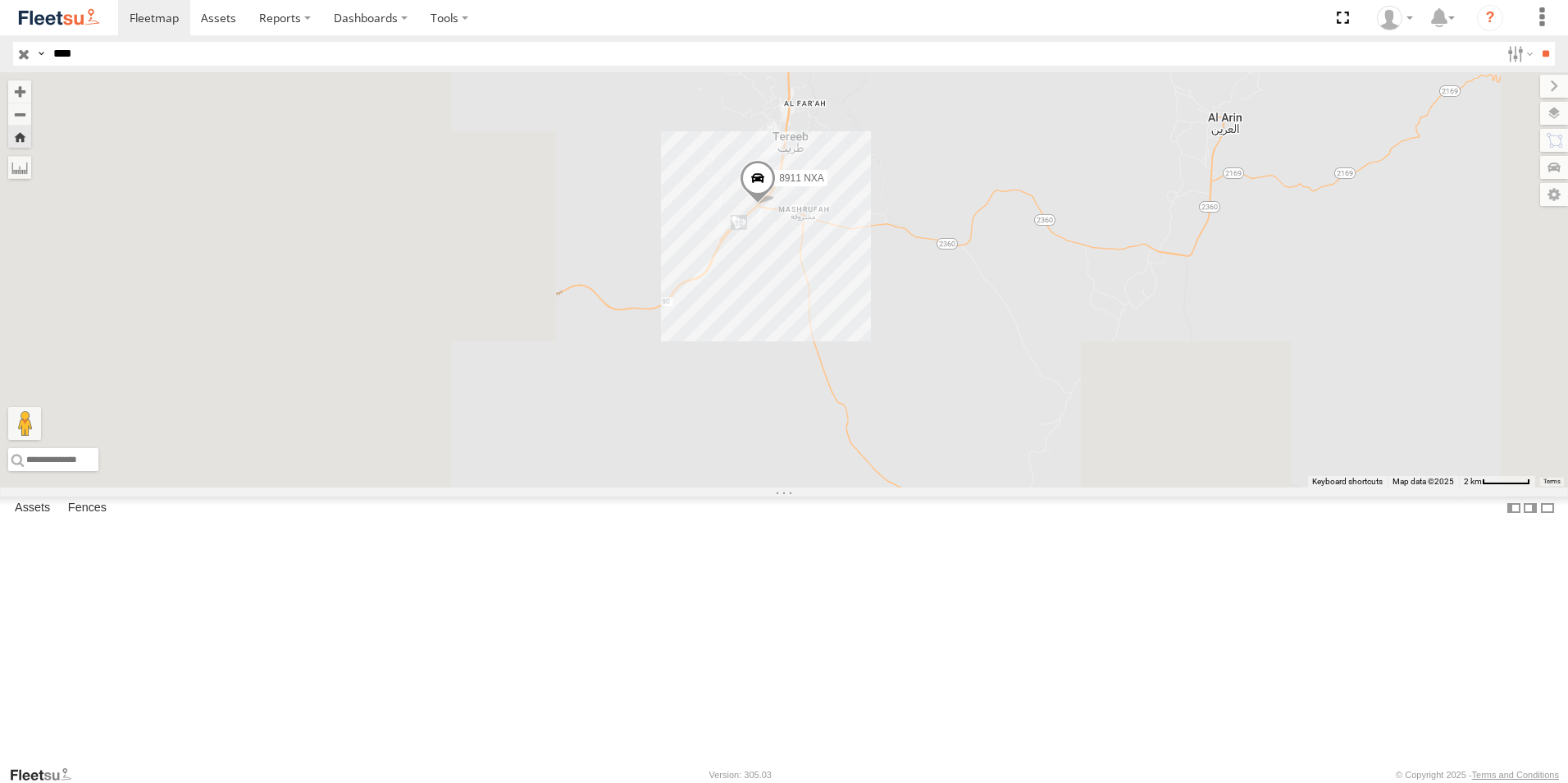
drag, startPoint x: 684, startPoint y: 394, endPoint x: 826, endPoint y: 357, distance: 146.7
click at [826, 357] on div "8911 NXA" at bounding box center [784, 280] width 1568 height 415
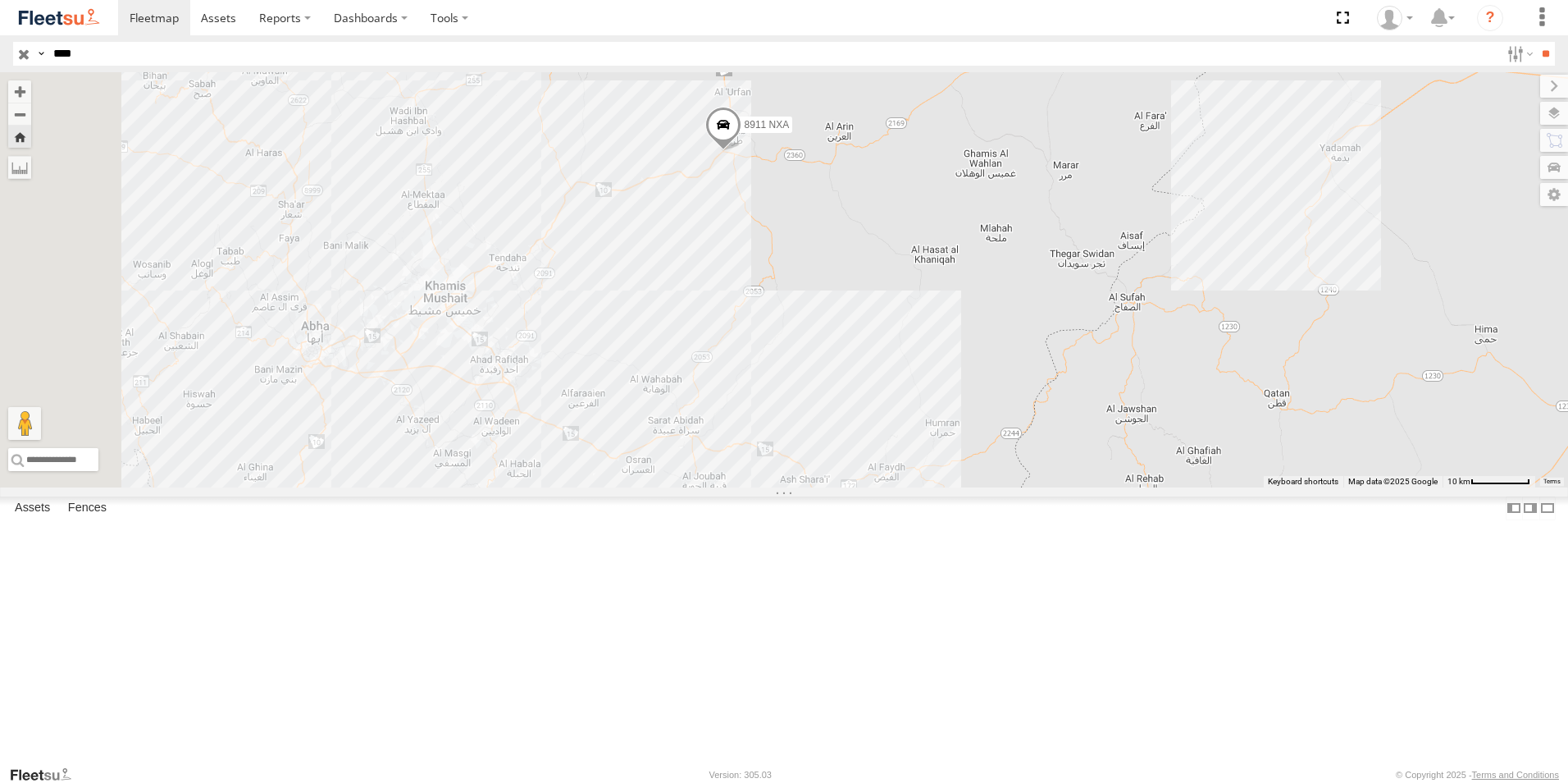
drag, startPoint x: 579, startPoint y: 434, endPoint x: 688, endPoint y: 369, distance: 126.9
click at [688, 369] on div "8911 NXA" at bounding box center [784, 280] width 1568 height 415
click at [0, 0] on div "[PERSON_NAME] Main Operations" at bounding box center [0, 0] width 0 height 0
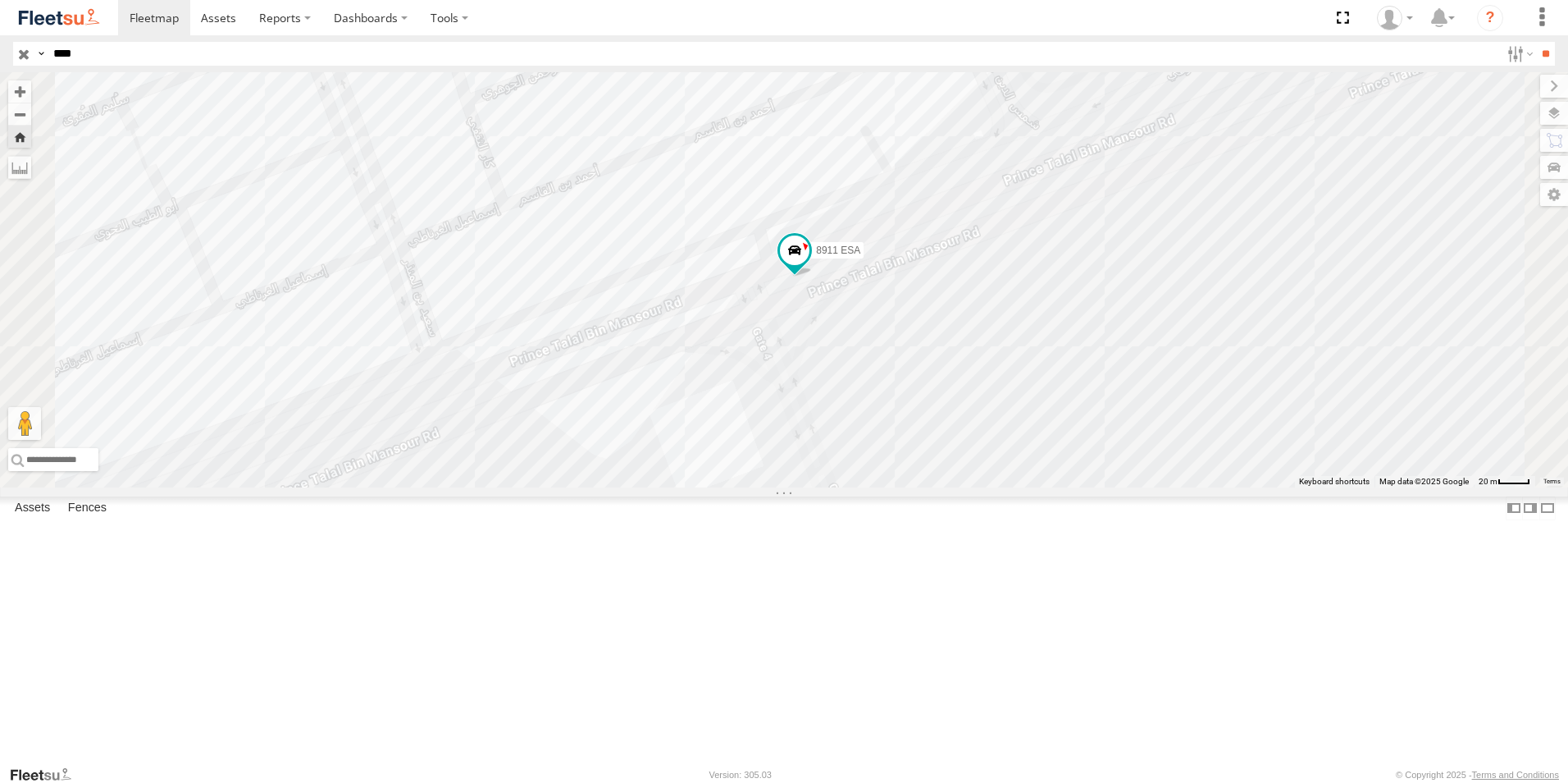
click at [0, 0] on div "[PERSON_NAME] - Jeddah" at bounding box center [0, 0] width 0 height 0
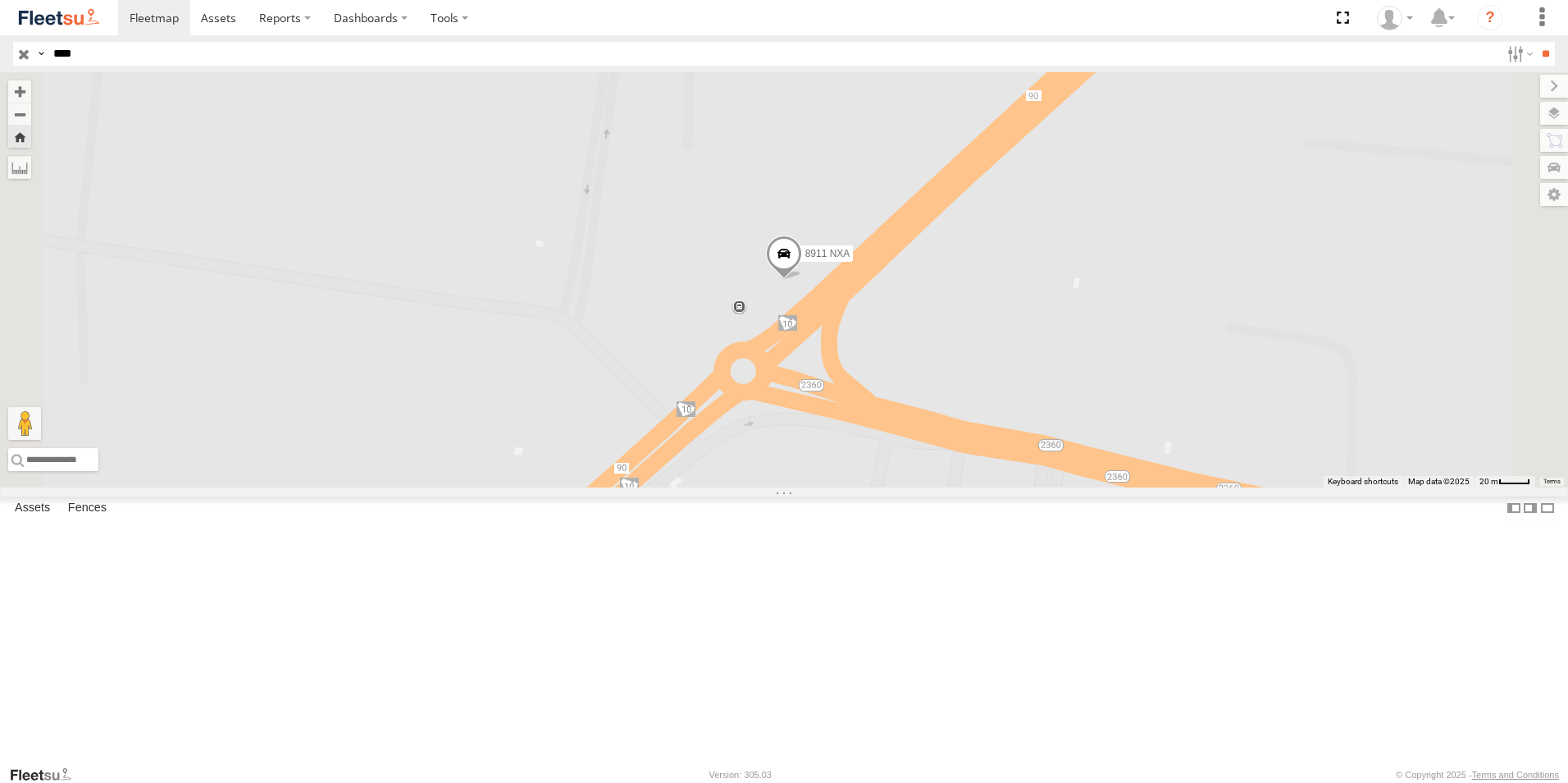
click at [0, 0] on div "8911 NXA" at bounding box center [0, 0] width 0 height 0
click at [113, 54] on input "****" at bounding box center [773, 54] width 1454 height 24
click at [1536, 42] on input "**" at bounding box center [1545, 54] width 19 height 24
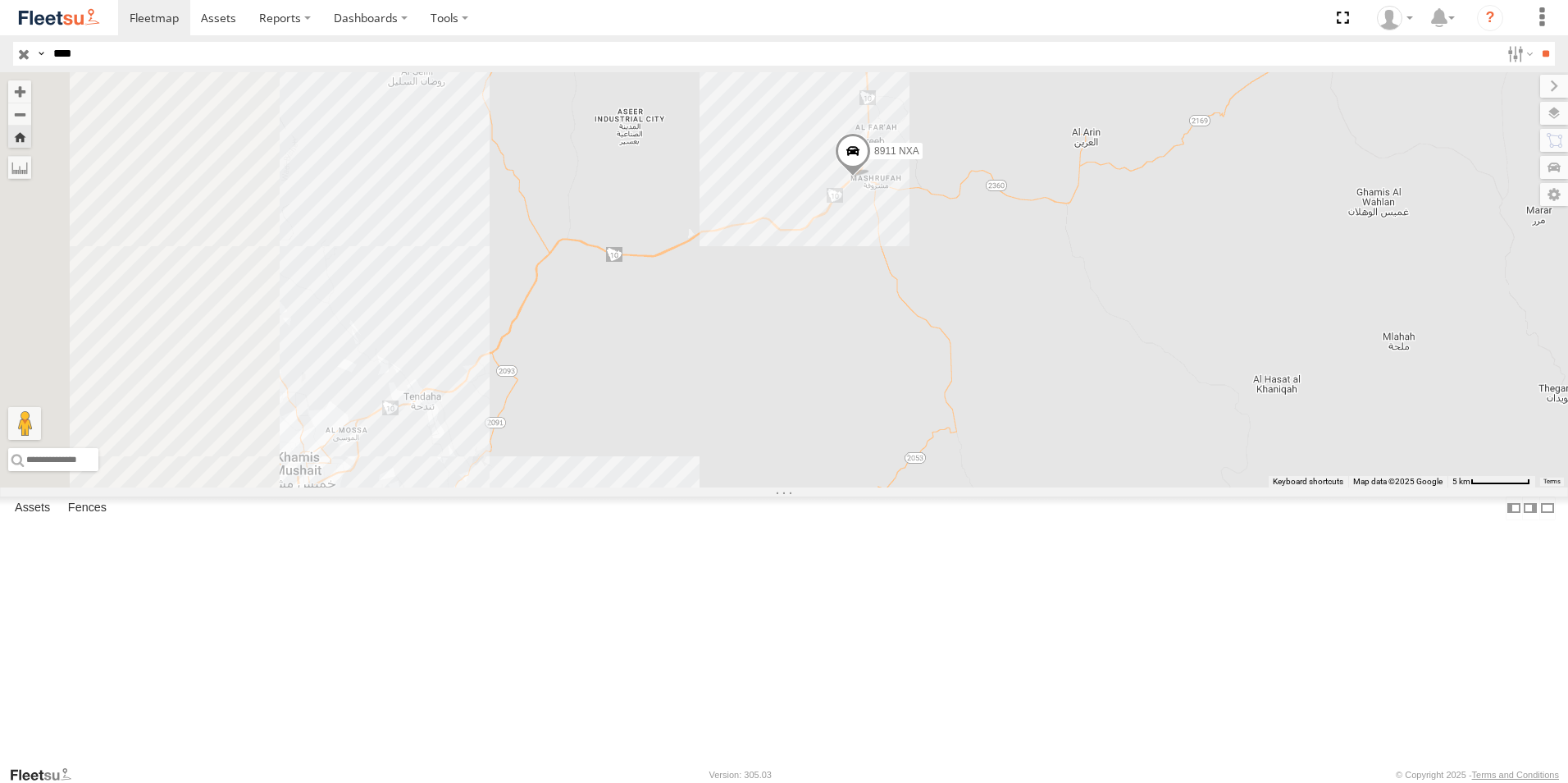
drag, startPoint x: 550, startPoint y: 397, endPoint x: 853, endPoint y: 281, distance: 324.4
click at [853, 281] on div "8911 NXA" at bounding box center [784, 280] width 1568 height 415
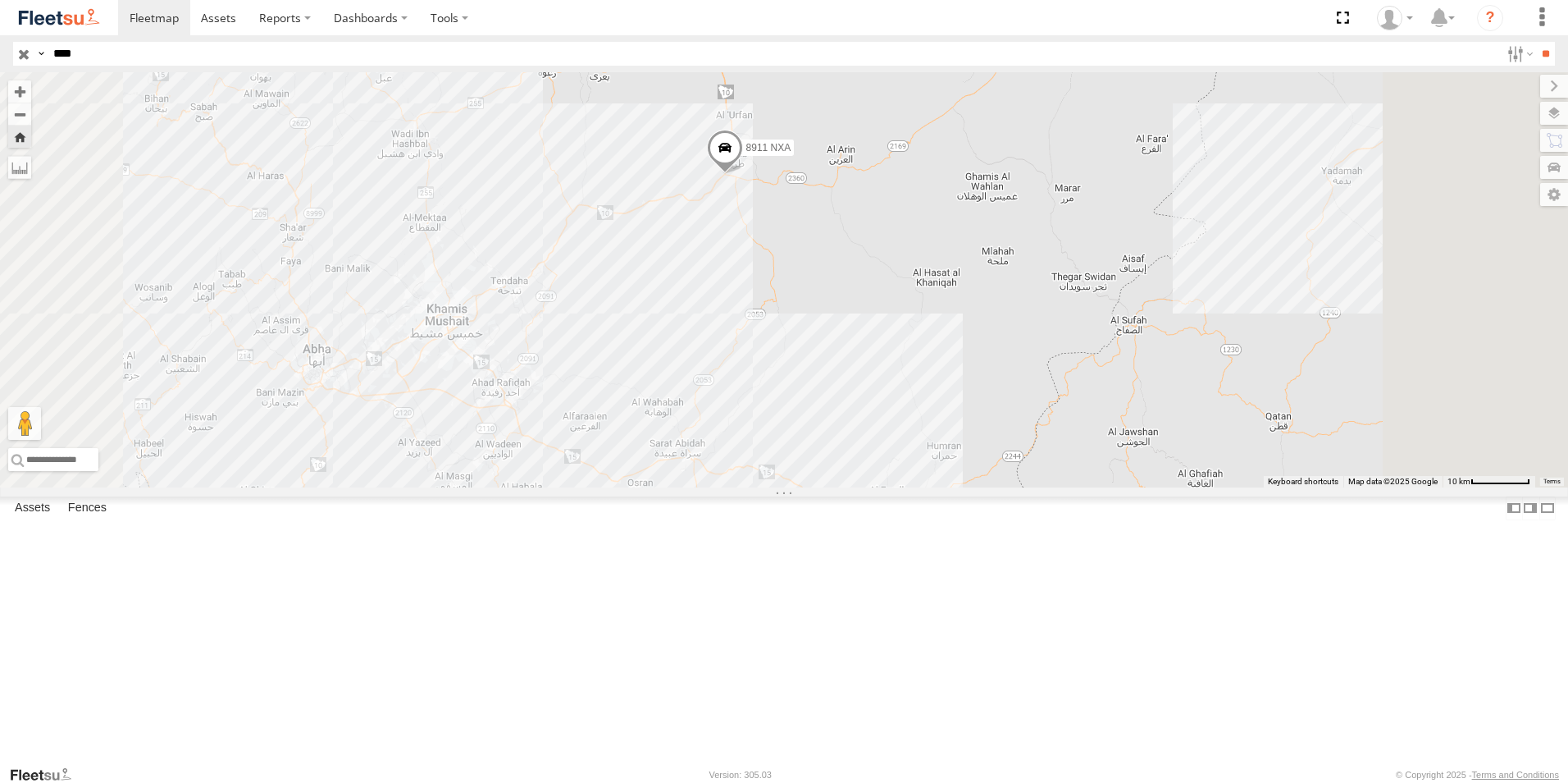
click at [0, 54] on html at bounding box center [784, 392] width 1568 height 783
click at [1536, 42] on input "**" at bounding box center [1545, 54] width 19 height 24
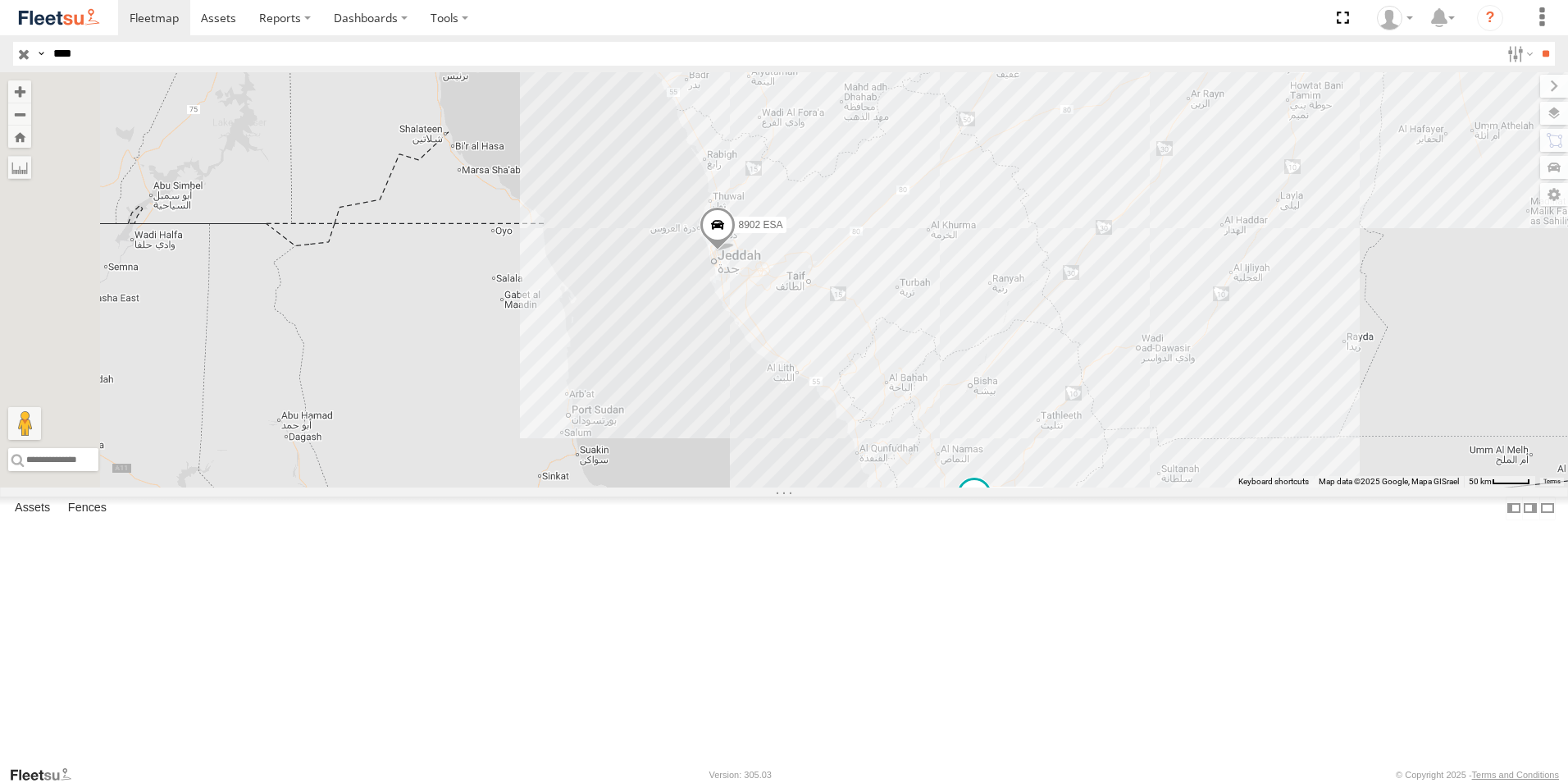
click at [0, 0] on div "Khamis Mushait Outlet" at bounding box center [0, 0] width 0 height 0
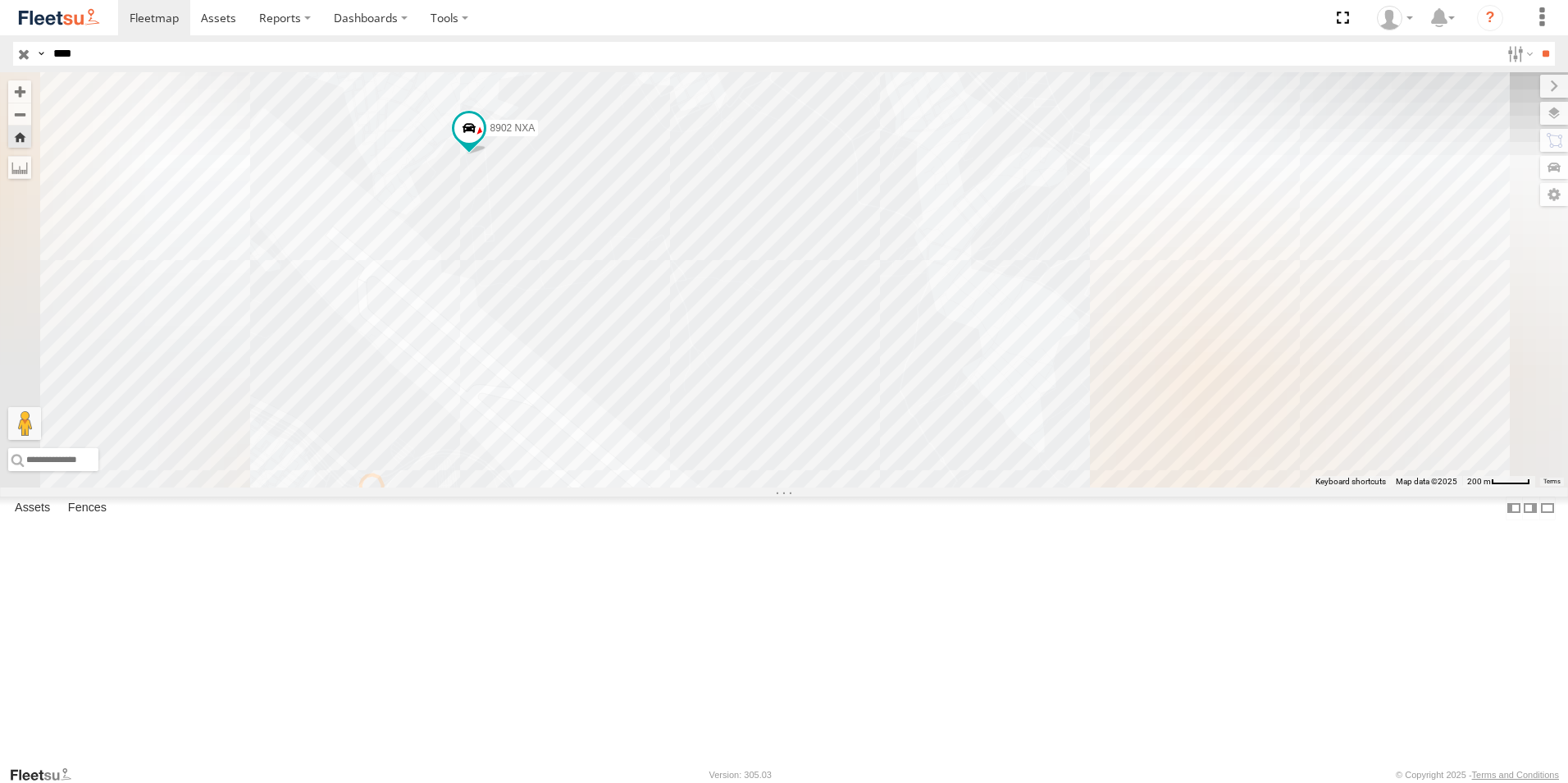
drag, startPoint x: 82, startPoint y: 53, endPoint x: 0, endPoint y: 6, distance: 94.5
click at [0, 13] on html at bounding box center [784, 392] width 1568 height 783
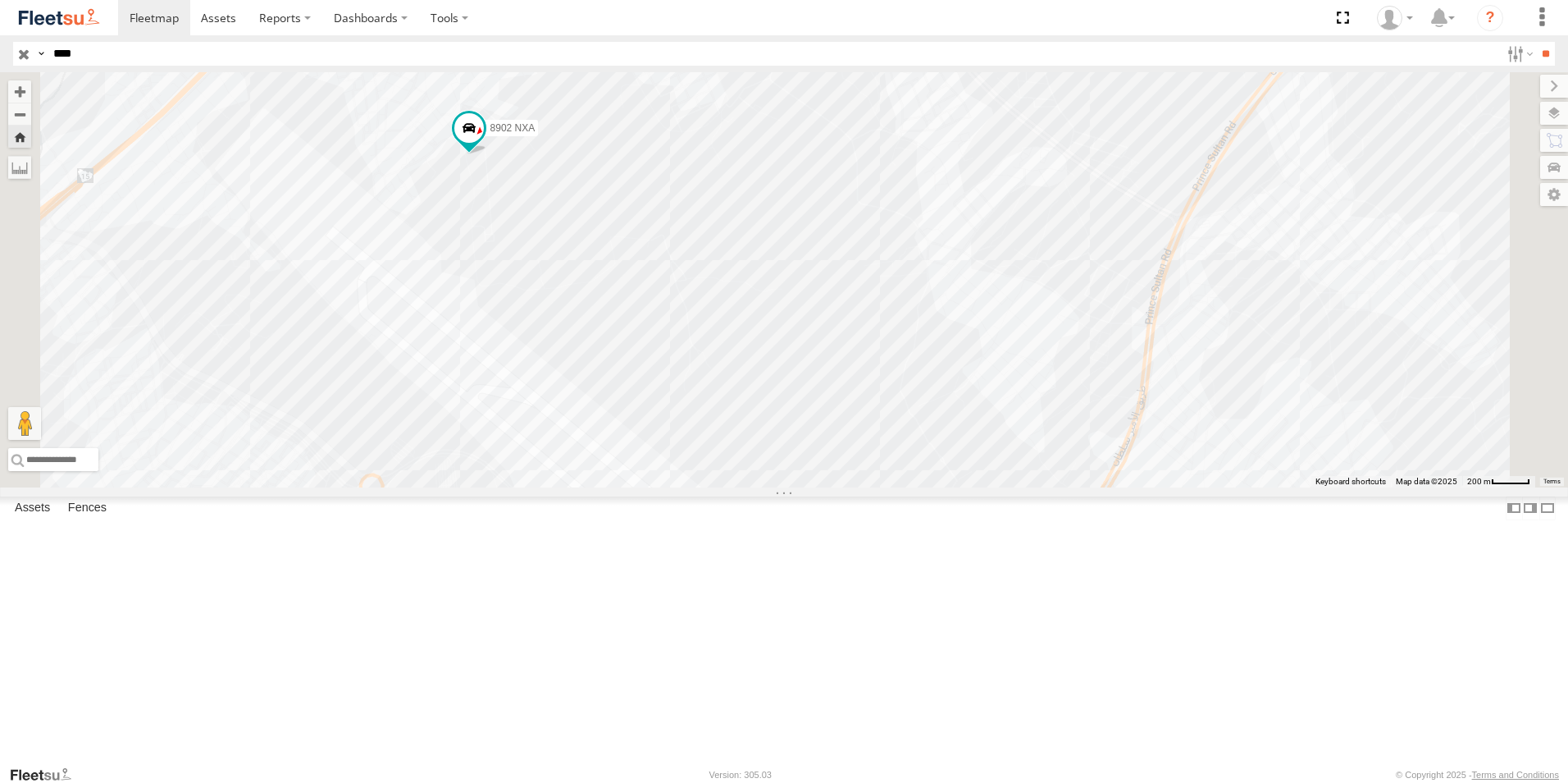
click at [1536, 42] on input "**" at bounding box center [1545, 54] width 19 height 24
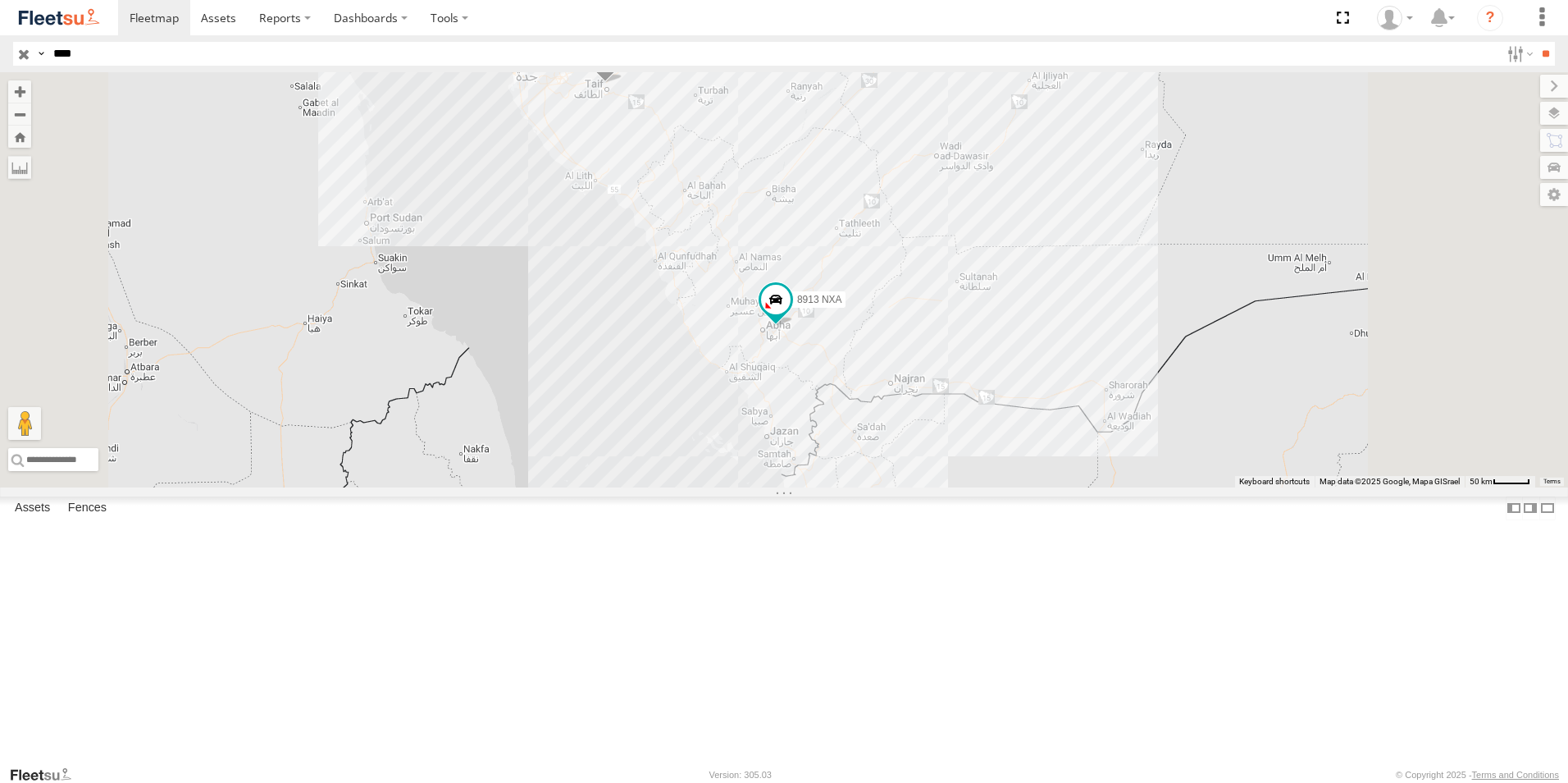
click at [0, 0] on div "Khamis Mushait Outlet" at bounding box center [0, 0] width 0 height 0
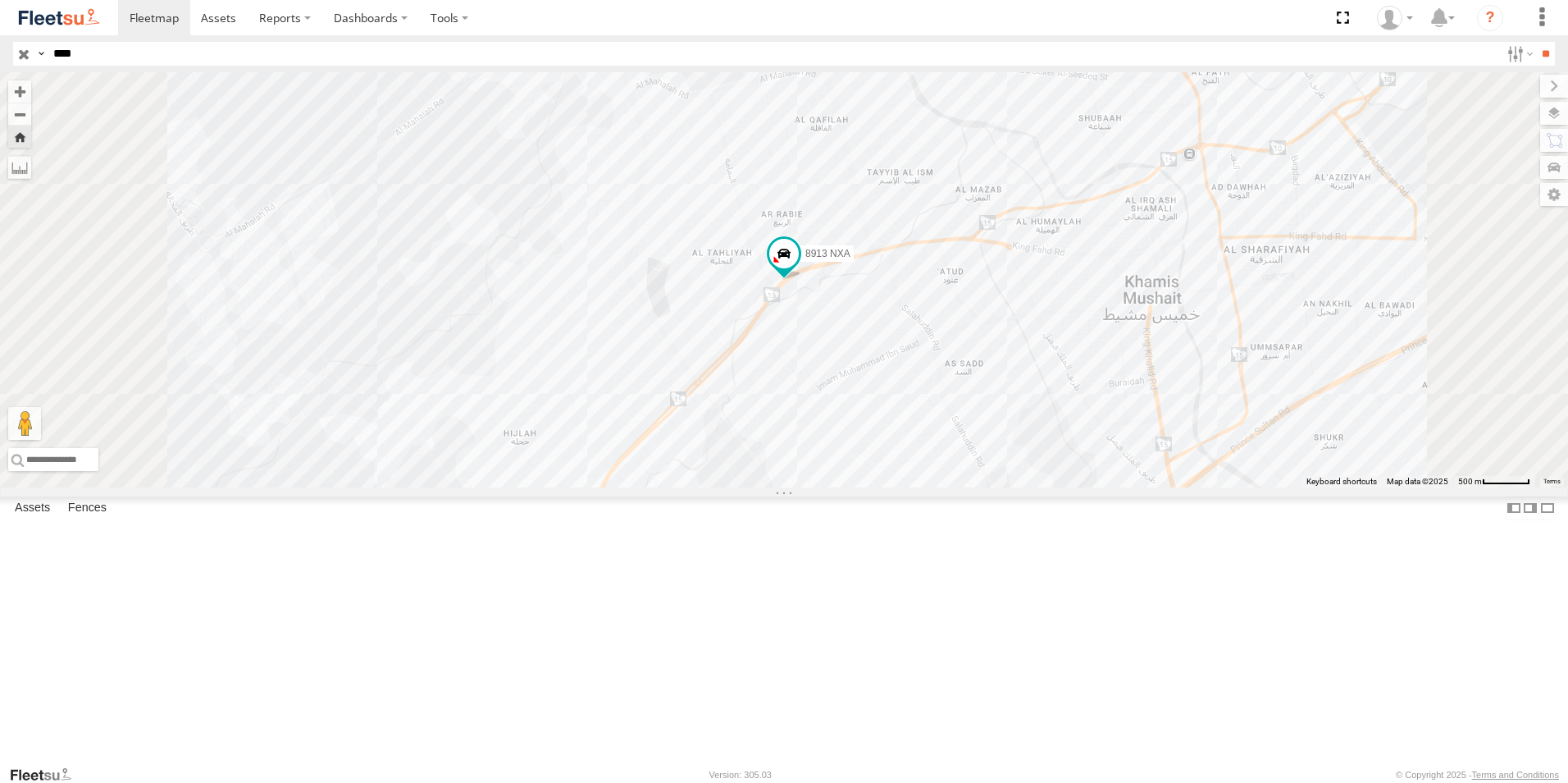
click at [0, 0] on div "Khamis Mushait Outlet" at bounding box center [0, 0] width 0 height 0
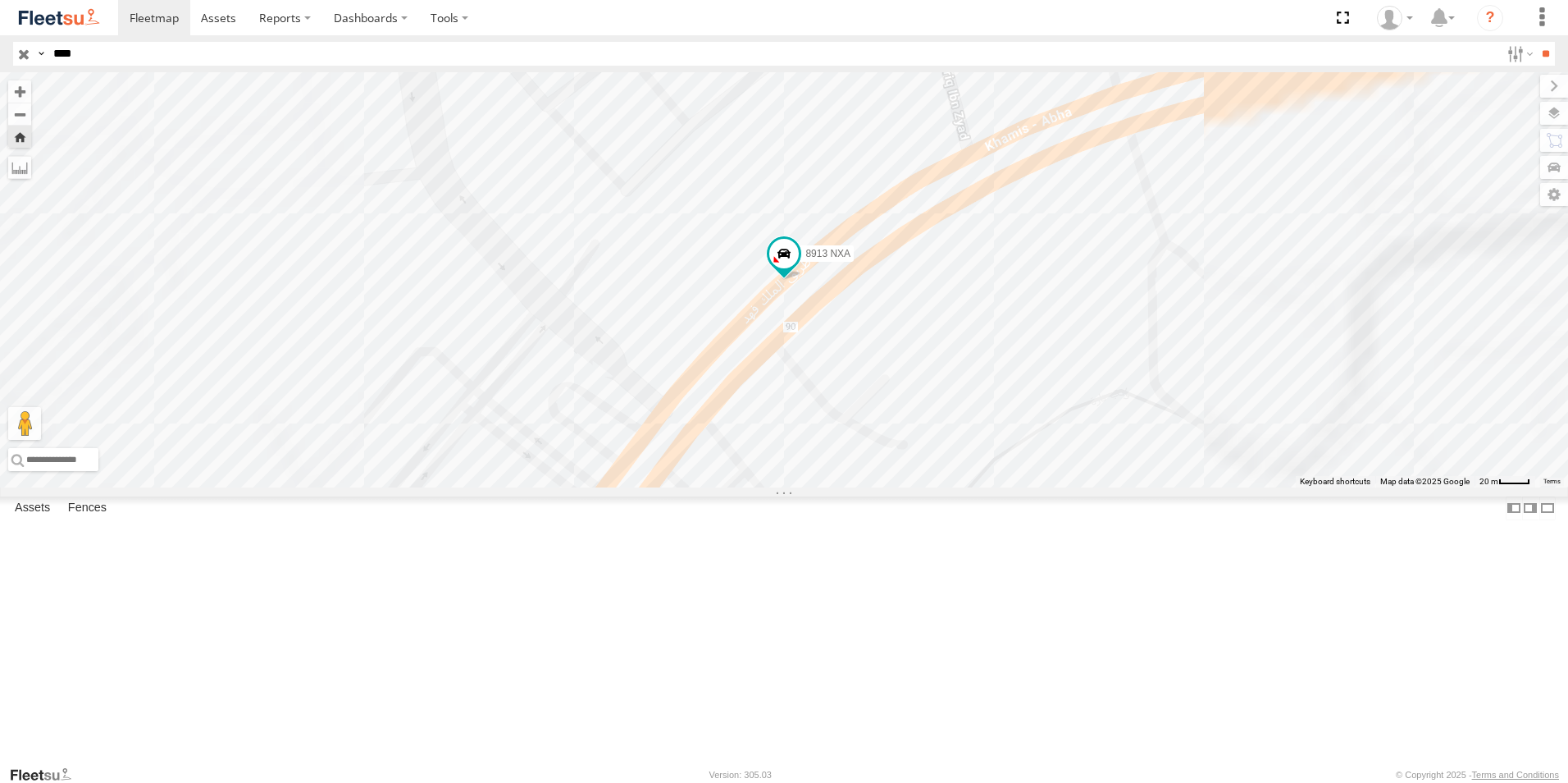
drag, startPoint x: 88, startPoint y: 48, endPoint x: -3, endPoint y: 48, distance: 91.0
click at [0, 48] on html at bounding box center [784, 392] width 1568 height 783
click at [1536, 42] on input "**" at bounding box center [1545, 54] width 19 height 24
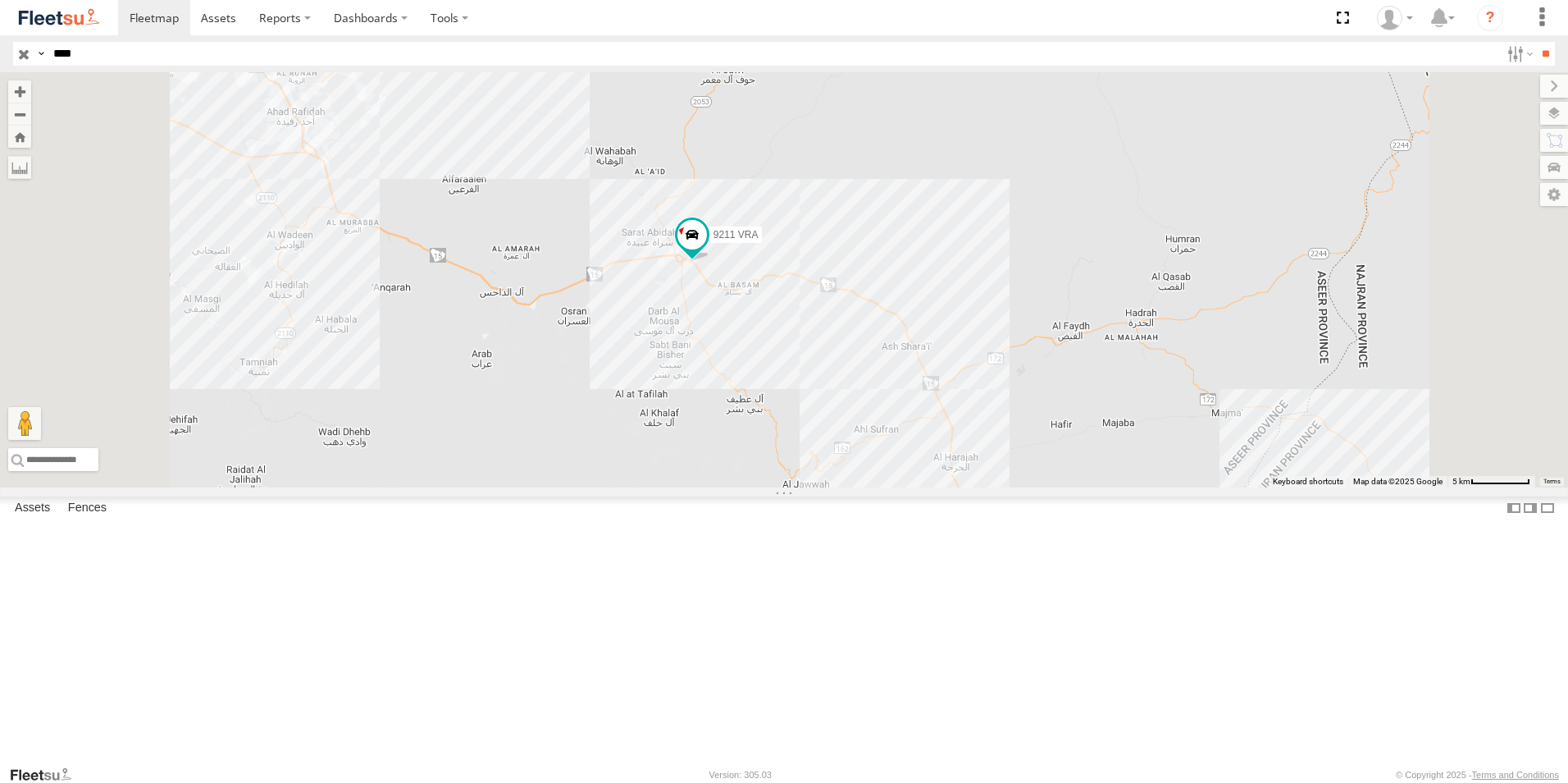
drag, startPoint x: 85, startPoint y: 50, endPoint x: 0, endPoint y: 85, distance: 91.9
click at [0, 85] on html at bounding box center [784, 392] width 1568 height 783
click at [1536, 42] on input "**" at bounding box center [1545, 54] width 19 height 24
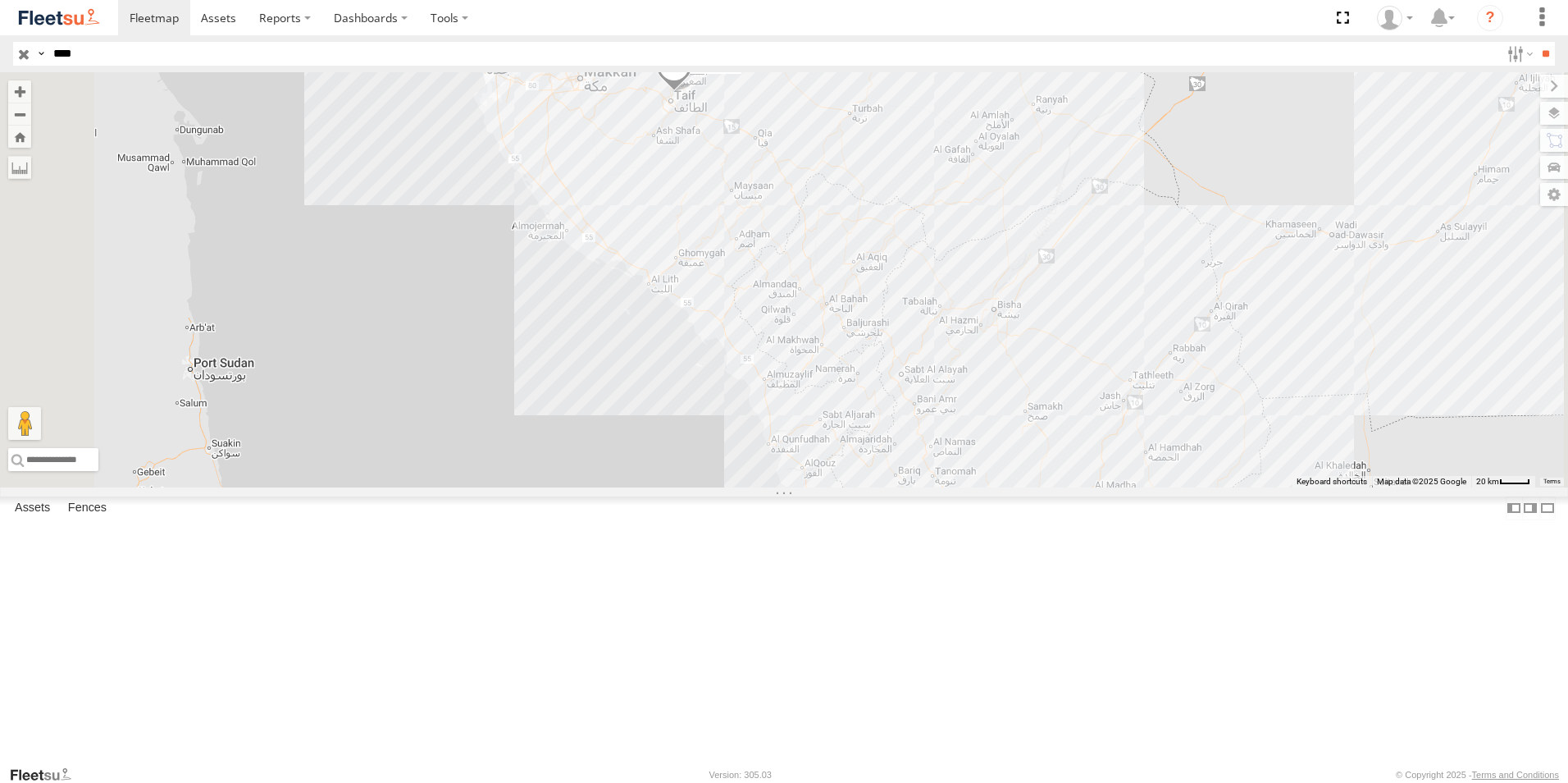
click at [0, 0] on div "[PERSON_NAME] - Jeddah" at bounding box center [0, 0] width 0 height 0
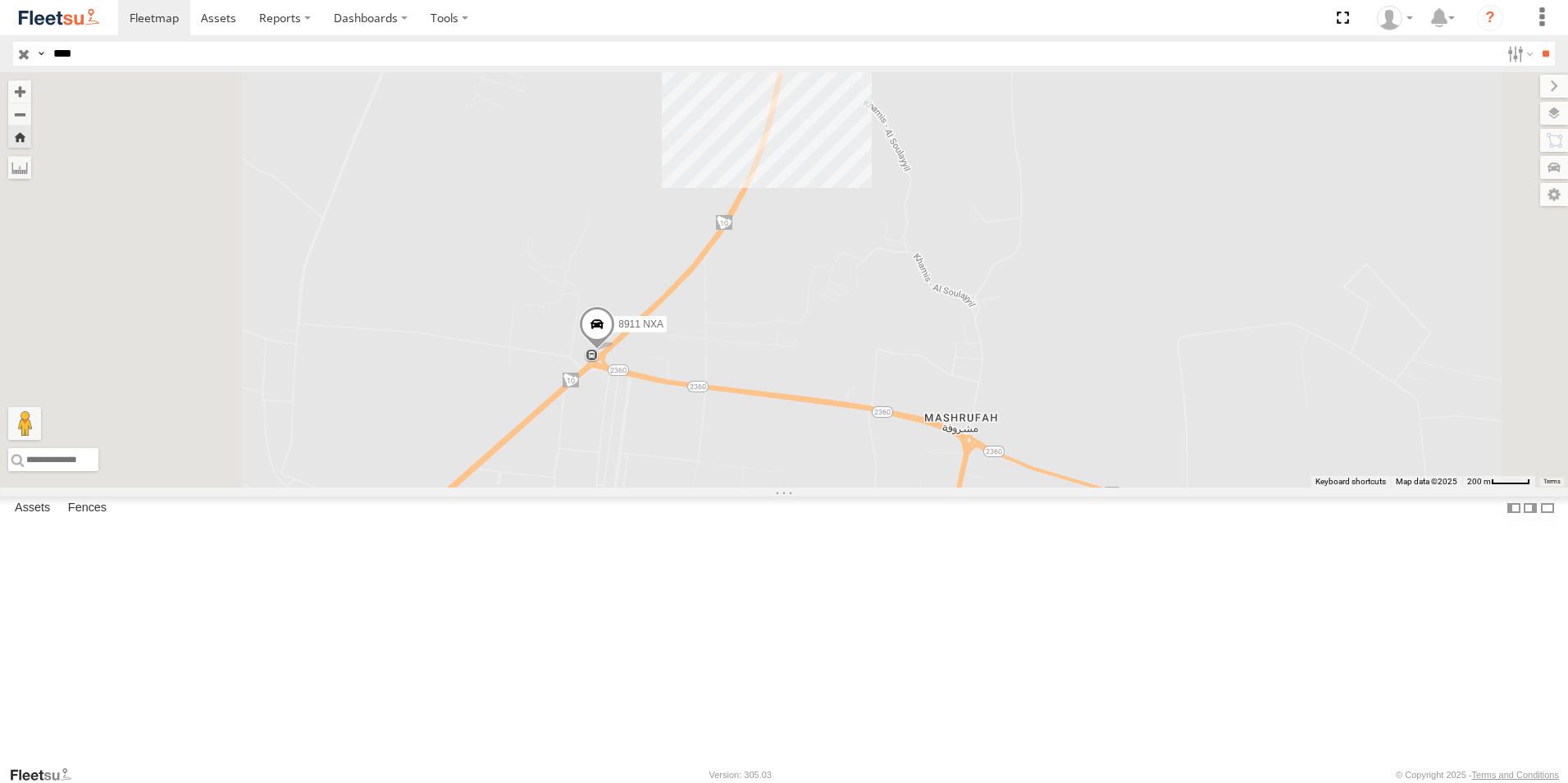
drag, startPoint x: 814, startPoint y: 338, endPoint x: 879, endPoint y: 450, distance: 129.5
click at [879, 450] on div "8911 NXA" at bounding box center [784, 280] width 1568 height 415
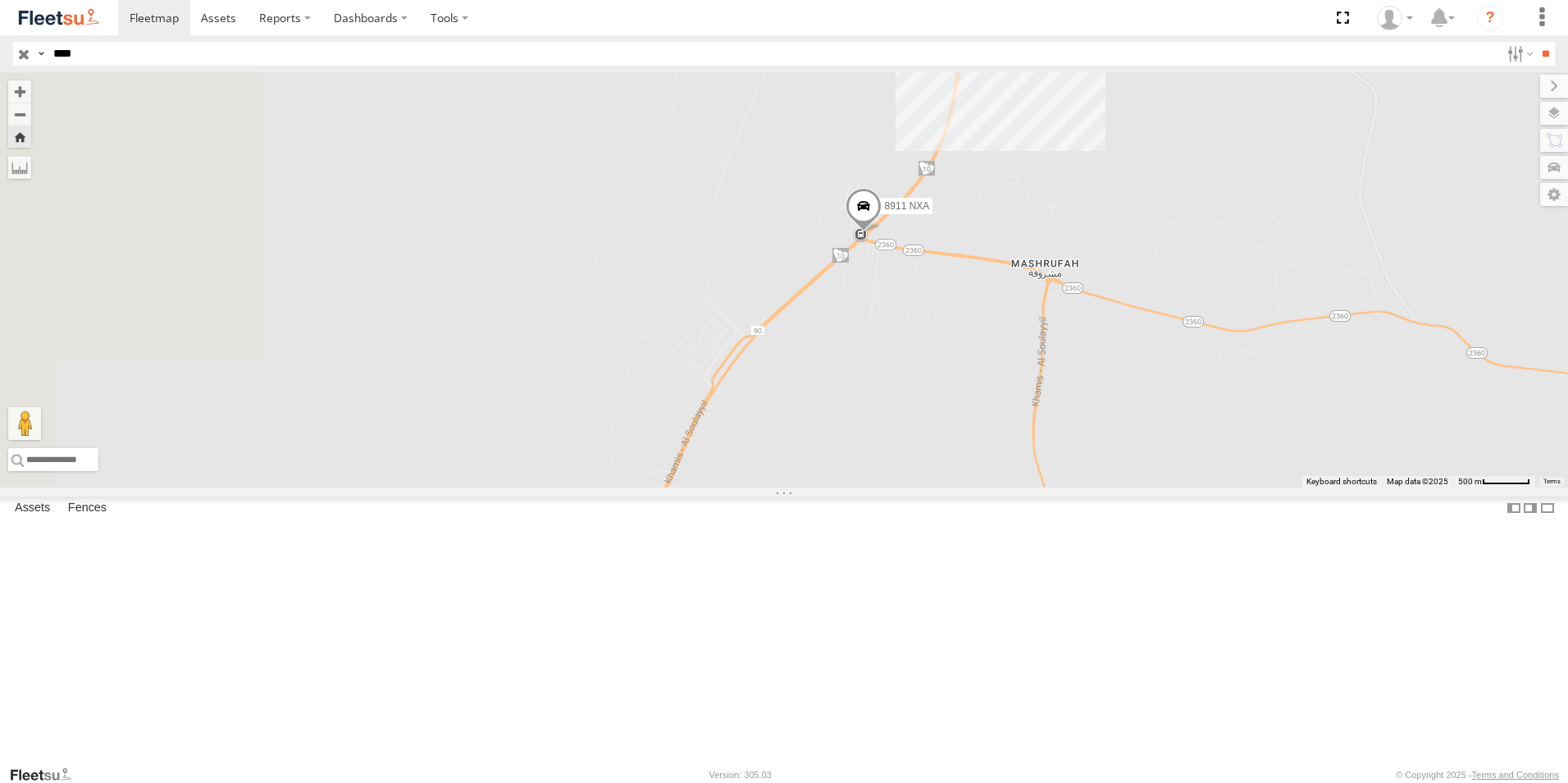
drag, startPoint x: 718, startPoint y: 466, endPoint x: 956, endPoint y: 374, distance: 255.2
click at [956, 374] on div "8911 NXA" at bounding box center [784, 280] width 1568 height 415
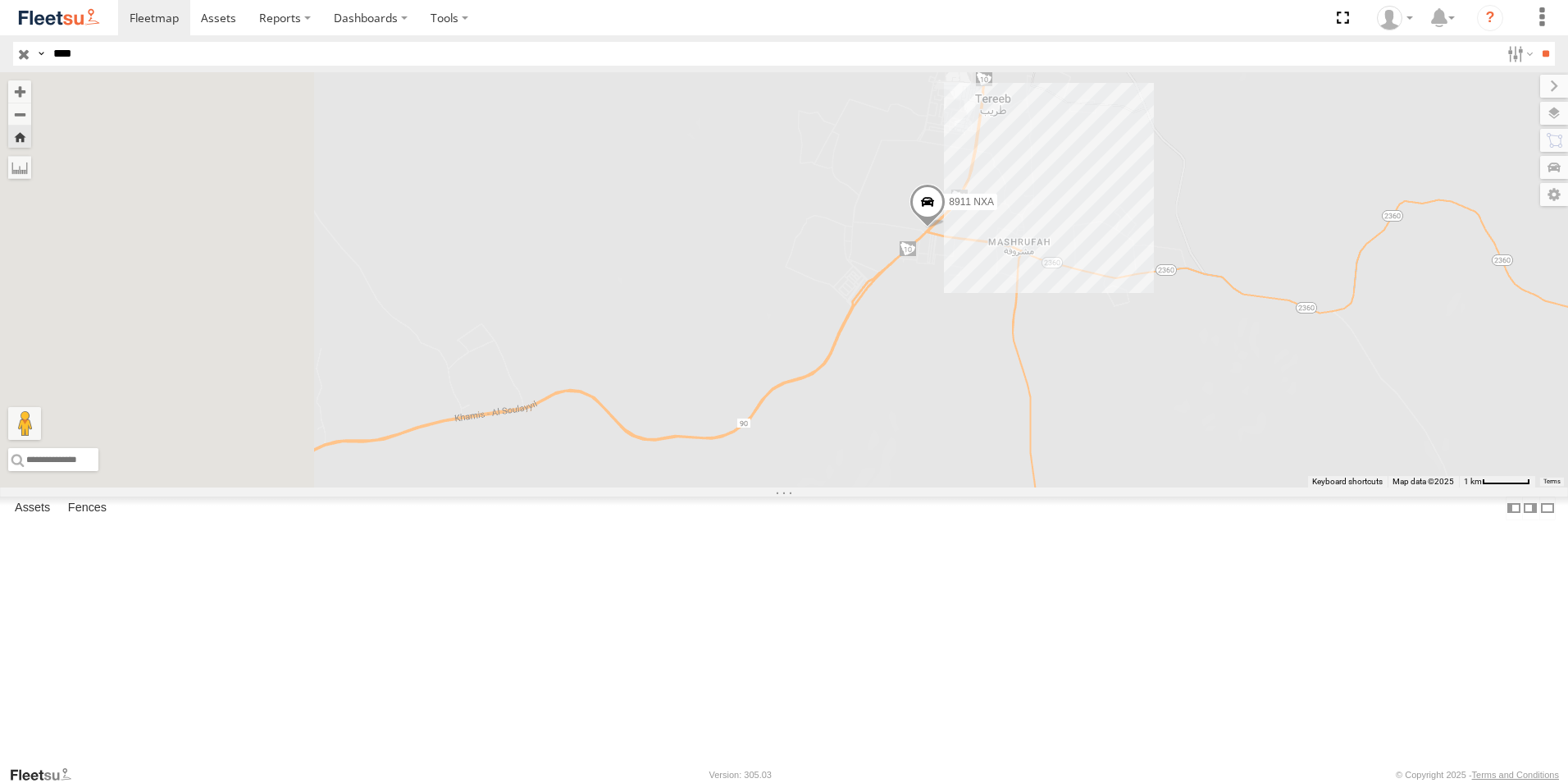
drag, startPoint x: 668, startPoint y: 430, endPoint x: 787, endPoint y: 421, distance: 119.3
click at [787, 421] on div "8911 NXA" at bounding box center [784, 280] width 1568 height 415
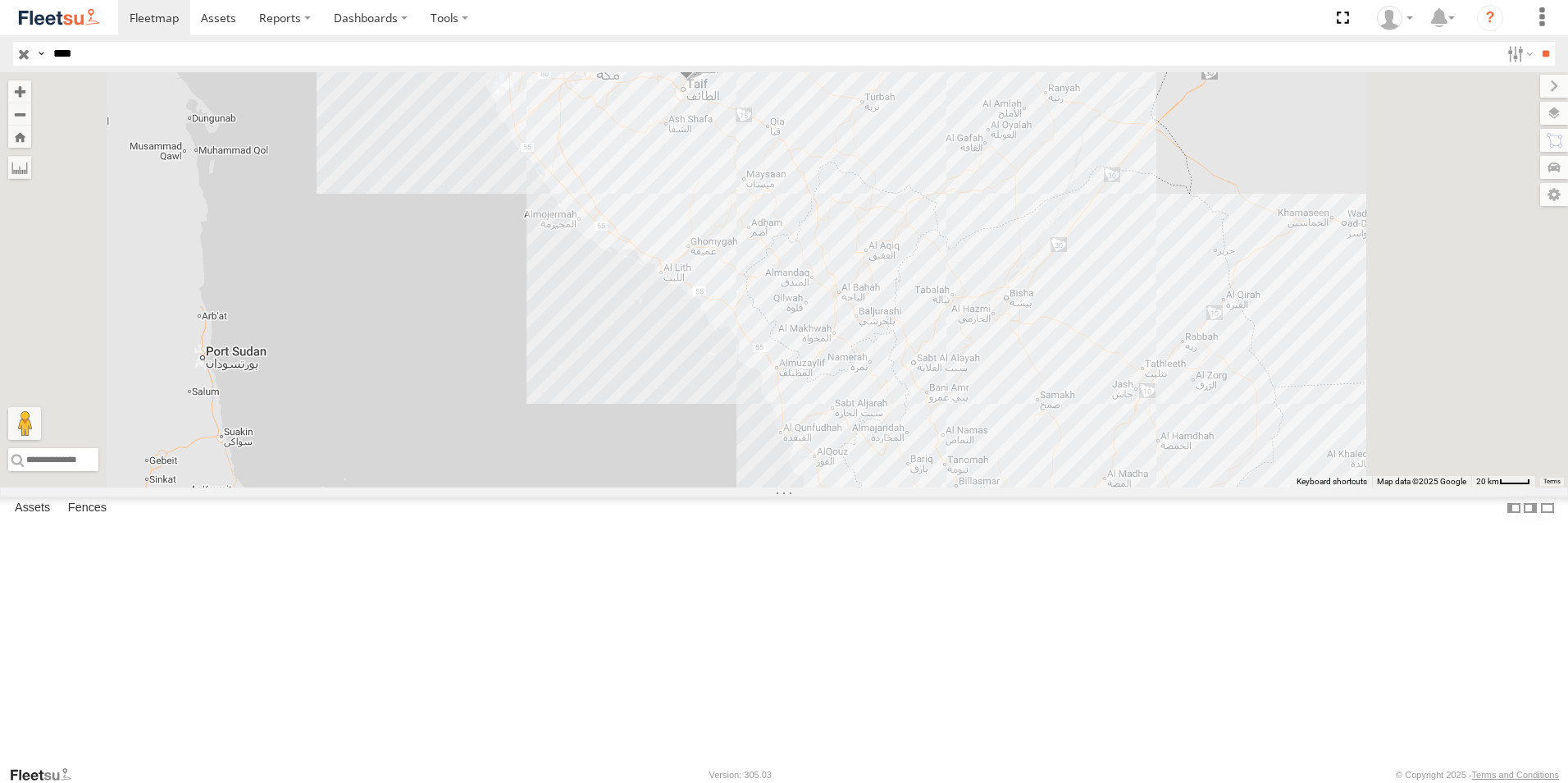
click at [0, 0] on div "8911 NXA" at bounding box center [0, 0] width 0 height 0
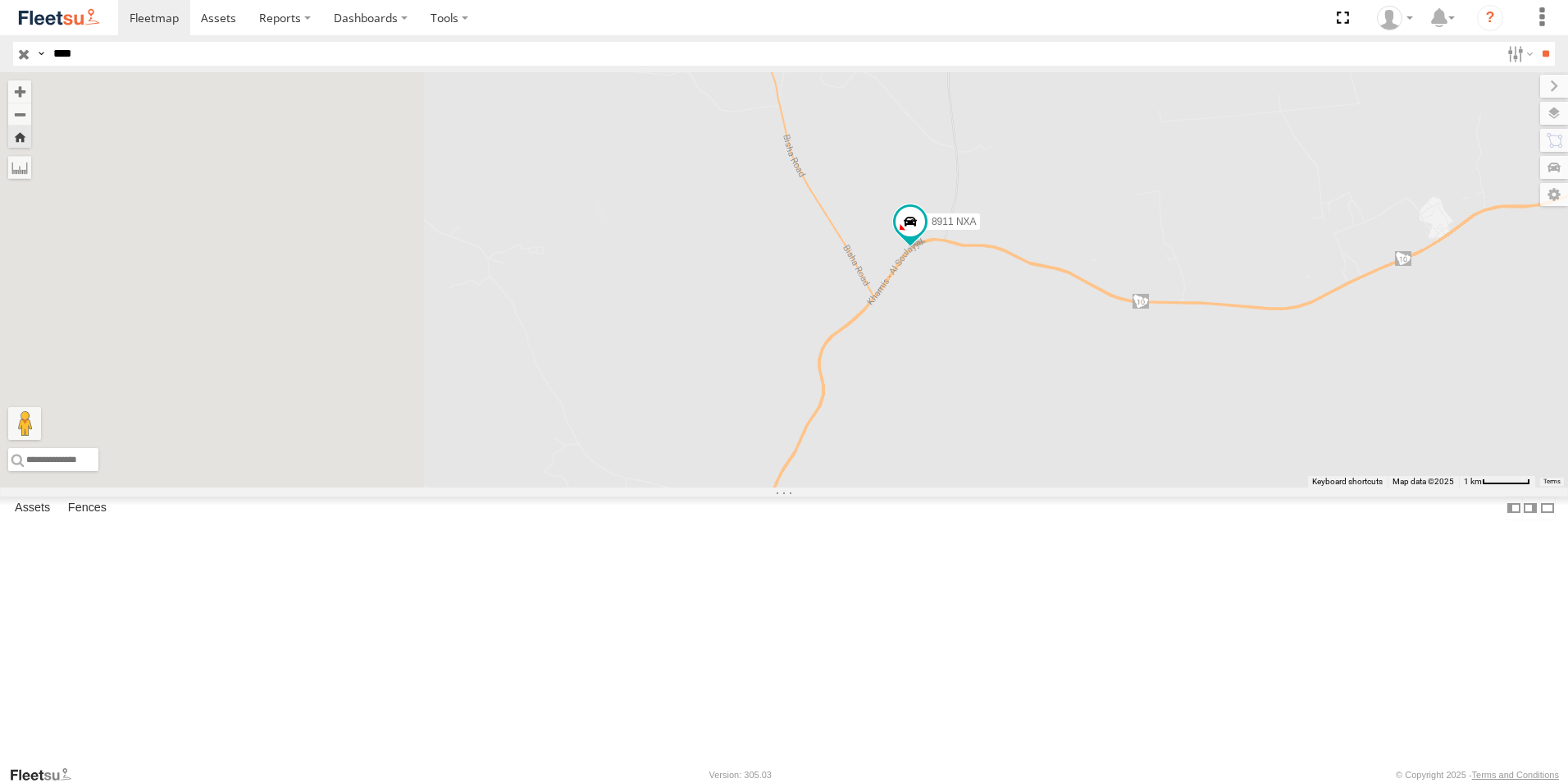
drag, startPoint x: 522, startPoint y: 254, endPoint x: 1060, endPoint y: 402, distance: 558.0
click at [1060, 402] on div "8911 NXA" at bounding box center [784, 280] width 1568 height 415
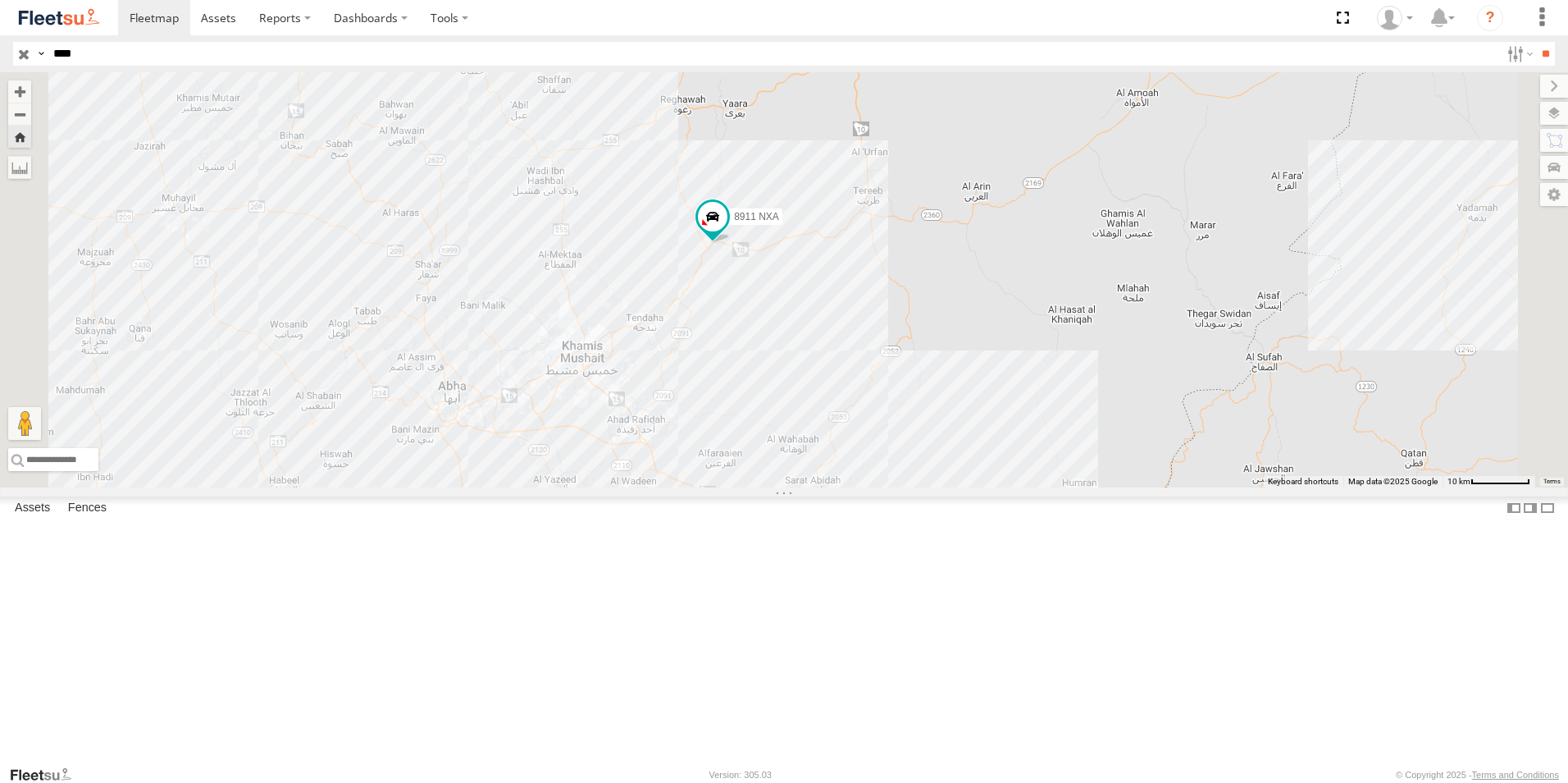
click at [793, 487] on div "8911 NXA" at bounding box center [784, 280] width 1568 height 415
click at [802, 360] on div "8911 NXA Khamis - Ummsarar Khamis - Ummsarar 0" at bounding box center [784, 280] width 1568 height 415
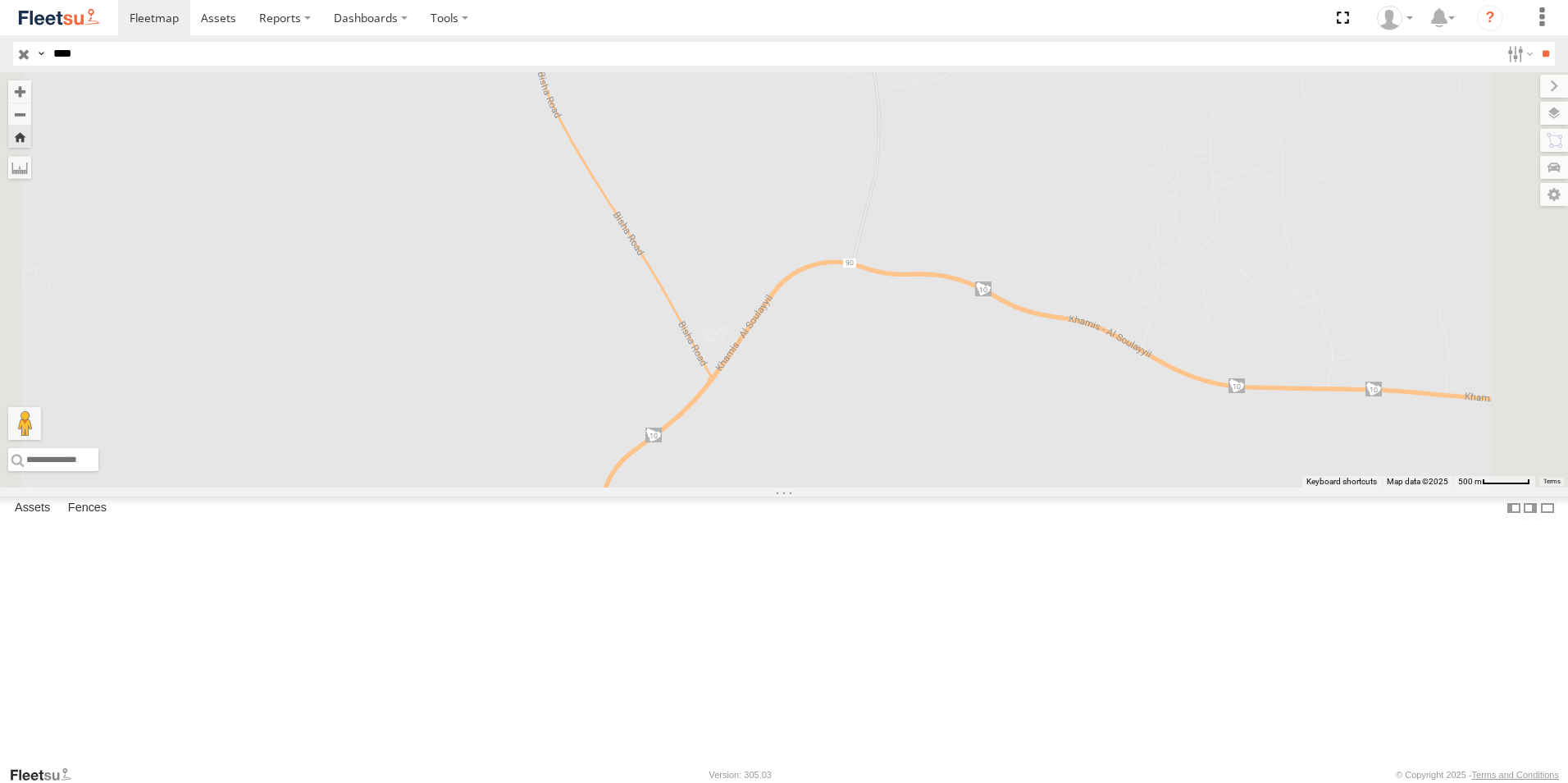
click at [0, 0] on div "8911 ESA" at bounding box center [0, 0] width 0 height 0
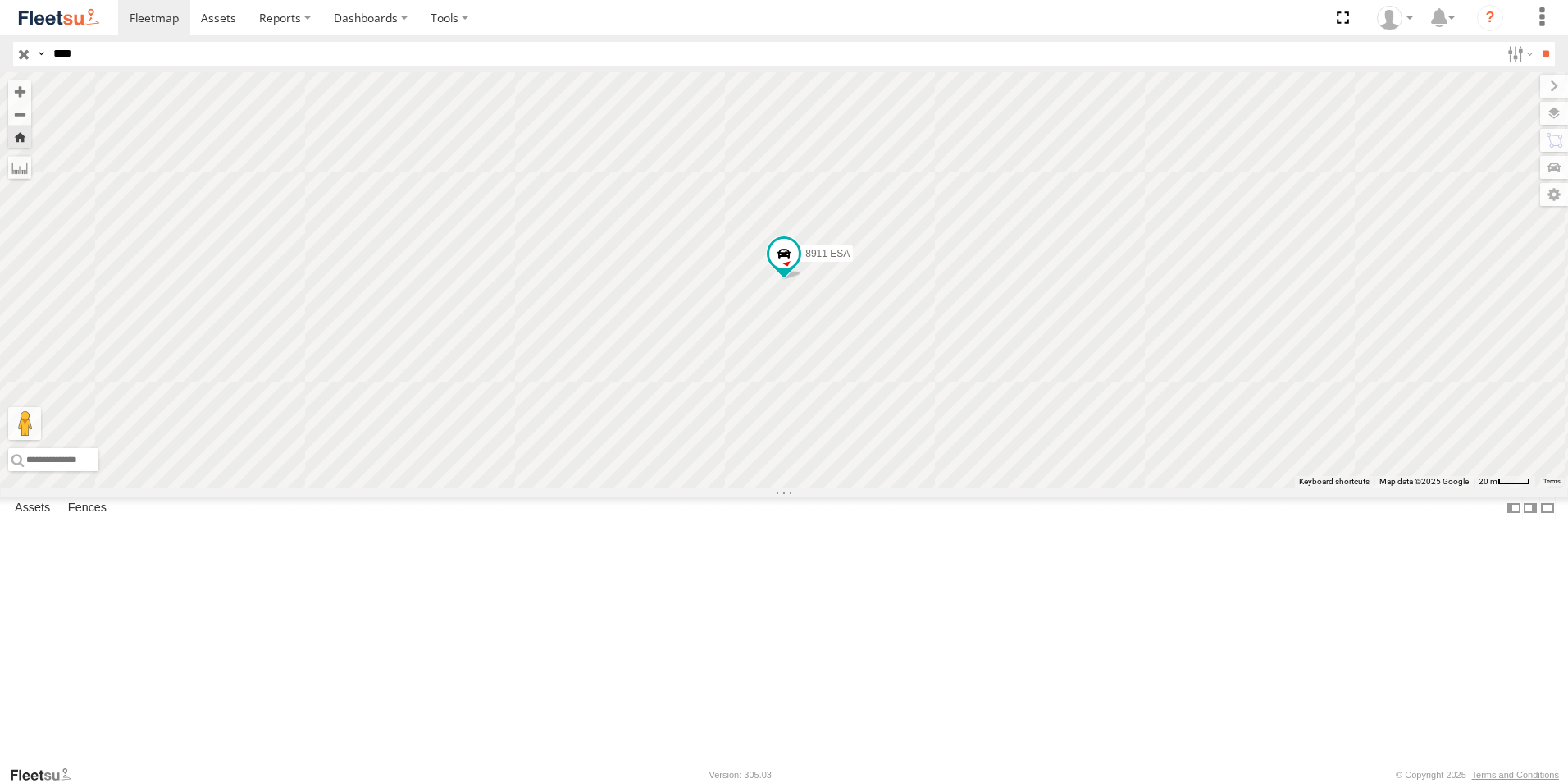
click at [0, 0] on div "8911 NXA" at bounding box center [0, 0] width 0 height 0
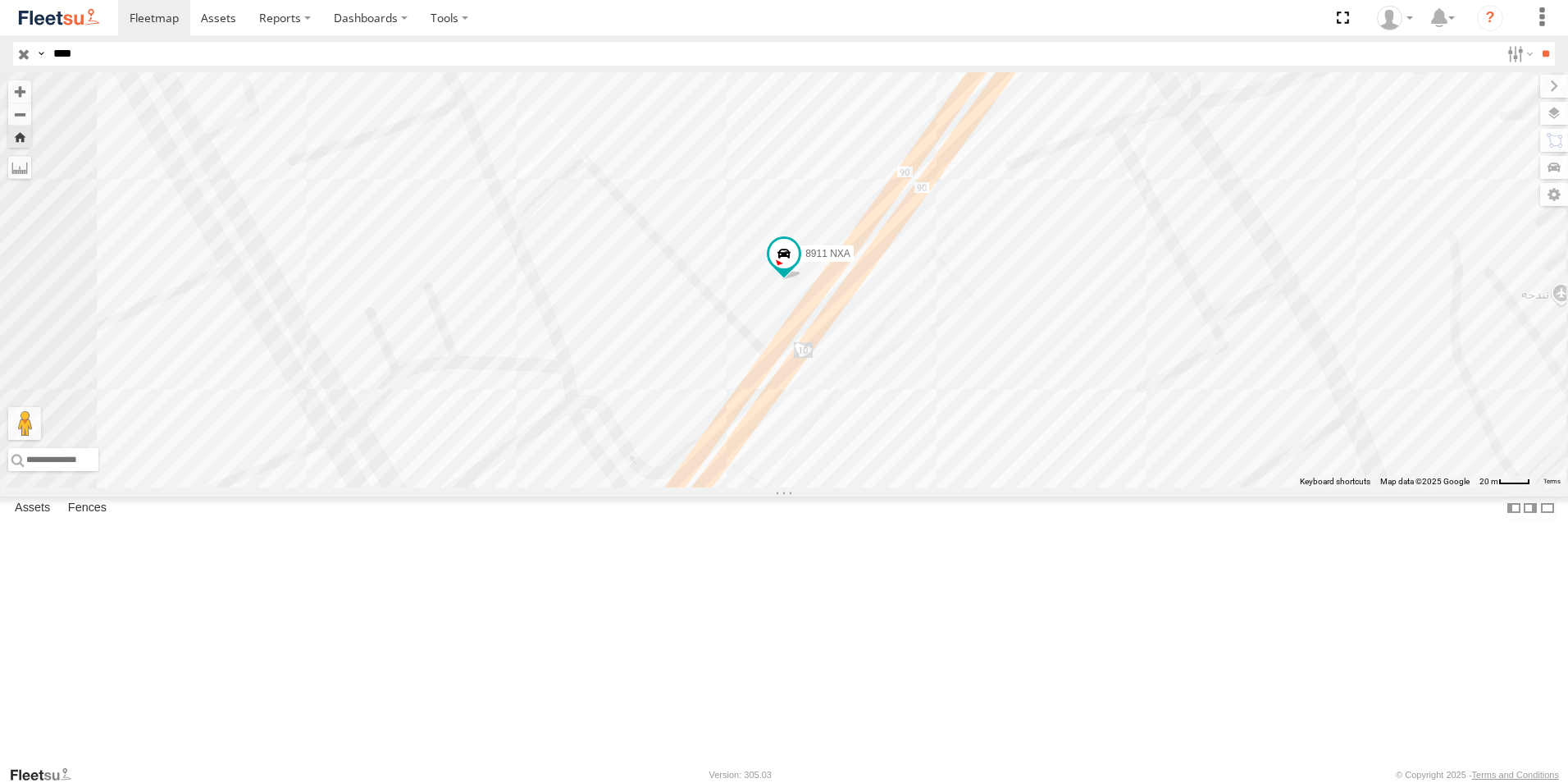
click at [0, 0] on div "8911 NXA [PERSON_NAME] - Jeddah" at bounding box center [0, 0] width 0 height 0
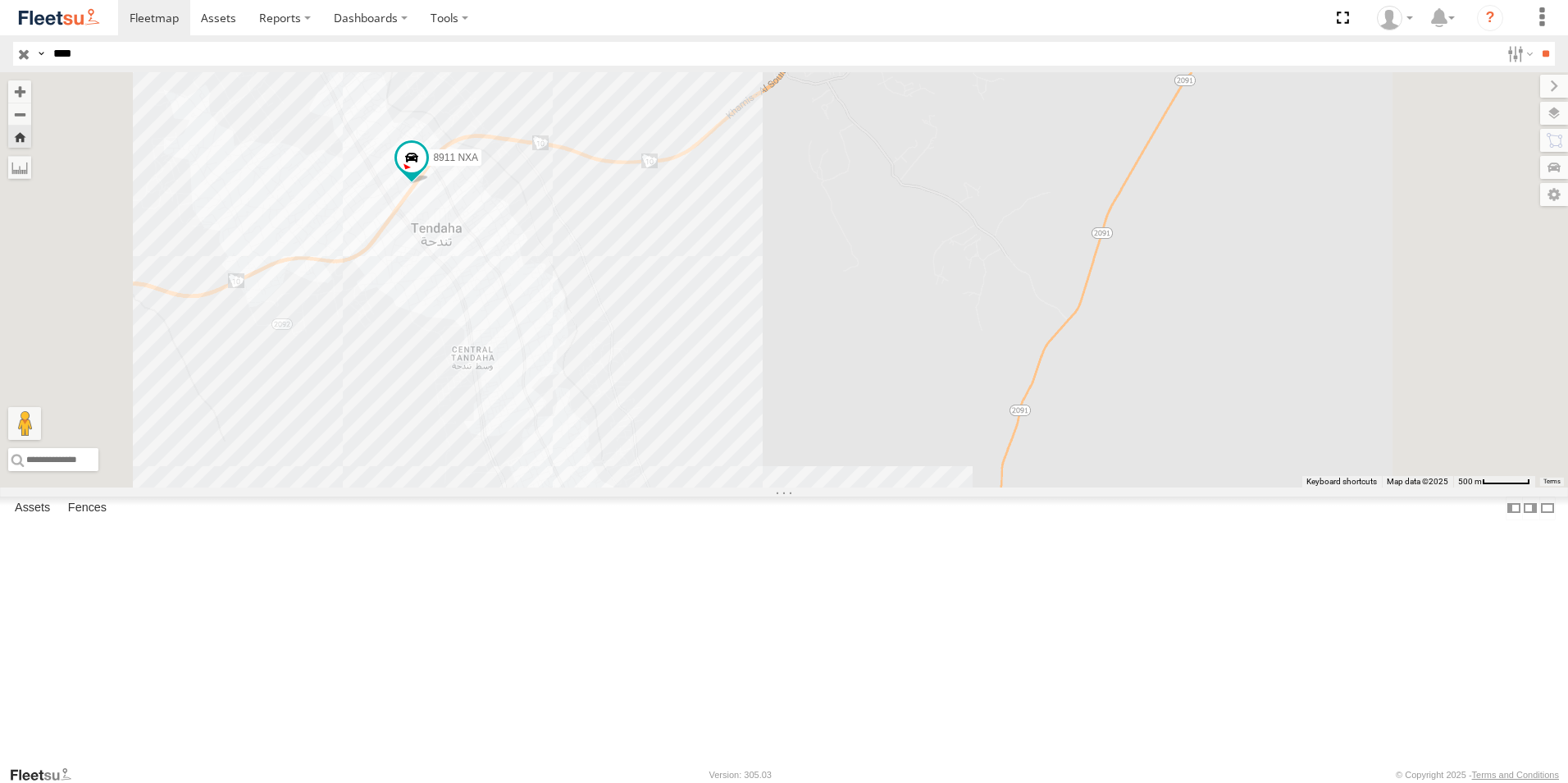
click at [883, 371] on div "8911 NXA" at bounding box center [784, 280] width 1568 height 415
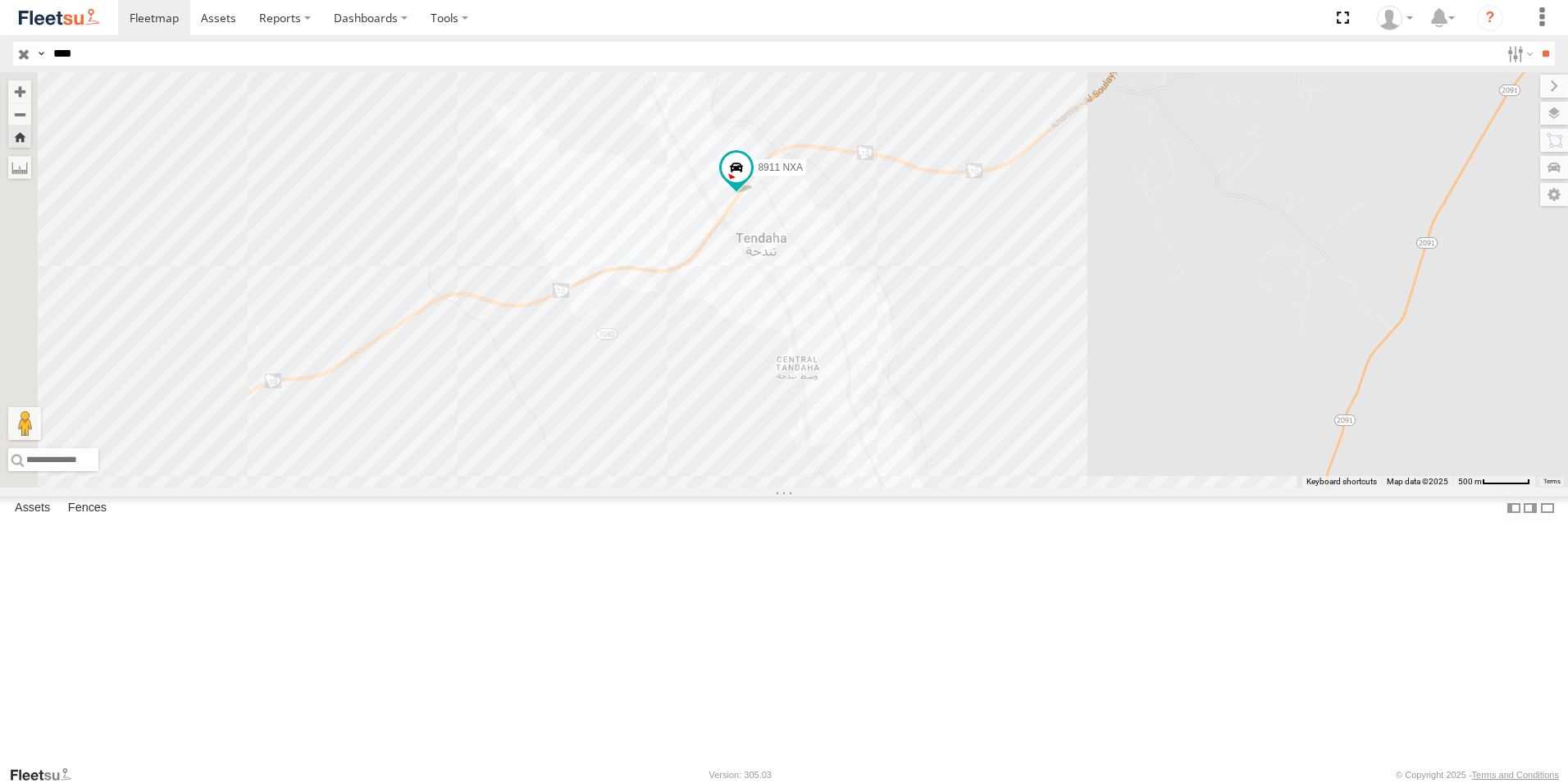
drag, startPoint x: 501, startPoint y: 252, endPoint x: 857, endPoint y: 262, distance: 356.1
click at [857, 262] on div "8911 NXA" at bounding box center [784, 280] width 1568 height 415
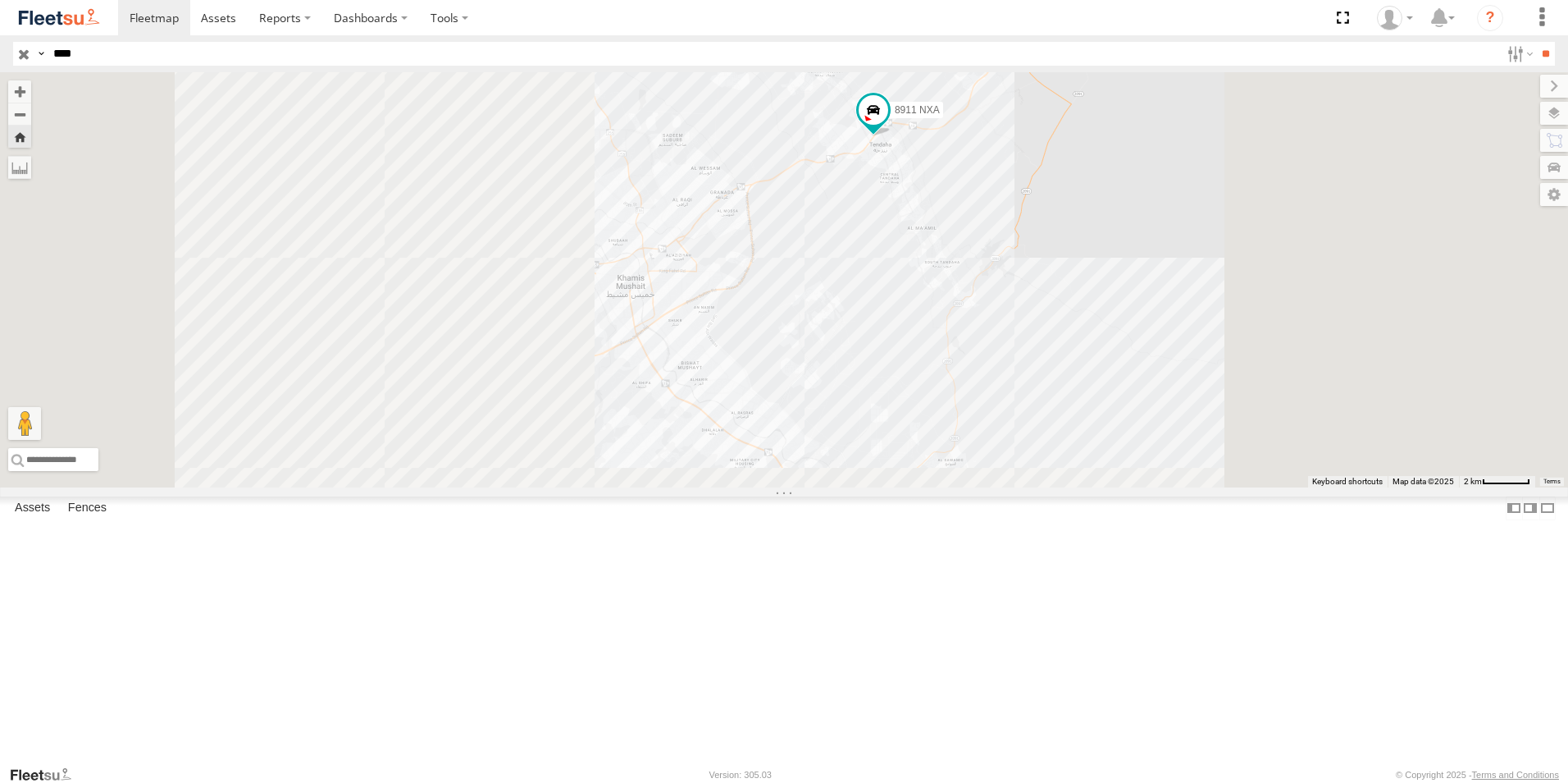
drag, startPoint x: 582, startPoint y: 402, endPoint x: 916, endPoint y: 321, distance: 343.7
click at [916, 321] on div "8911 NXA" at bounding box center [784, 280] width 1568 height 415
drag, startPoint x: 40, startPoint y: 54, endPoint x: 8, endPoint y: 86, distance: 45.3
click at [0, 95] on html at bounding box center [784, 392] width 1568 height 783
type input "****"
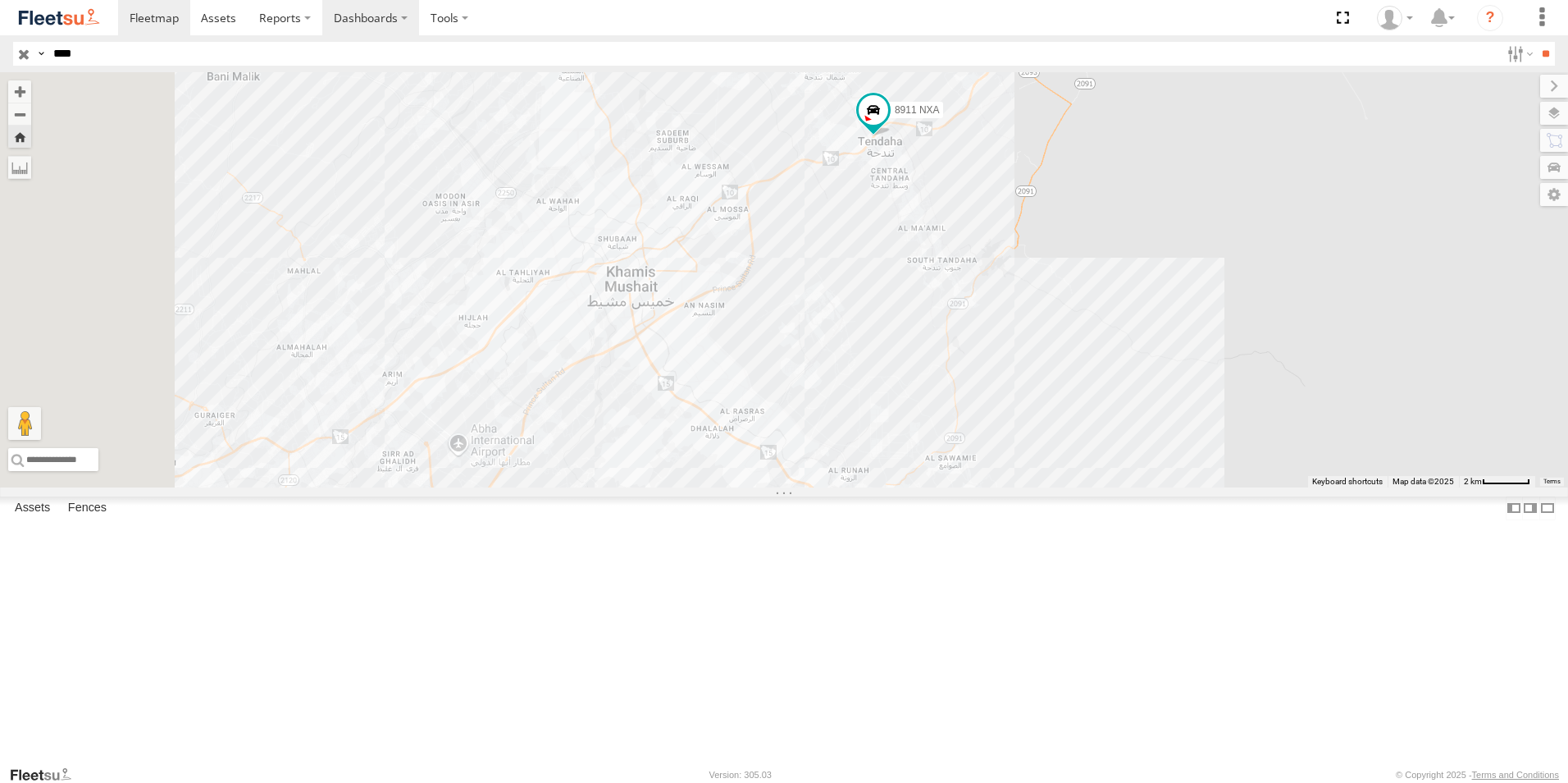
click at [1536, 42] on input "**" at bounding box center [1545, 54] width 19 height 24
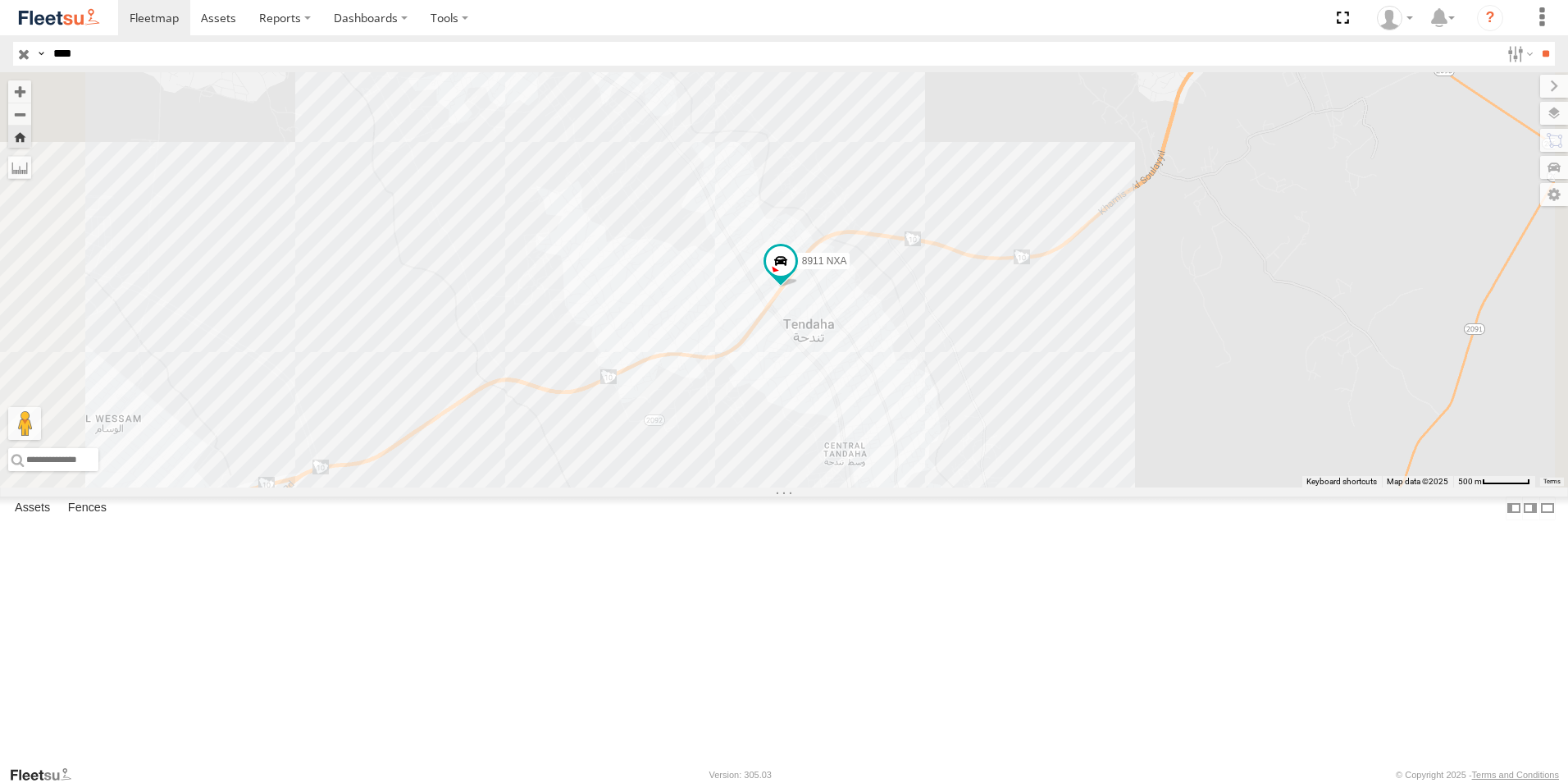
click at [0, 0] on div "8911 NXA" at bounding box center [0, 0] width 0 height 0
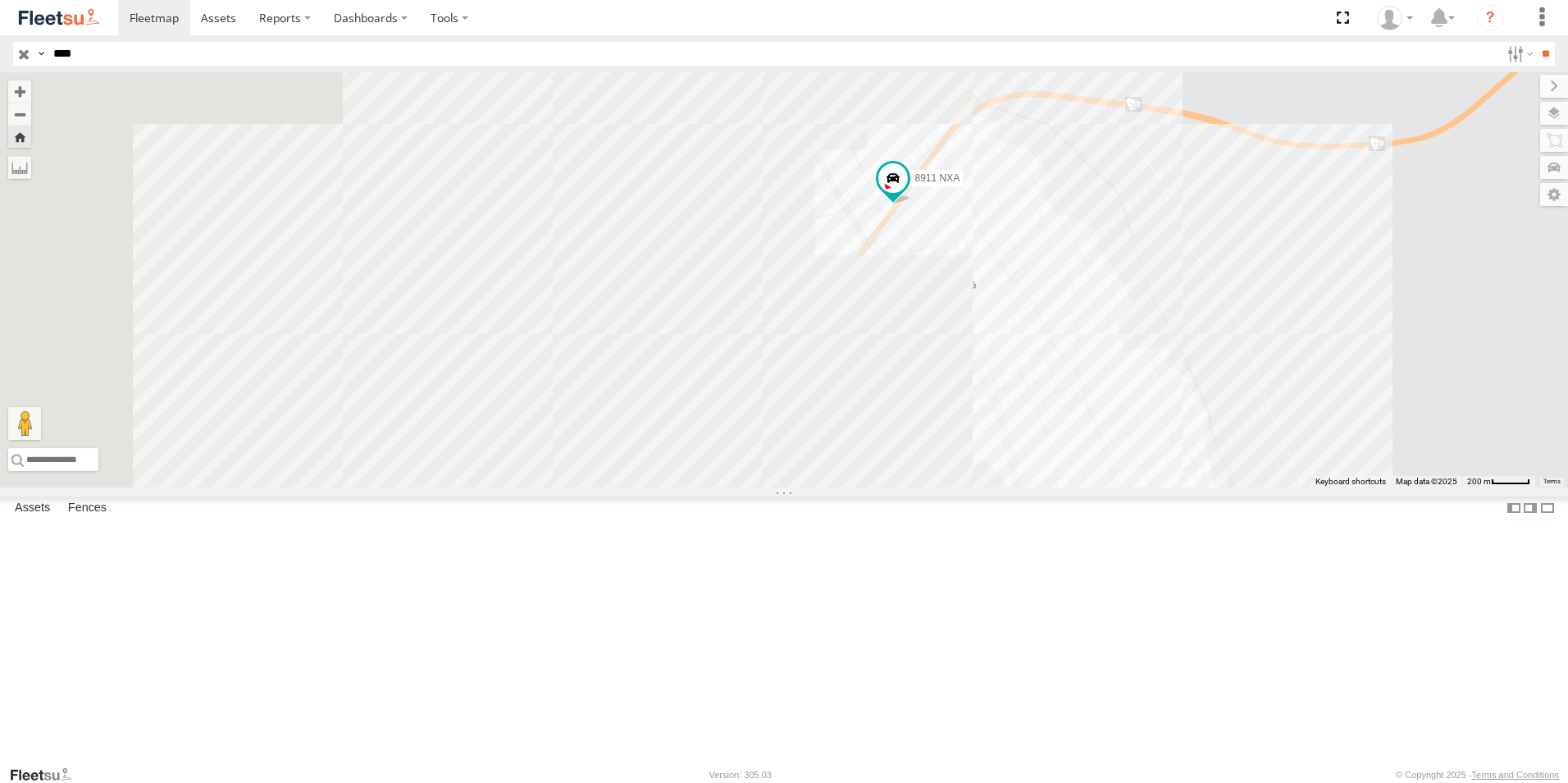
drag, startPoint x: 508, startPoint y: 374, endPoint x: 1081, endPoint y: 385, distance: 573.1
click at [1085, 385] on div "8911 NXA" at bounding box center [784, 280] width 1568 height 415
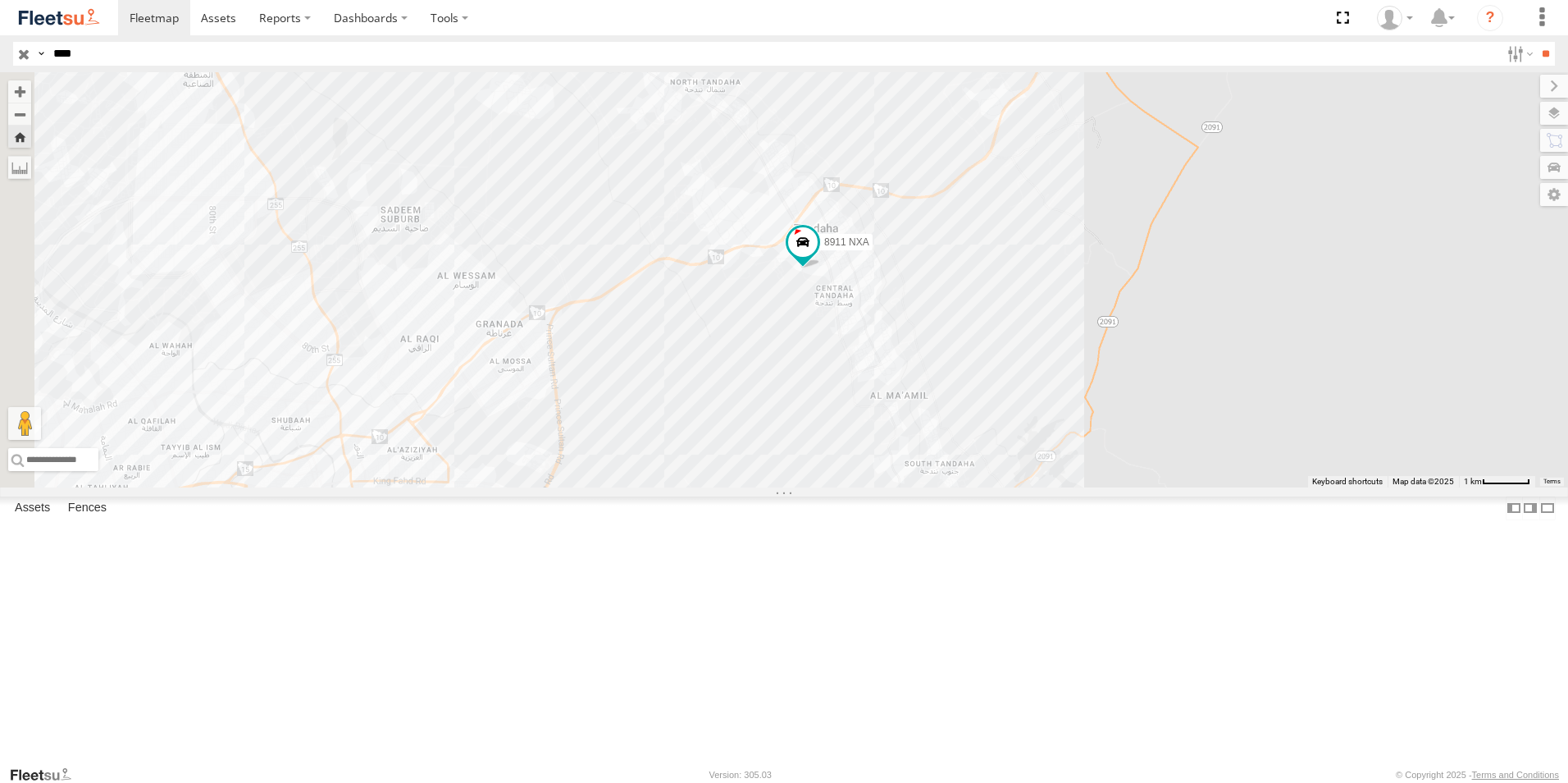
drag, startPoint x: 517, startPoint y: 282, endPoint x: 761, endPoint y: 302, distance: 244.8
click at [761, 302] on div "8911 NXA" at bounding box center [784, 280] width 1568 height 415
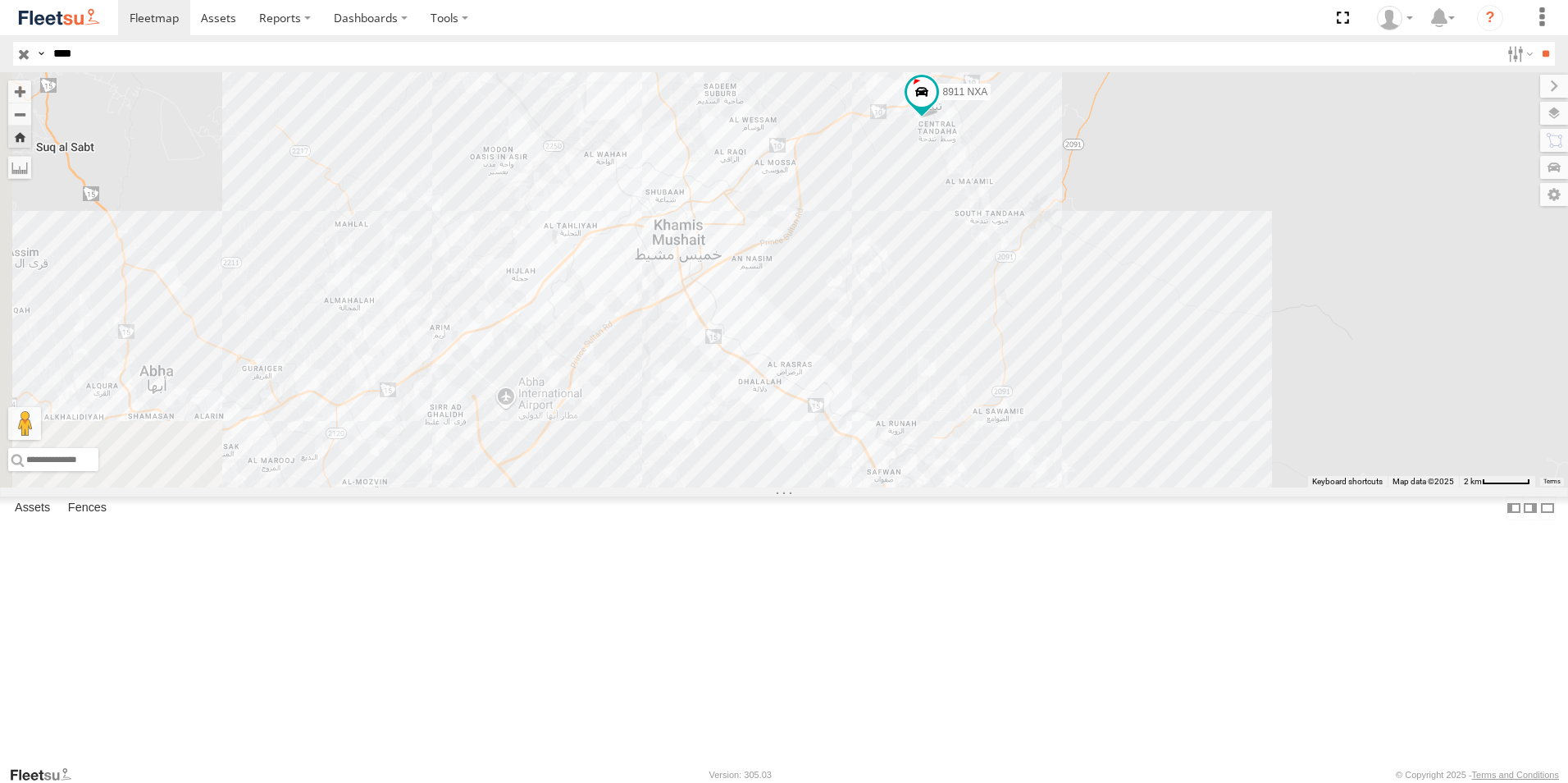
drag, startPoint x: 547, startPoint y: 391, endPoint x: 795, endPoint y: 295, distance: 265.9
click at [795, 295] on div "8911 NXA" at bounding box center [784, 280] width 1568 height 415
click at [0, 0] on div "8911 NXA" at bounding box center [0, 0] width 0 height 0
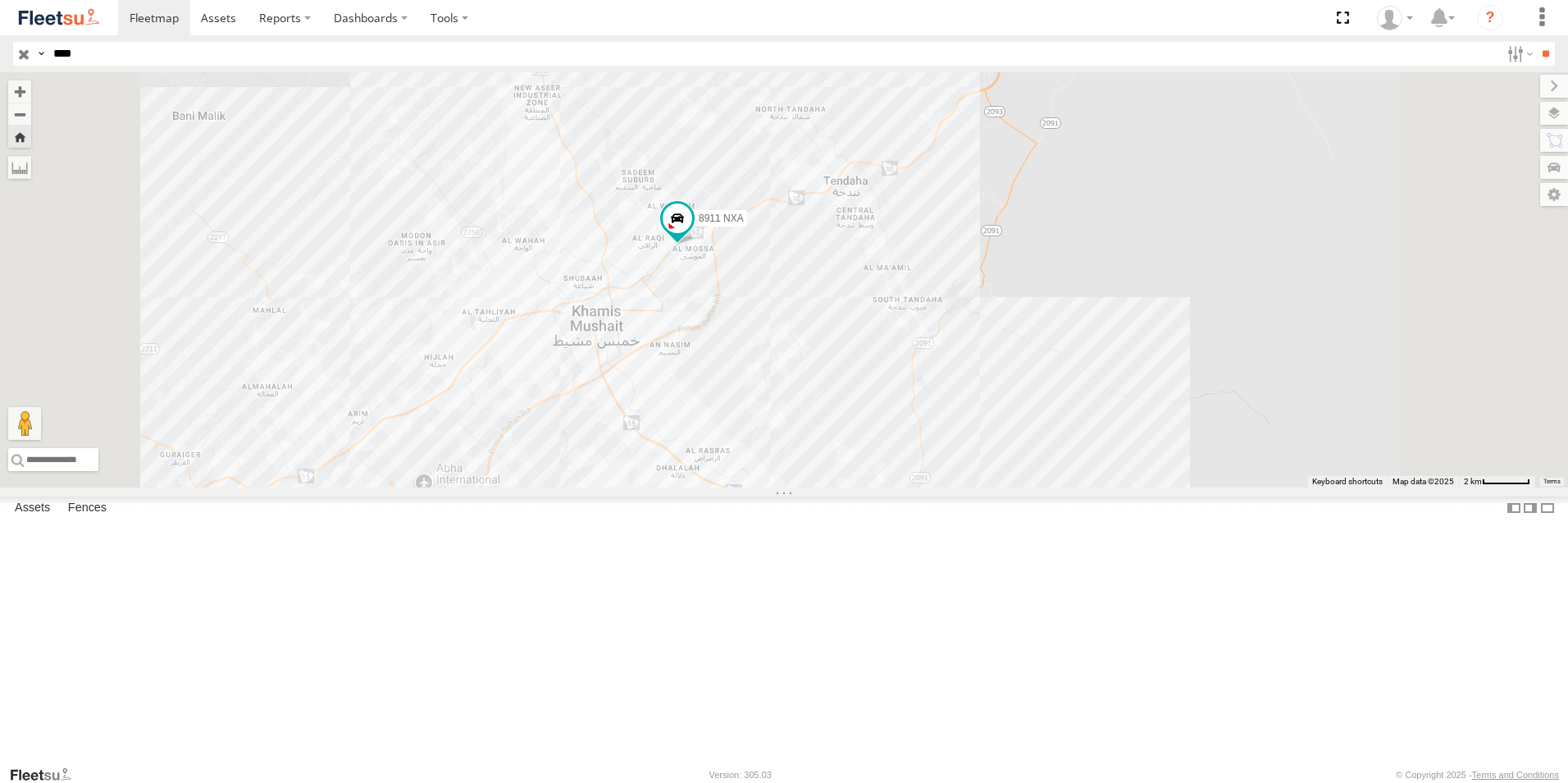
click at [912, 395] on div "8911 NXA" at bounding box center [784, 280] width 1568 height 415
click at [890, 432] on div "8911 NXA" at bounding box center [784, 280] width 1568 height 415
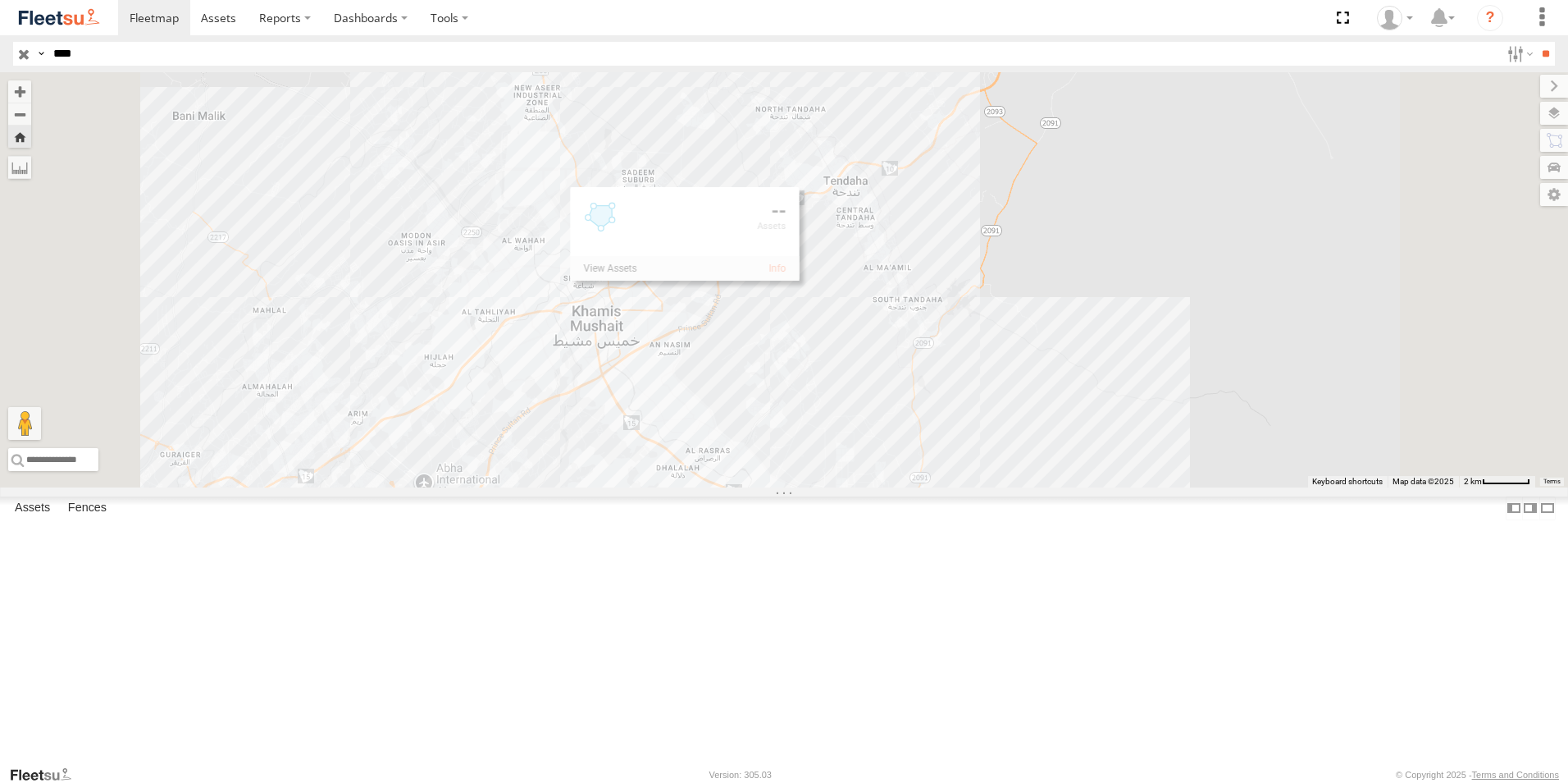
click at [918, 177] on div "8911 NXA" at bounding box center [784, 280] width 1568 height 415
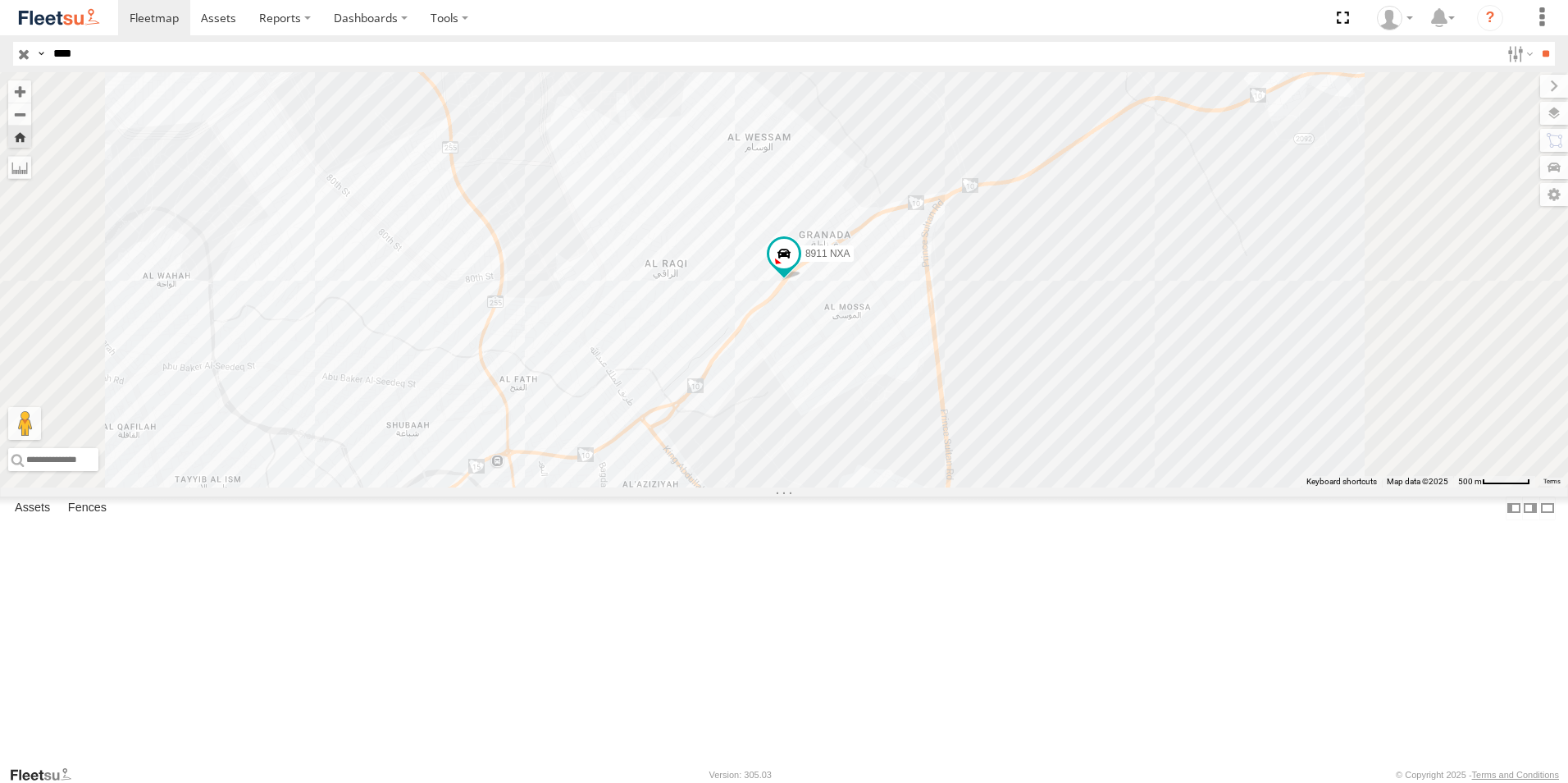
click at [0, 0] on div "8911 NXA [PERSON_NAME] - Jeddah" at bounding box center [0, 0] width 0 height 0
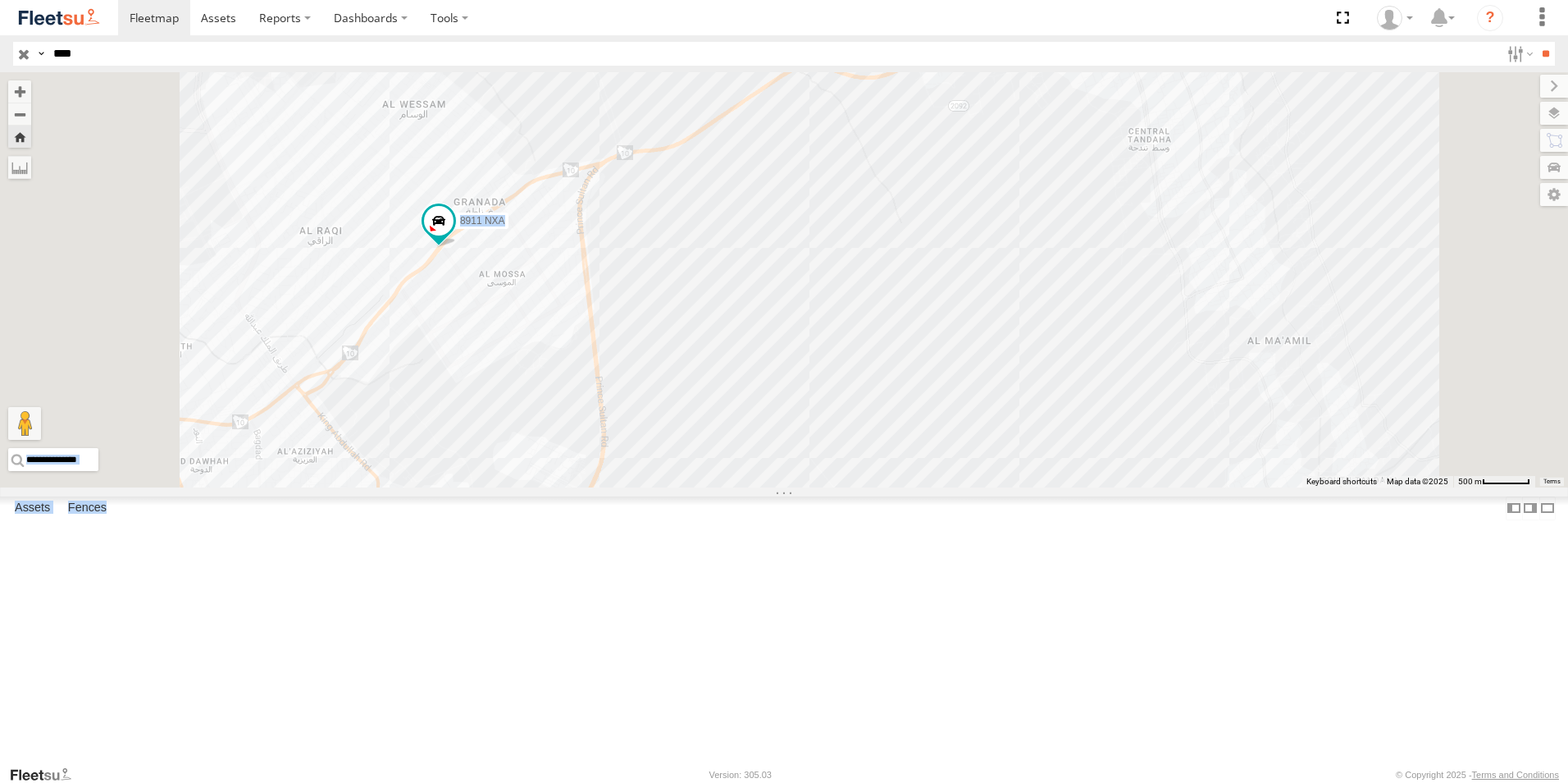
drag, startPoint x: 391, startPoint y: 381, endPoint x: 845, endPoint y: 328, distance: 457.1
click at [845, 328] on main "← Move left → Move right ↑ Move up ↓ Move down + Zoom in - Zoom out Home Jump l…" at bounding box center [784, 418] width 1568 height 692
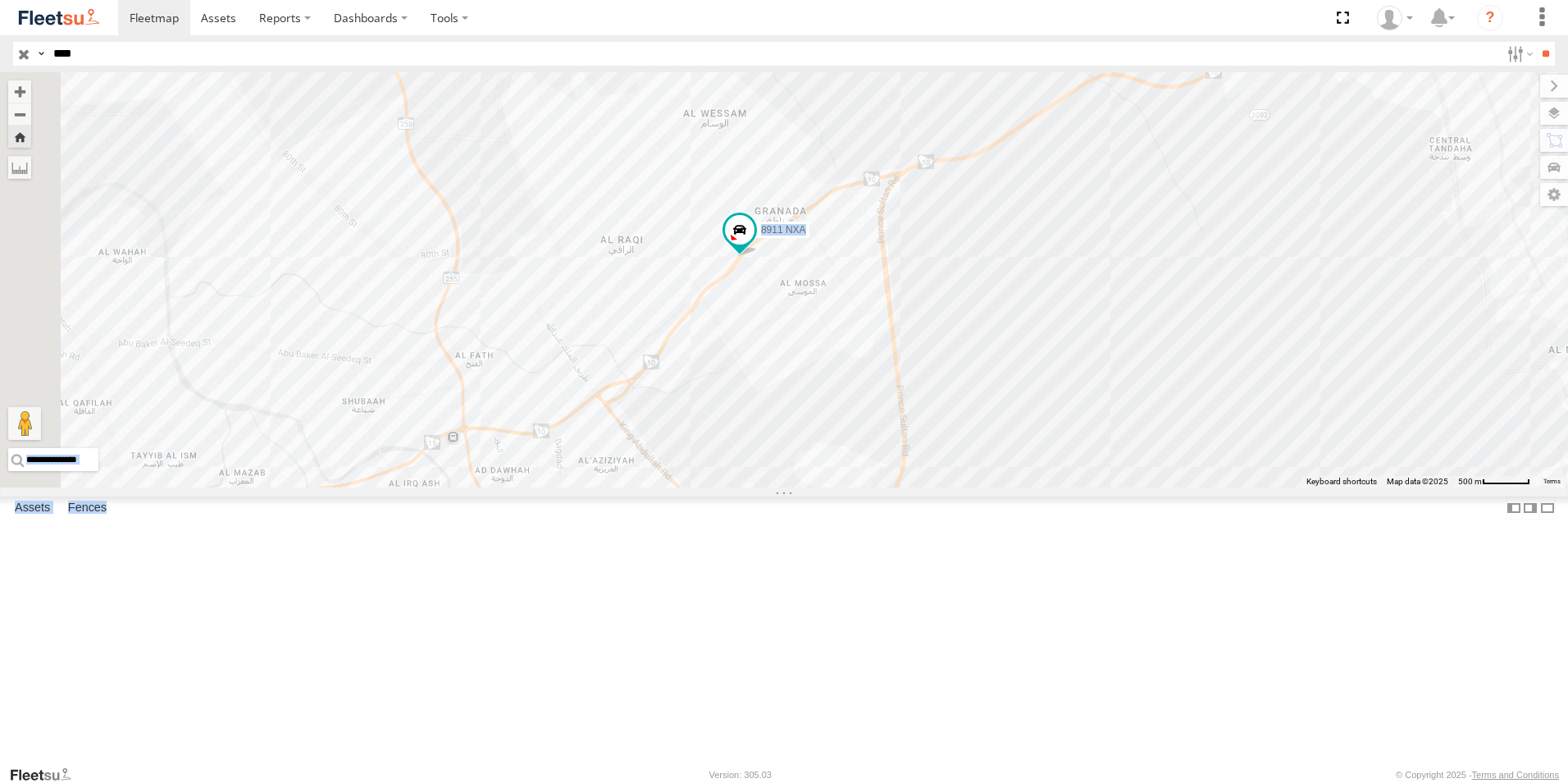
drag, startPoint x: 424, startPoint y: 331, endPoint x: 861, endPoint y: 337, distance: 437.0
click at [861, 338] on div "8911 NXA" at bounding box center [784, 280] width 1568 height 415
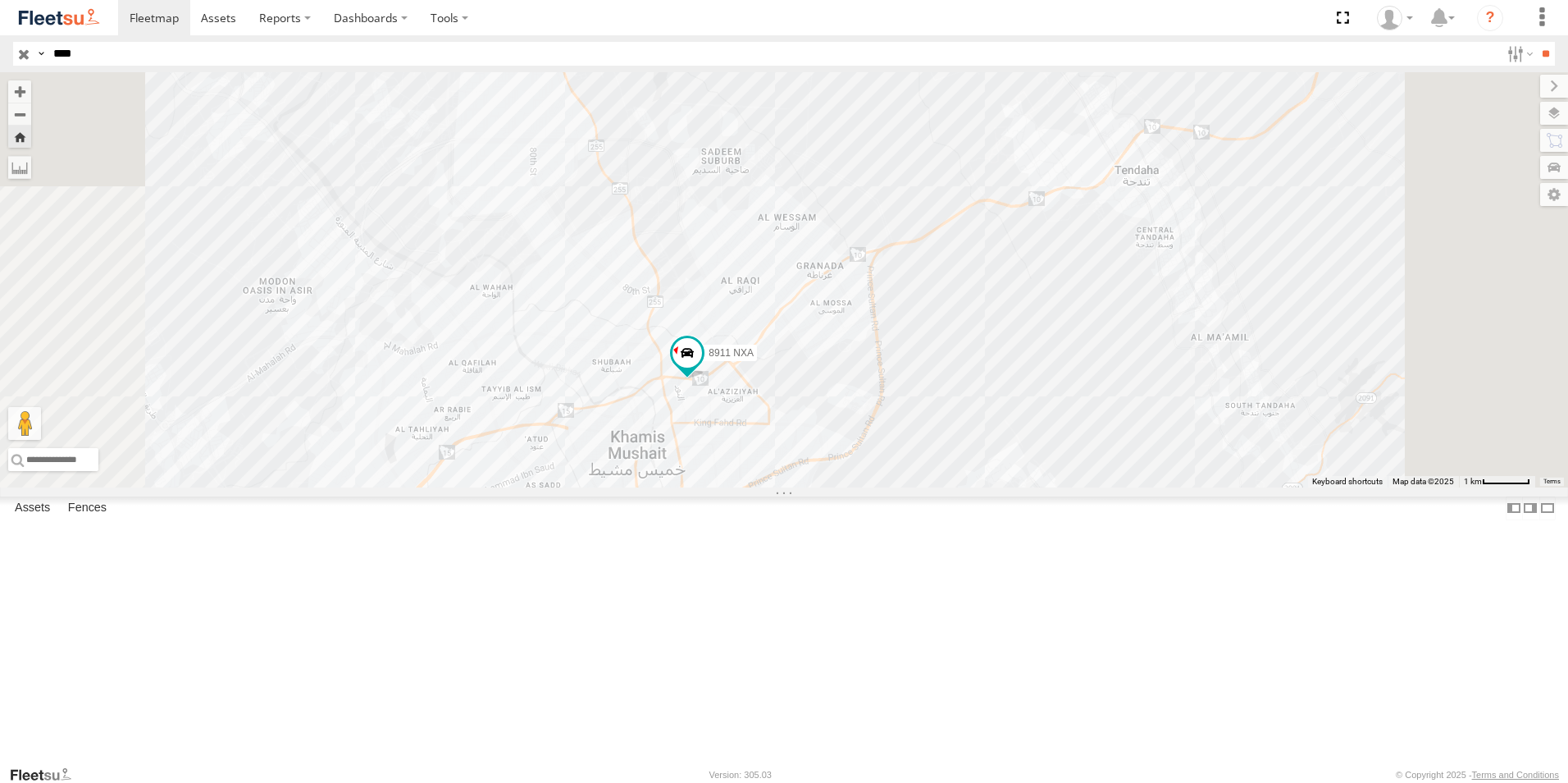
click at [0, 52] on html at bounding box center [784, 392] width 1568 height 783
click at [1536, 42] on input "**" at bounding box center [1545, 54] width 19 height 24
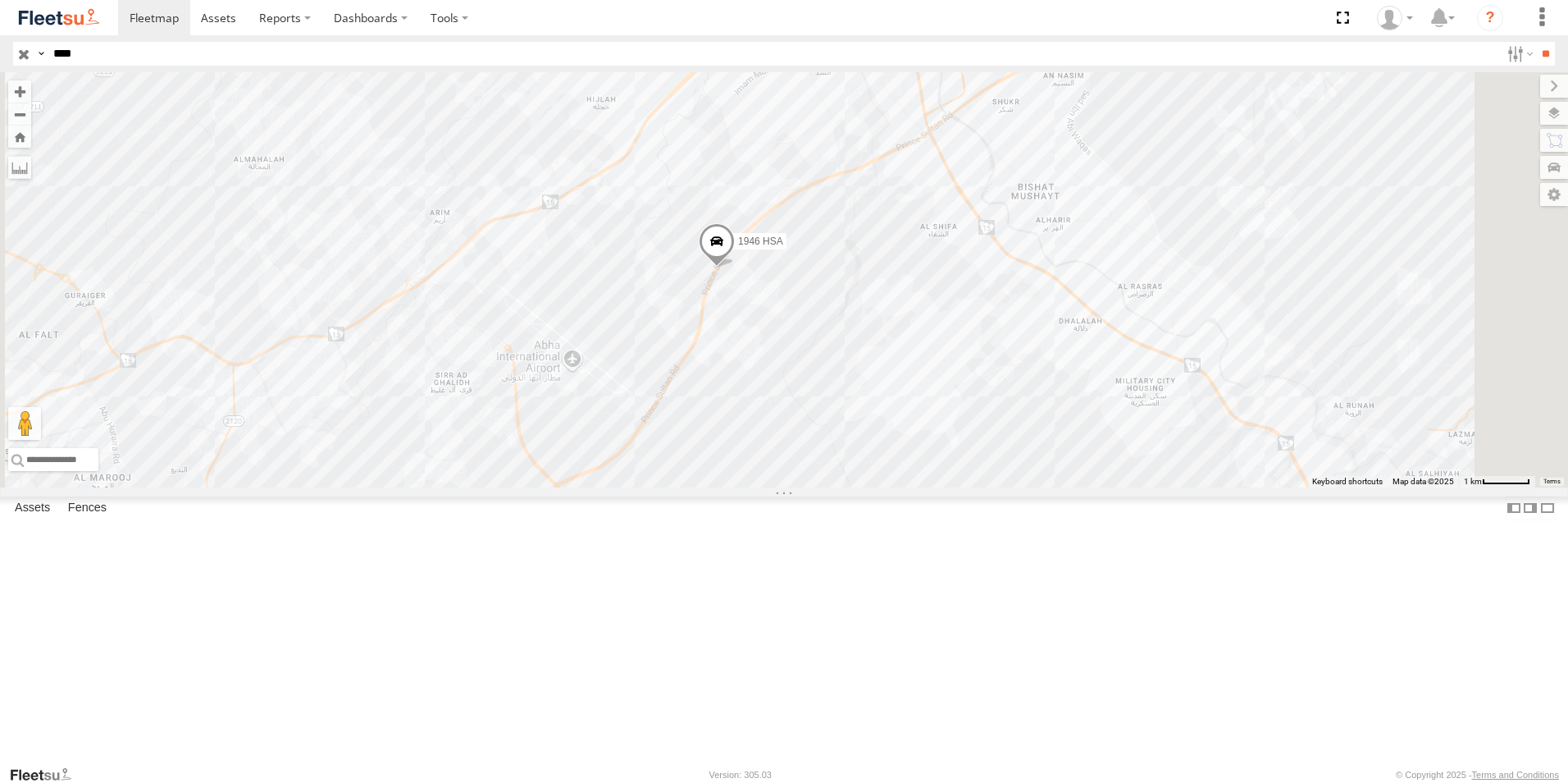
click at [0, 0] on div "1946 HSA" at bounding box center [0, 0] width 0 height 0
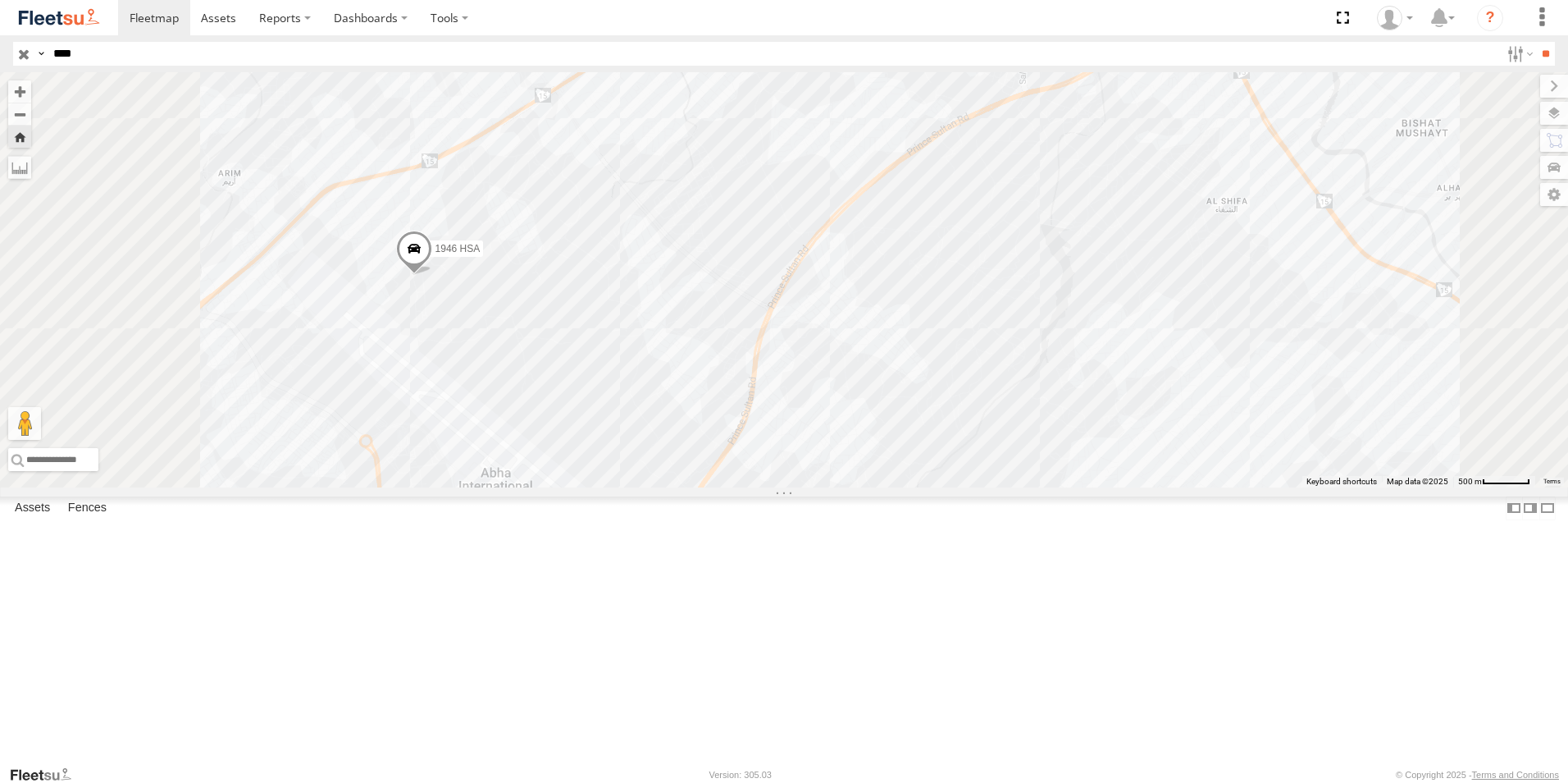
click at [90, 51] on input "****" at bounding box center [773, 54] width 1454 height 24
click at [1536, 42] on input "**" at bounding box center [1545, 54] width 19 height 24
click at [0, 0] on div "Khamis Mushait Outlet" at bounding box center [0, 0] width 0 height 0
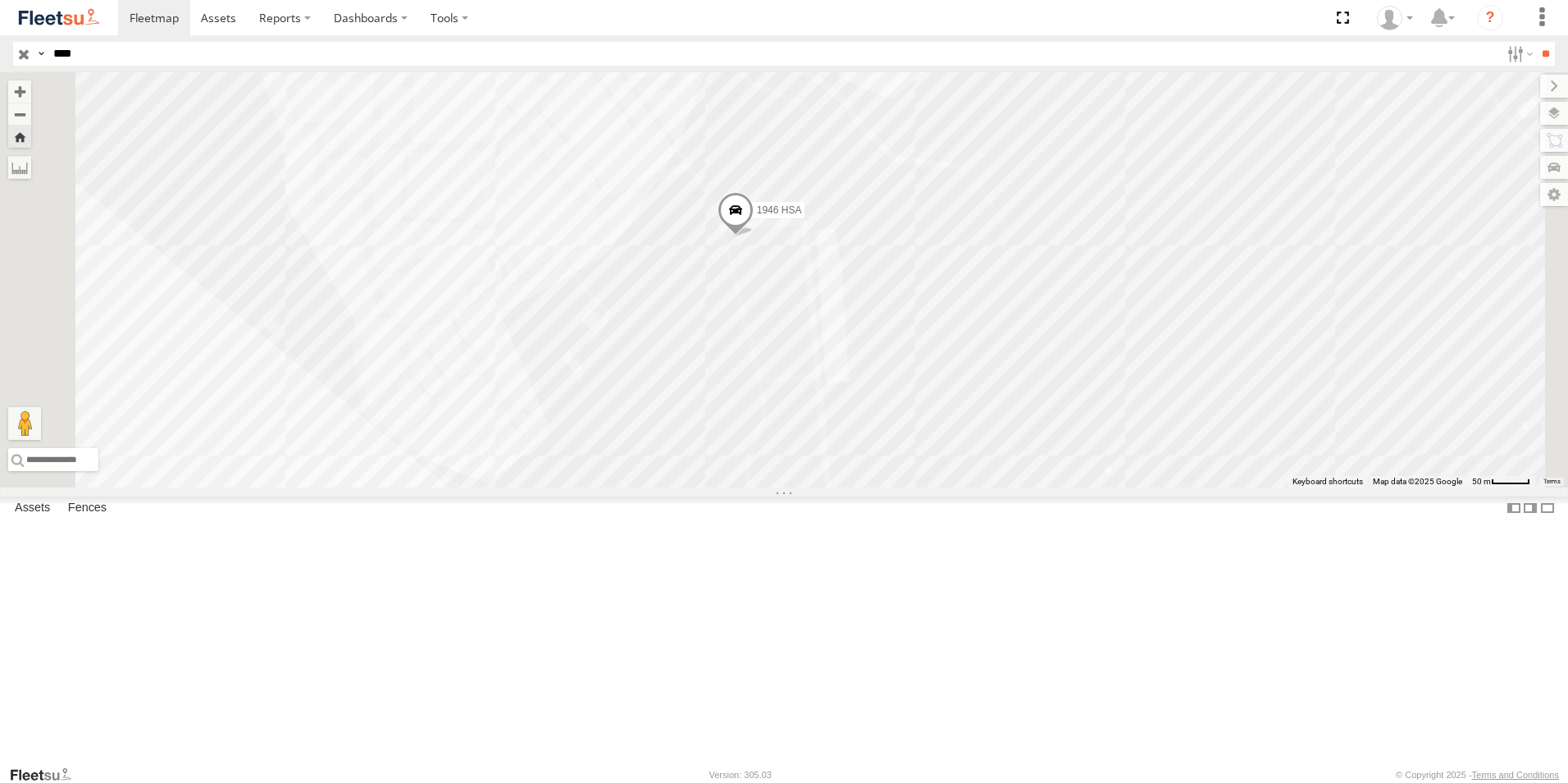
click at [0, 0] on div "1946 HSA Khamis Mushait Outlet Khamis Mushait Outlet [GEOGRAPHIC_DATA] ([GEOGRA…" at bounding box center [0, 0] width 0 height 0
click at [905, 37] on header "Search Query Asset ID Asset Label Registration Manufacturer Model VIN Job ID" at bounding box center [784, 54] width 1568 height 37
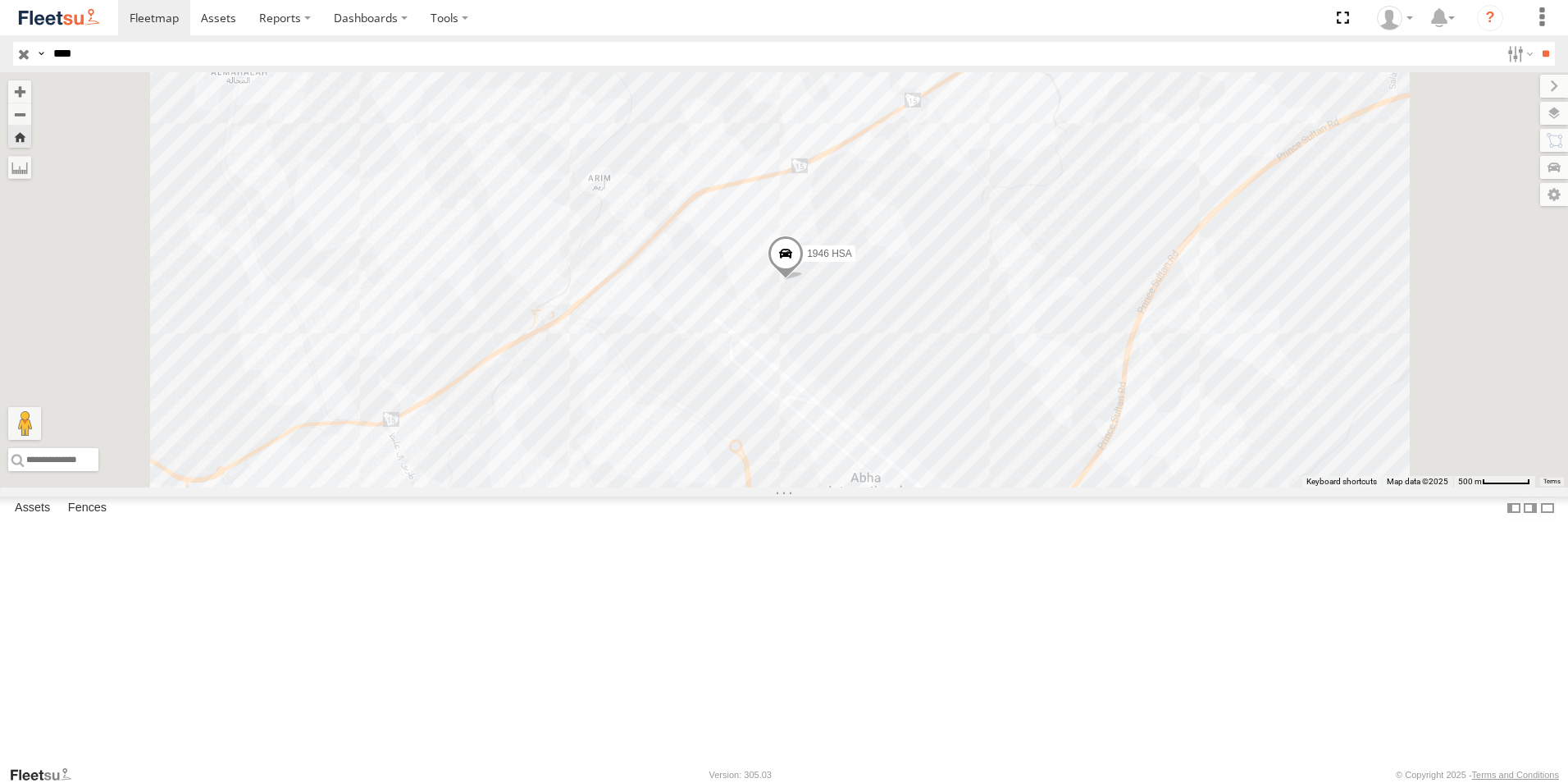
drag, startPoint x: 71, startPoint y: 397, endPoint x: 59, endPoint y: 396, distance: 12.0
click at [0, 0] on div "1946 HSA Khamis Mushait Outlet Khamis Mushait Outlet [GEOGRAPHIC_DATA] ([GEOGRA…" at bounding box center [0, 0] width 0 height 0
drag, startPoint x: 91, startPoint y: 41, endPoint x: 80, endPoint y: 44, distance: 11.4
click at [89, 40] on header "Search Query Asset ID Asset Label Registration Manufacturer Model VIN Job ID" at bounding box center [784, 54] width 1568 height 37
drag, startPoint x: 88, startPoint y: 47, endPoint x: 0, endPoint y: 32, distance: 89.3
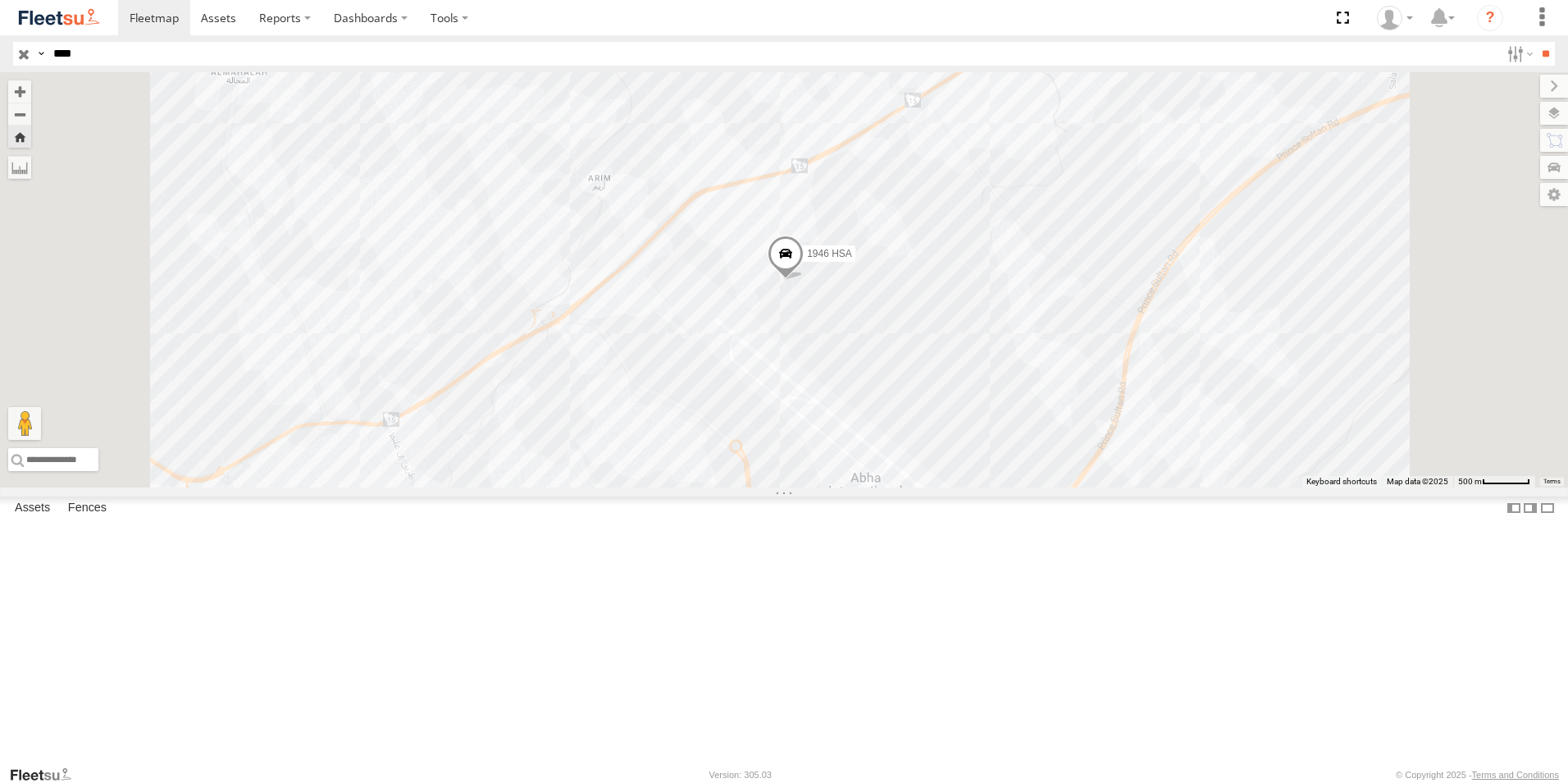
click at [0, 49] on html at bounding box center [784, 392] width 1568 height 783
type input "****"
click at [1536, 42] on input "**" at bounding box center [1545, 54] width 19 height 24
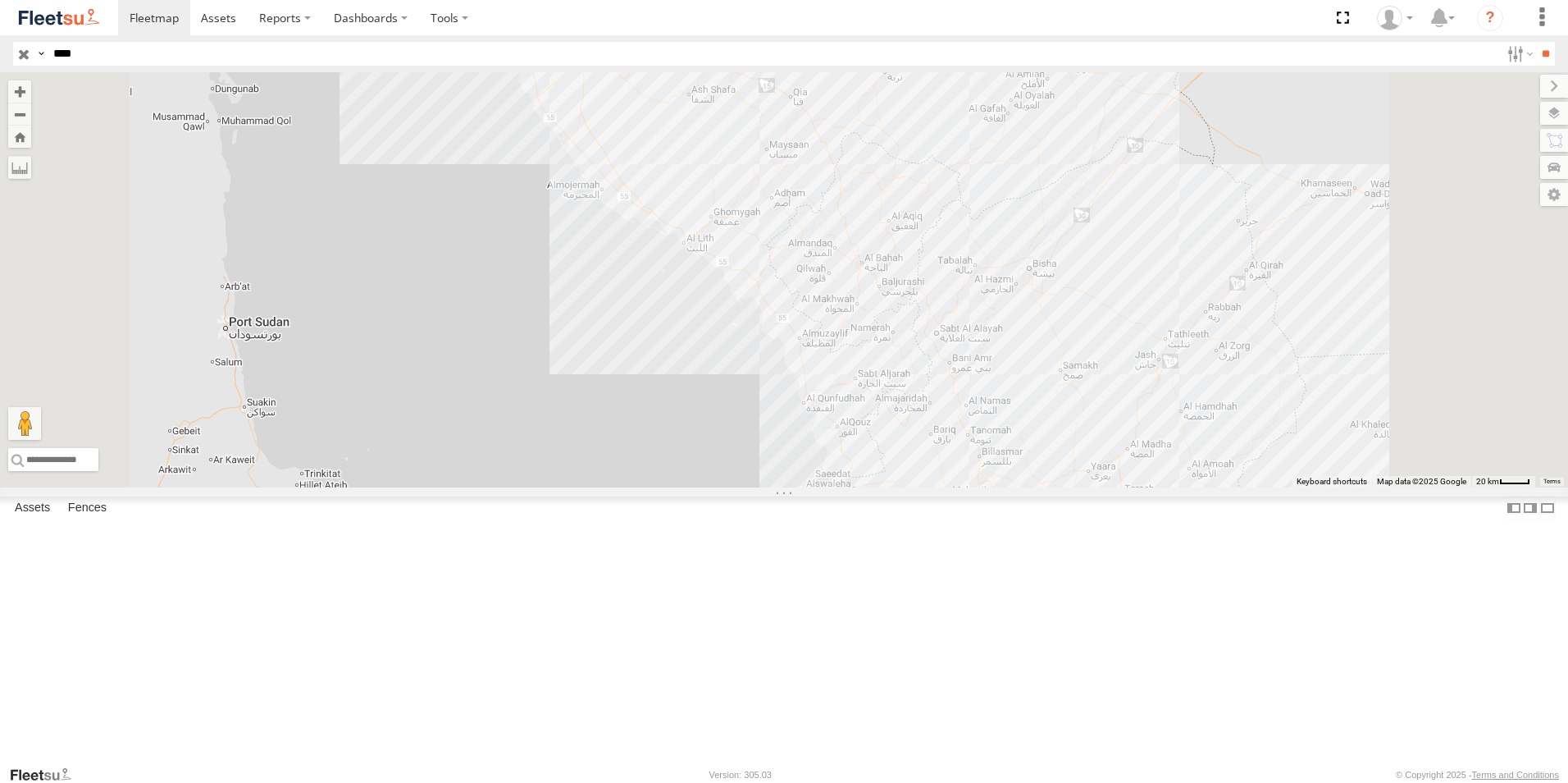
click at [0, 0] on div "8911 NXA" at bounding box center [0, 0] width 0 height 0
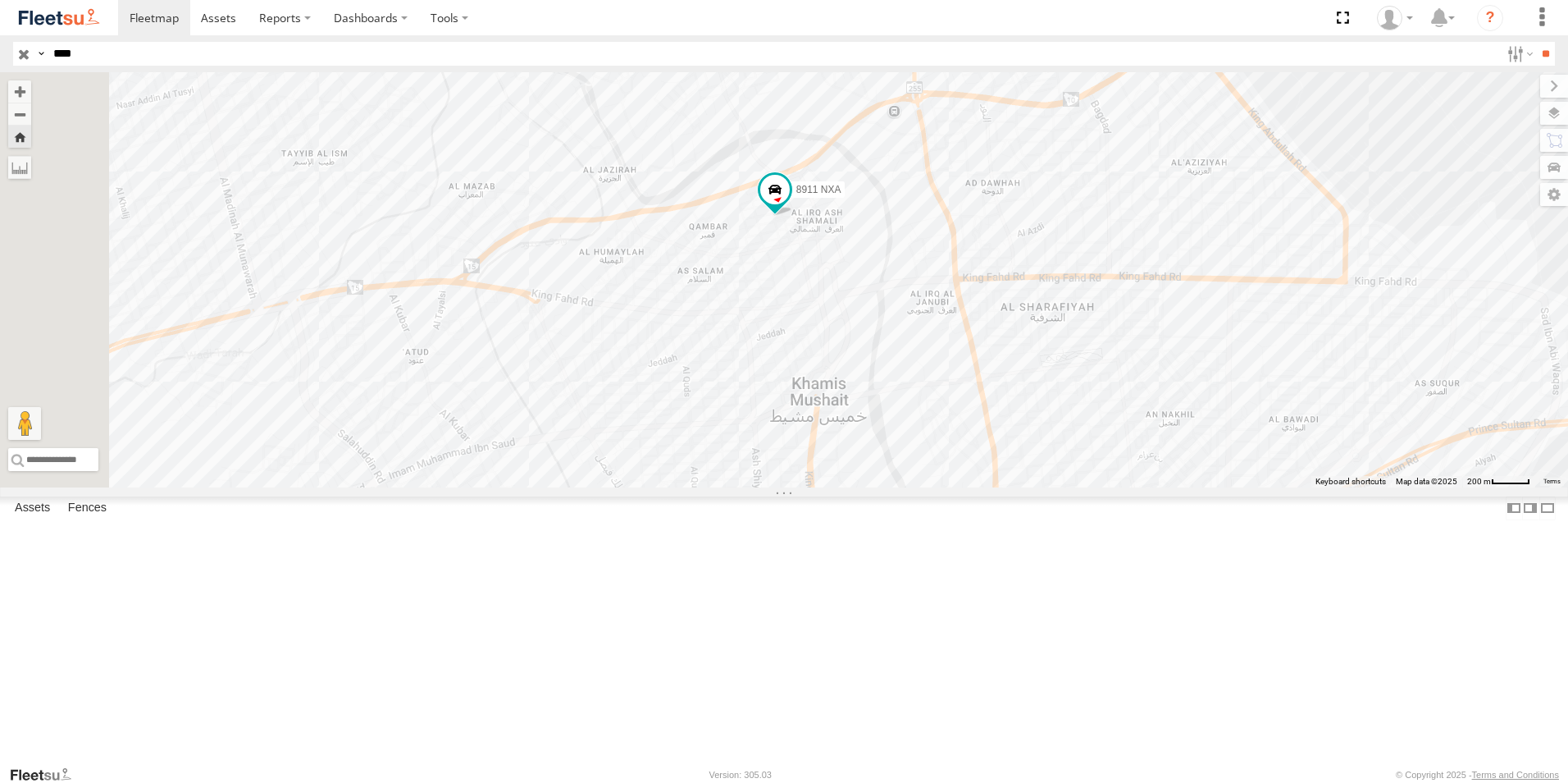
drag, startPoint x: 722, startPoint y: 461, endPoint x: 779, endPoint y: 413, distance: 74.5
click at [779, 413] on div "8911 NXA" at bounding box center [784, 280] width 1568 height 415
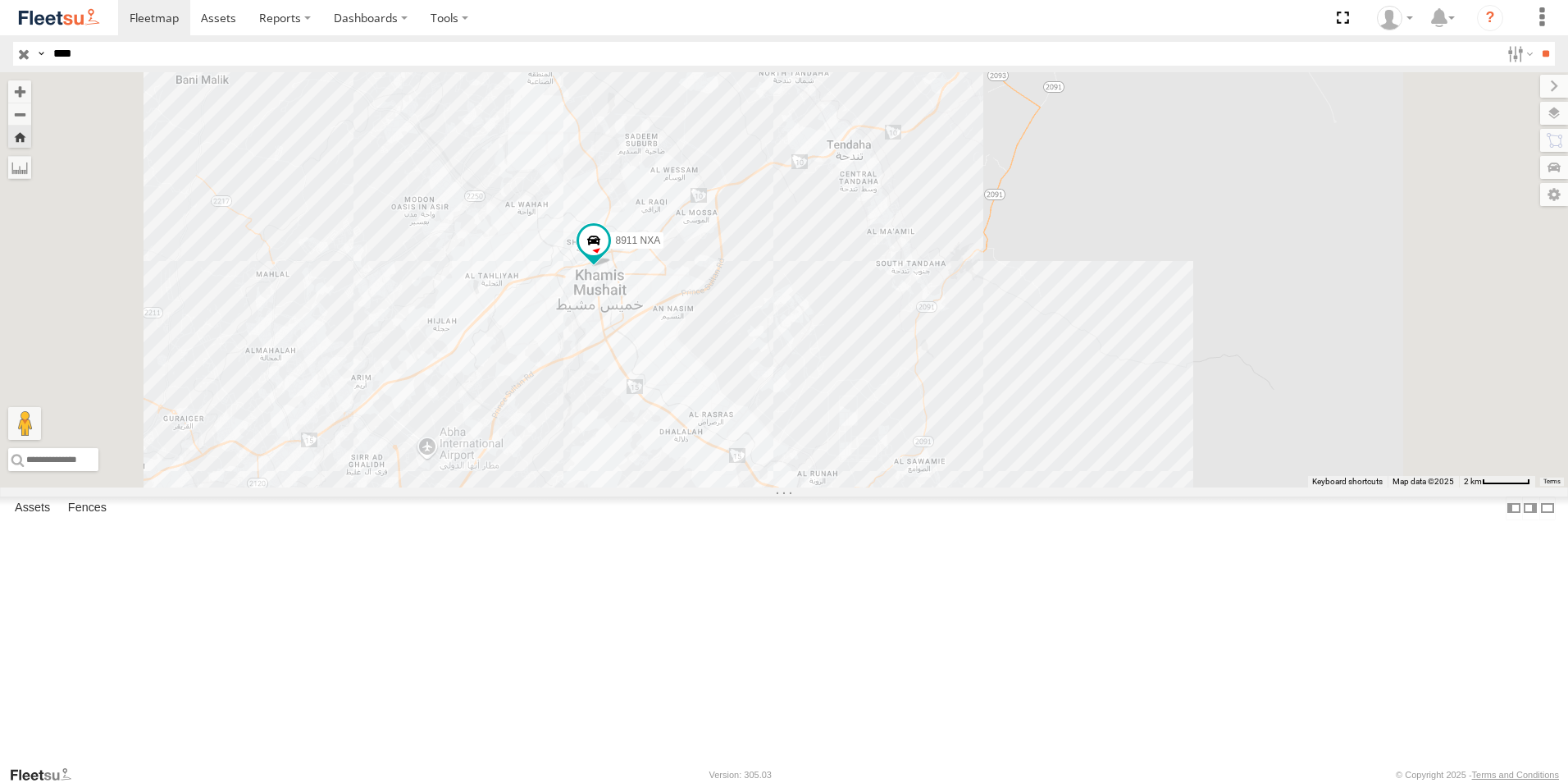
click at [0, 0] on div "[PERSON_NAME] - Jeddah" at bounding box center [0, 0] width 0 height 0
